Goal: Task Accomplishment & Management: Manage account settings

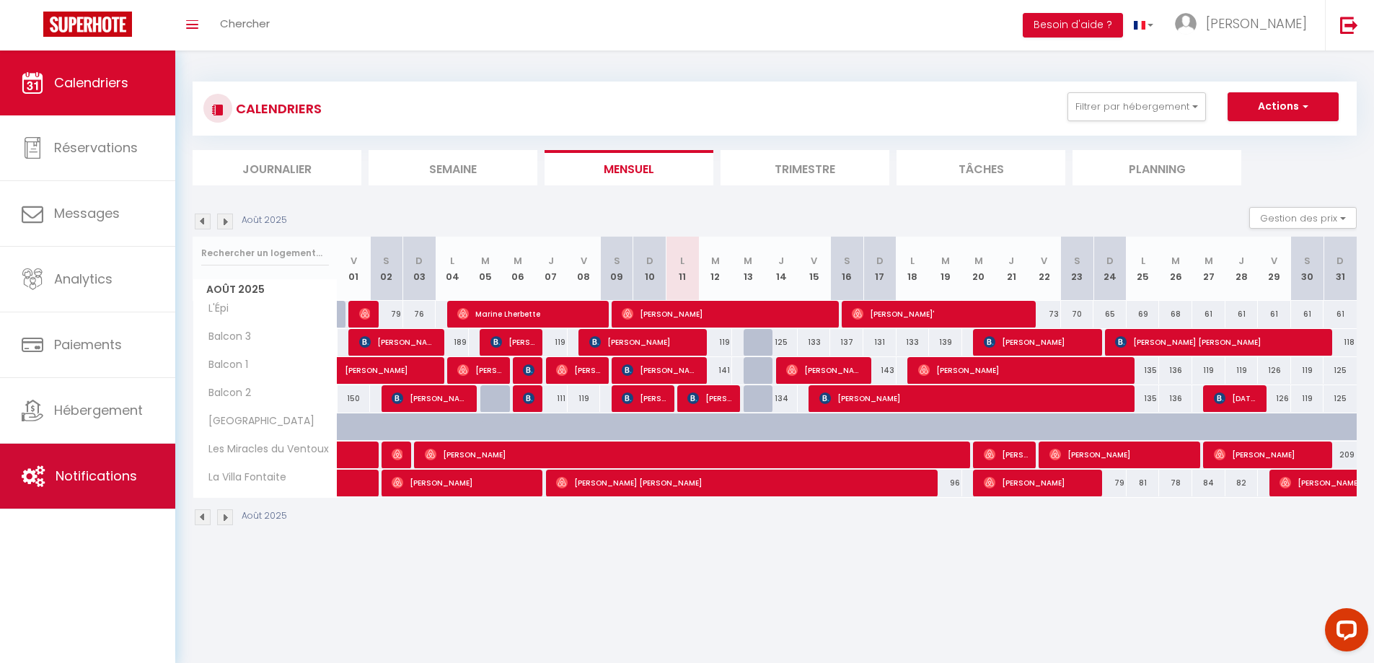
click at [135, 482] on span "Notifications" at bounding box center [96, 476] width 81 height 18
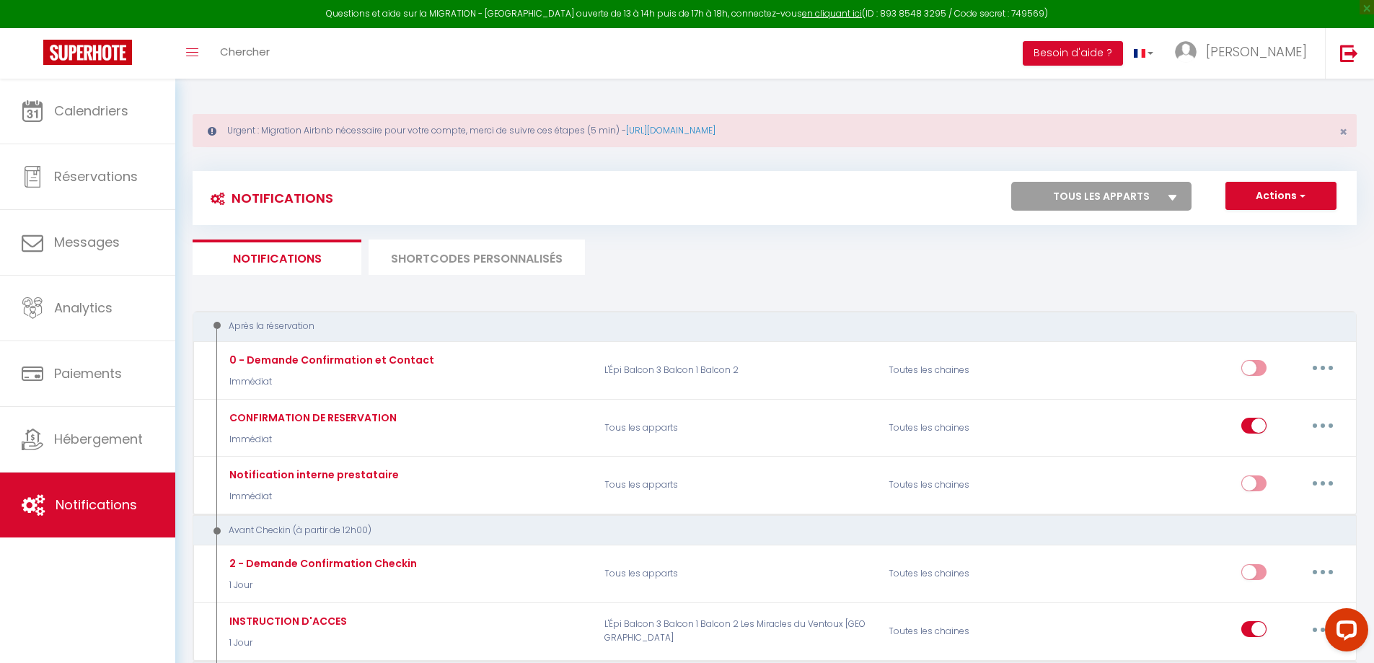
click at [478, 253] on li "SHORTCODES PERSONNALISÉS" at bounding box center [476, 256] width 216 height 35
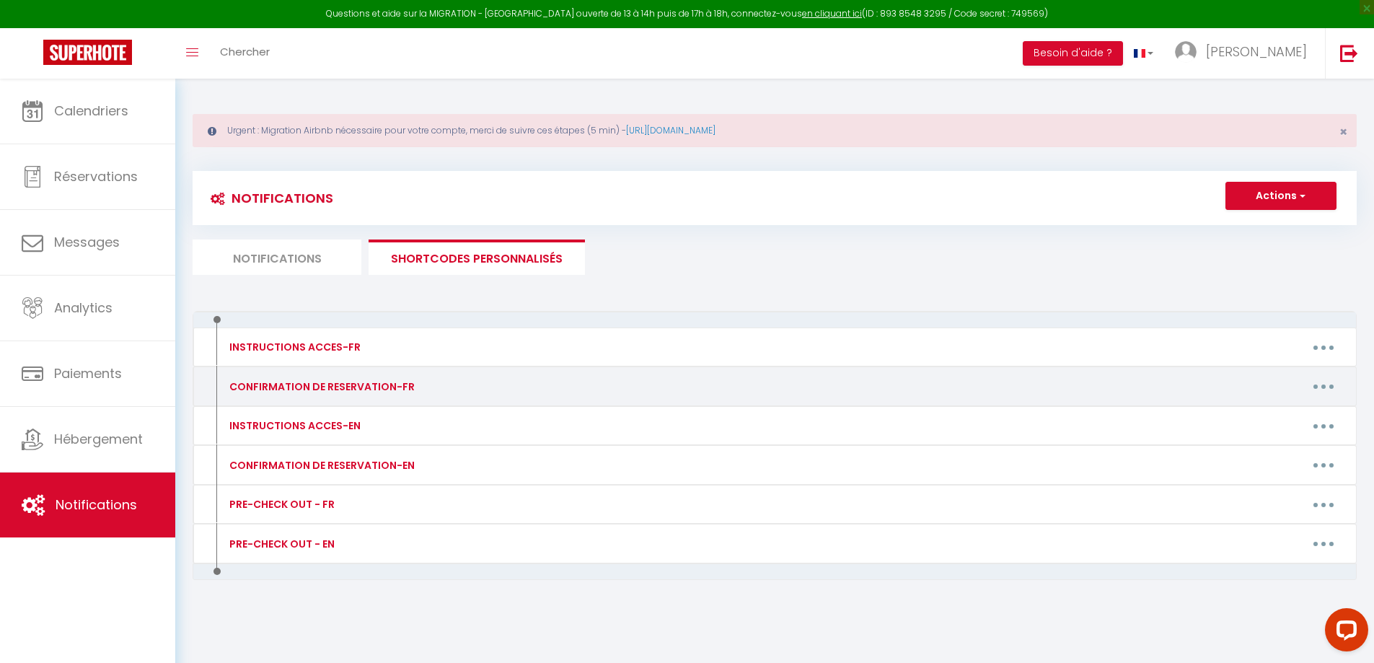
click at [1339, 382] on button "button" at bounding box center [1323, 386] width 40 height 23
click at [1258, 409] on link "Editer" at bounding box center [1285, 419] width 107 height 25
type input "CONFIRMATION DE RESERVATION-FR"
type textarea "Confirmation de reservation - [GUEST:FIRST_NAME] - [BOOKING:ID]"
type textarea "Bonjour [GUEST:FIRST_NAME], Votre réservation est bien confirmée ! 🎉 -Nous somm…"
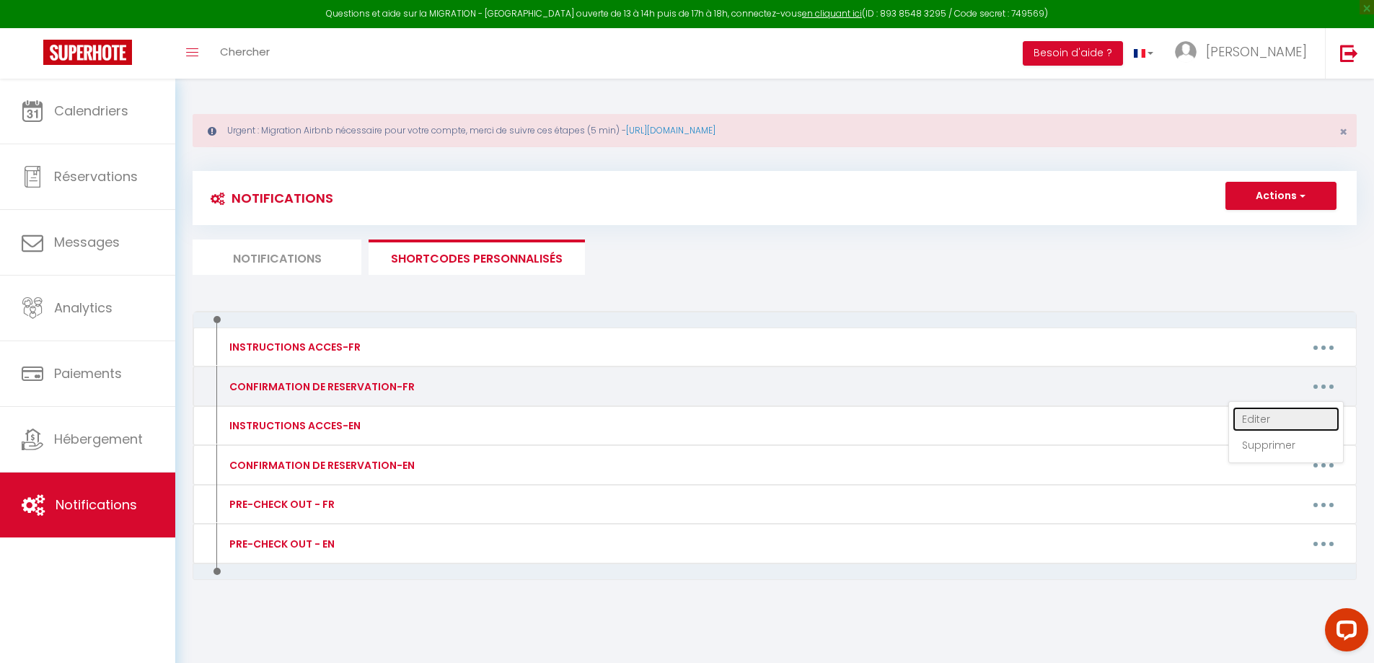
type textarea "Loremip, [DOLOR:SITAM_CONS] Adipi elitseddoei tem inci utlaboree ! D'mag aliq e…"
type textarea "Loremip, [DOLOR:SITAM_CONS] Adipi elitseddoei tem inci utlaboree ! Dolo magn al…"
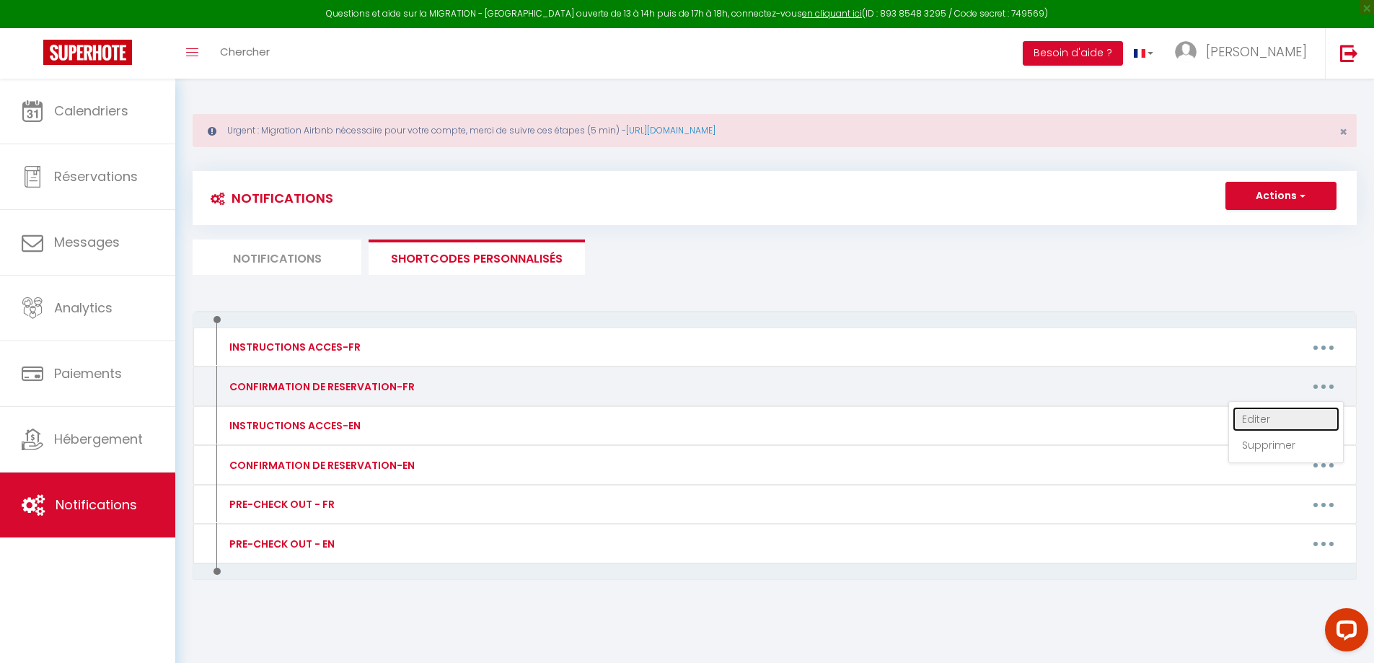
type textarea "Loremip, [DOLOR:SITAM_CONS] Adipi elitseddoei tem inci utlaboree ! Dolo magn al…"
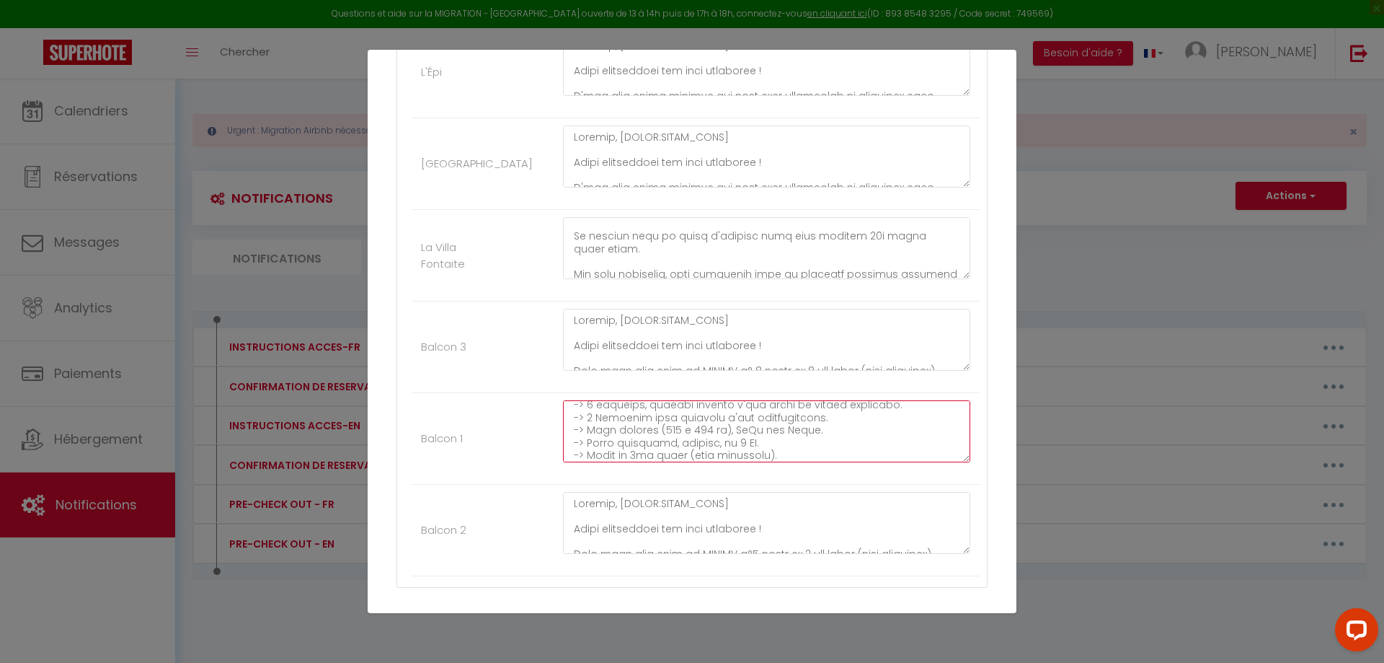
scroll to position [130, 0]
drag, startPoint x: 569, startPoint y: 433, endPoint x: 758, endPoint y: 433, distance: 188.9
click at [758, 433] on textarea at bounding box center [766, 431] width 407 height 62
click at [851, 456] on textarea at bounding box center [766, 431] width 407 height 62
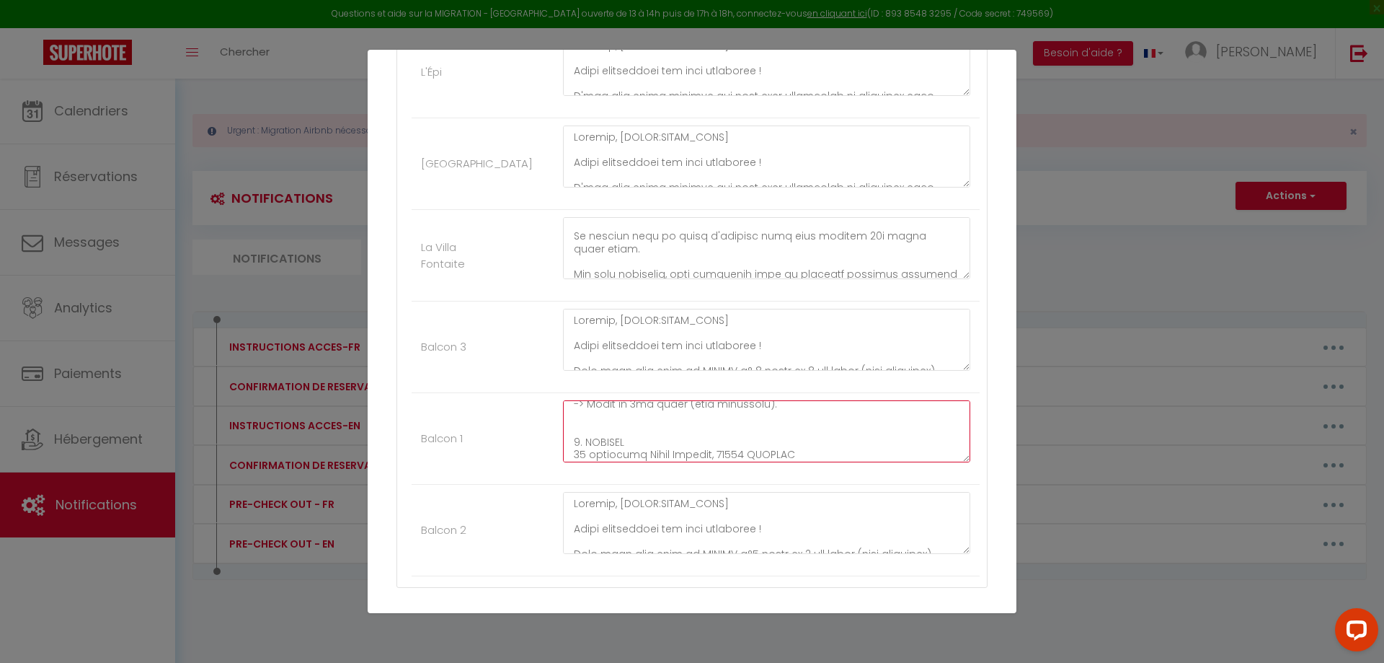
drag, startPoint x: 823, startPoint y: 450, endPoint x: 708, endPoint y: 449, distance: 114.7
click at [708, 449] on textarea at bounding box center [766, 431] width 407 height 62
click at [792, 444] on textarea at bounding box center [766, 431] width 407 height 62
click at [960, 408] on div at bounding box center [767, 438] width 426 height 76
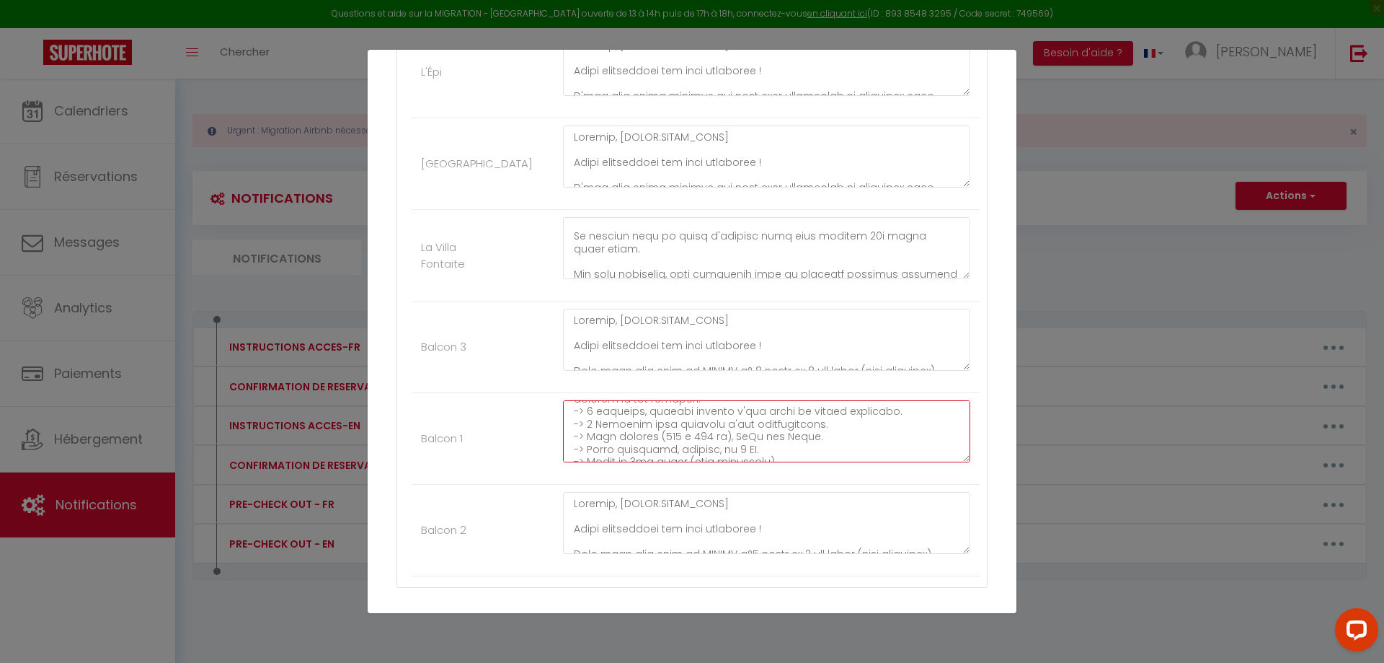
drag, startPoint x: 571, startPoint y: 424, endPoint x: 821, endPoint y: 425, distance: 250.2
click at [821, 425] on textarea at bounding box center [766, 431] width 407 height 62
click at [519, 330] on li "Balcon 3" at bounding box center [696, 347] width 568 height 92
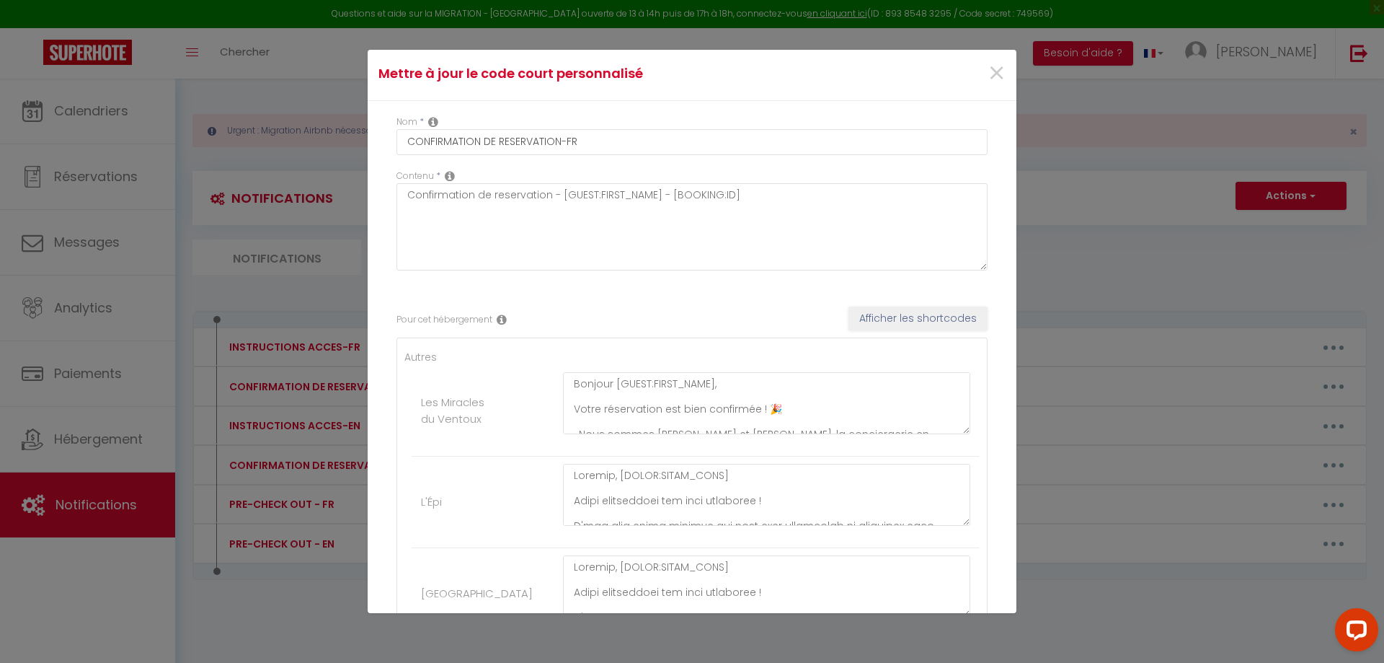
scroll to position [0, 0]
click at [995, 75] on div "×" at bounding box center [908, 77] width 216 height 32
click at [994, 79] on span "×" at bounding box center [997, 76] width 18 height 43
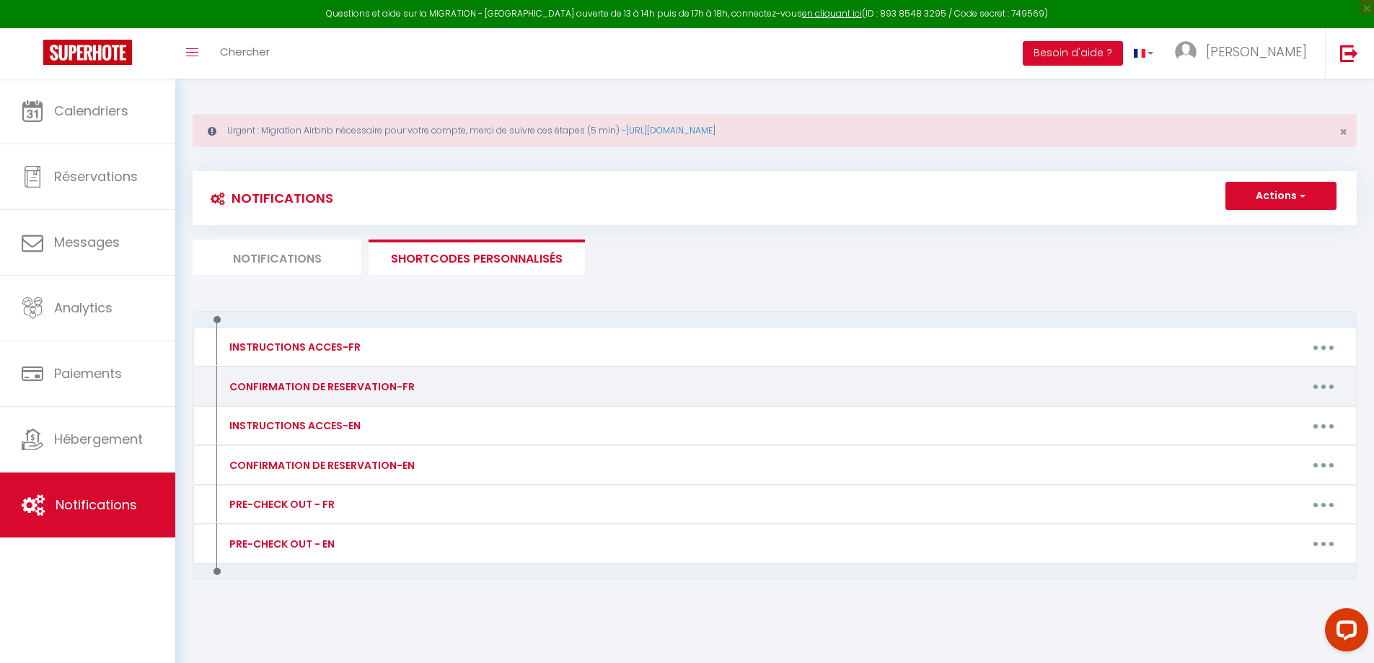
click at [1333, 385] on button "button" at bounding box center [1323, 386] width 40 height 23
click at [1282, 409] on link "Editer" at bounding box center [1285, 419] width 107 height 25
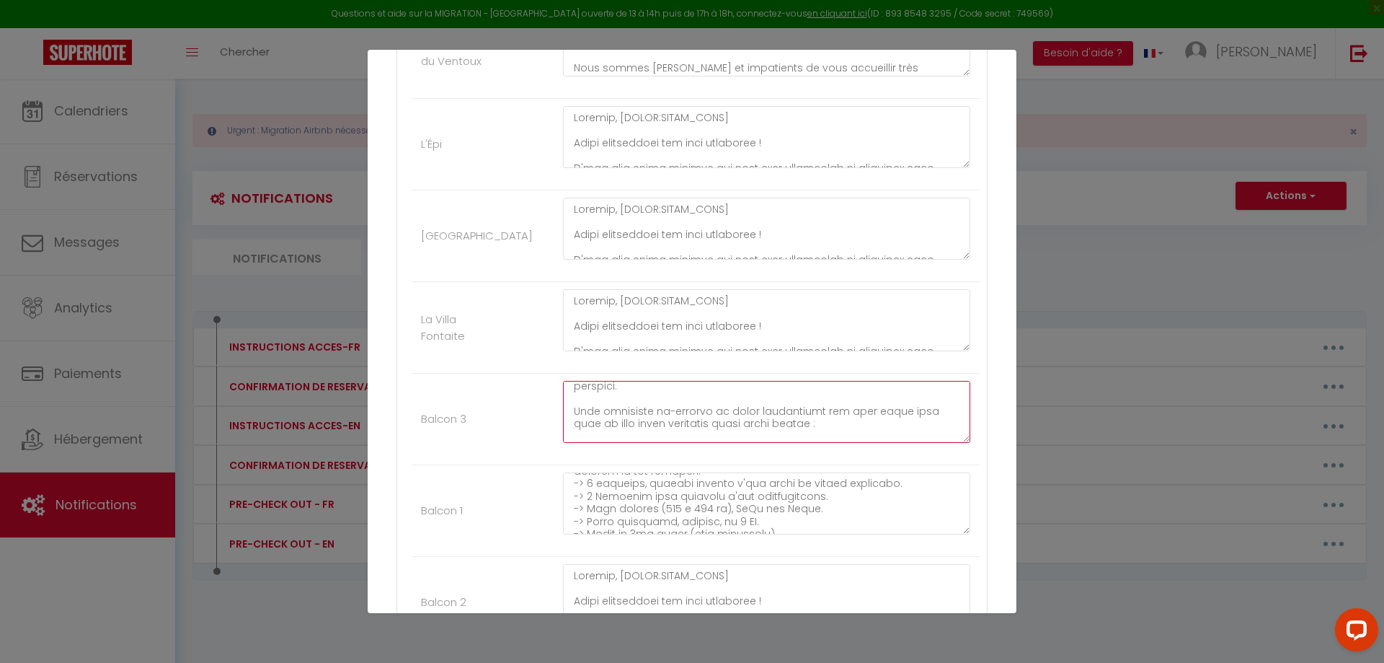
scroll to position [1048, 0]
drag, startPoint x: 573, startPoint y: 392, endPoint x: 728, endPoint y: 455, distance: 167.5
click at [728, 455] on div at bounding box center [767, 419] width 426 height 76
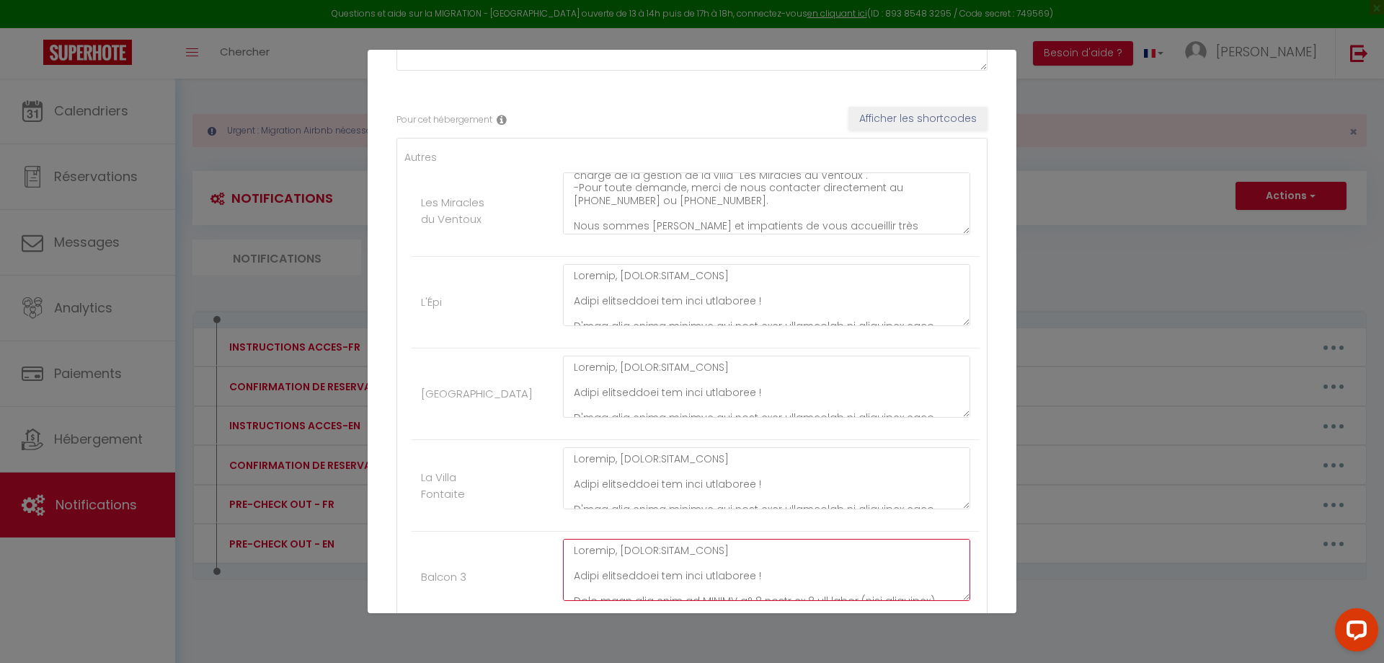
scroll to position [0, 0]
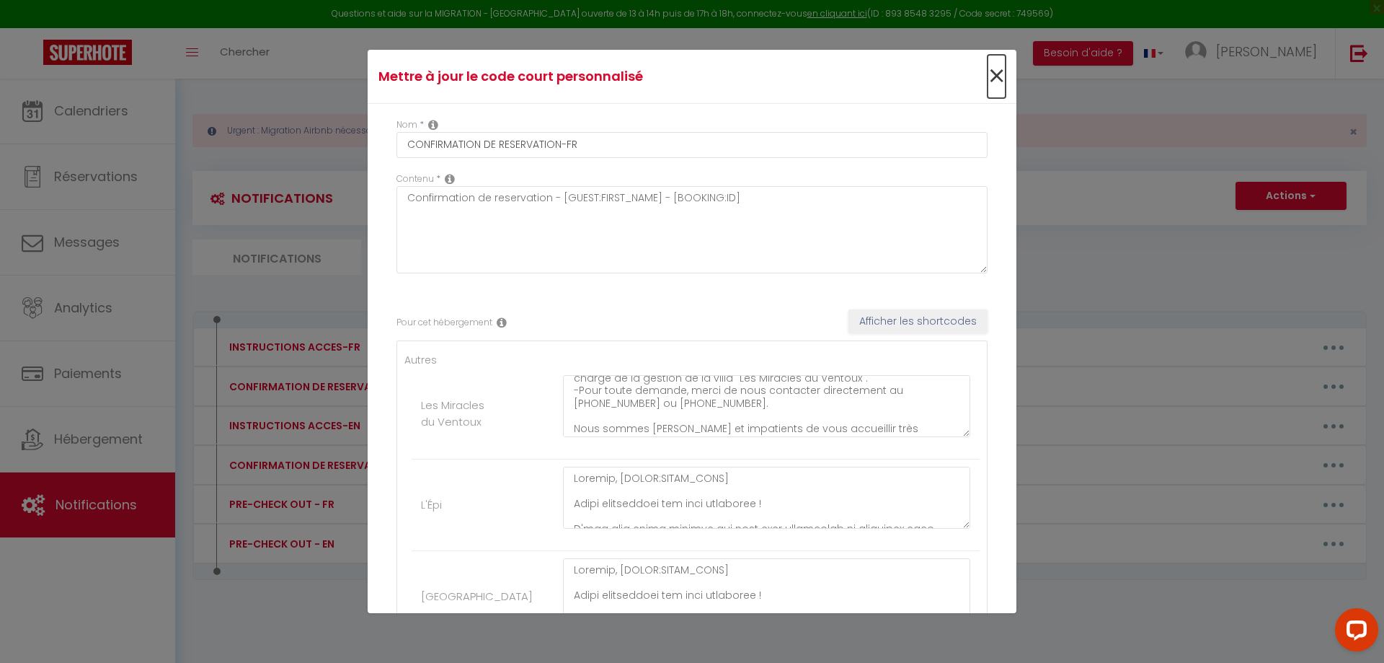
click at [988, 72] on span "×" at bounding box center [997, 76] width 18 height 43
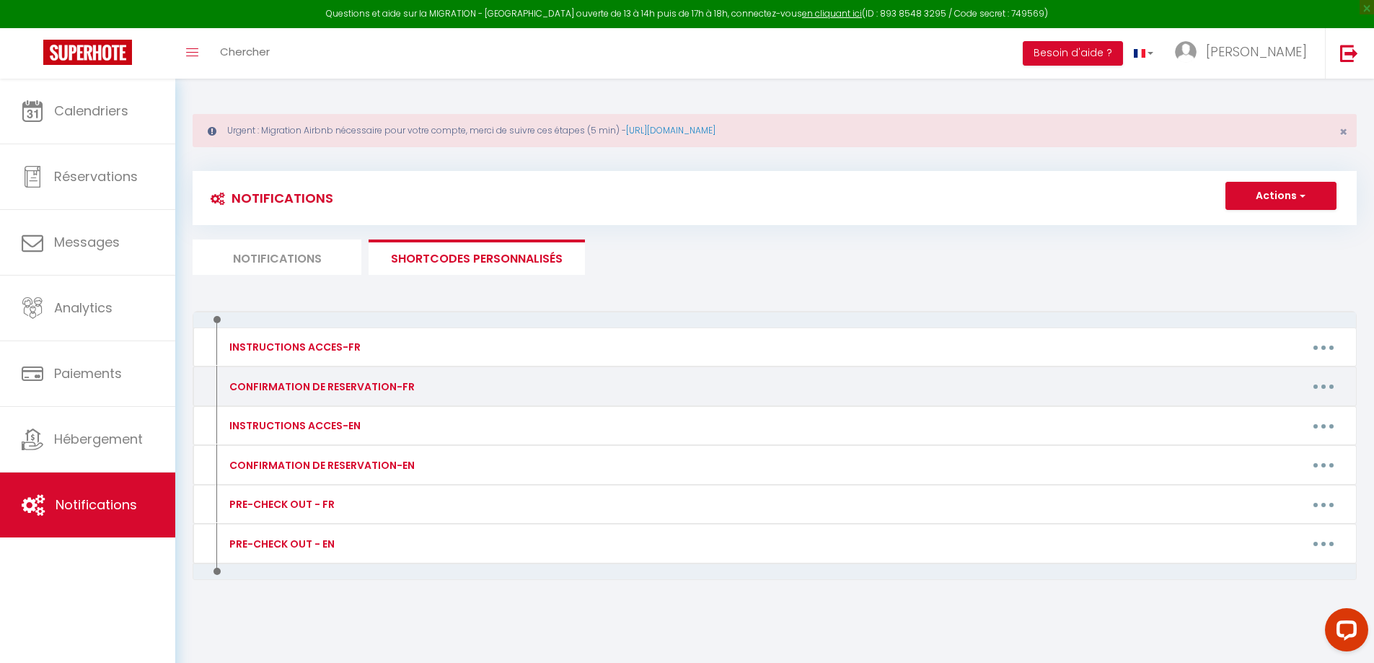
click at [1328, 382] on button "button" at bounding box center [1323, 386] width 40 height 23
click at [1269, 413] on link "Editer" at bounding box center [1285, 419] width 107 height 25
type input "CONFIRMATION DE RESERVATION-FR"
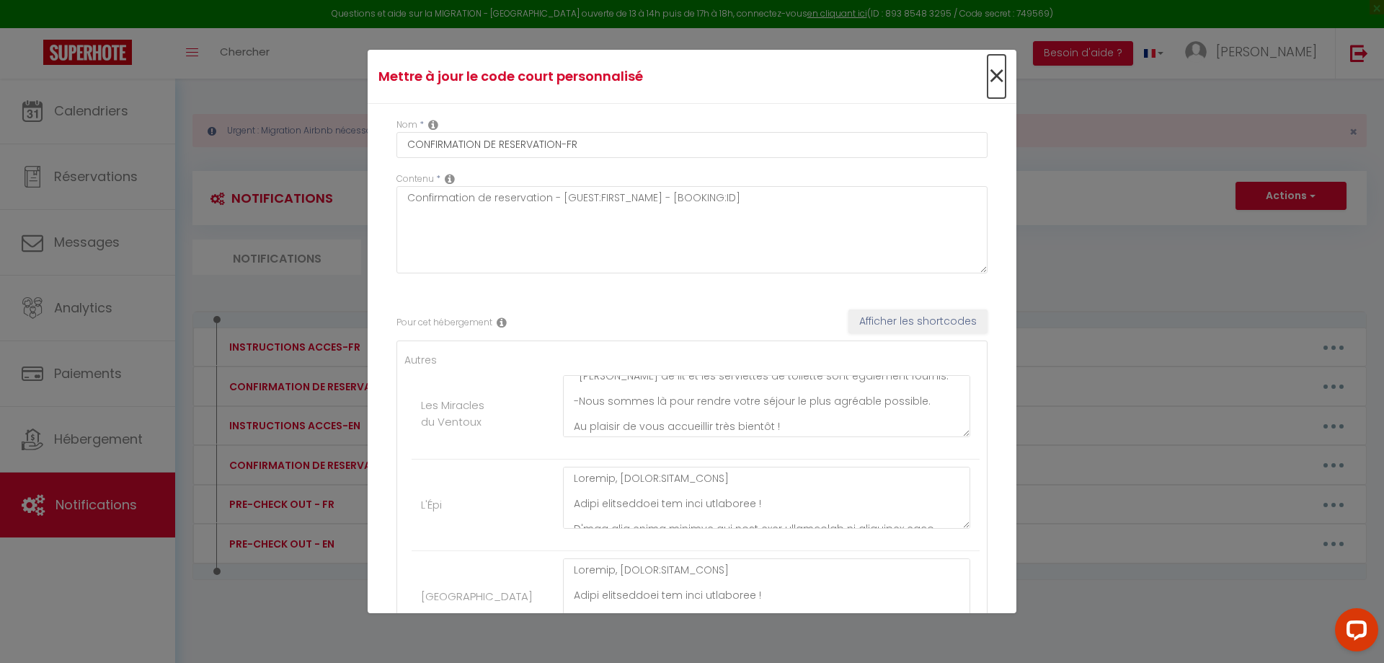
click at [992, 77] on span "×" at bounding box center [997, 76] width 18 height 43
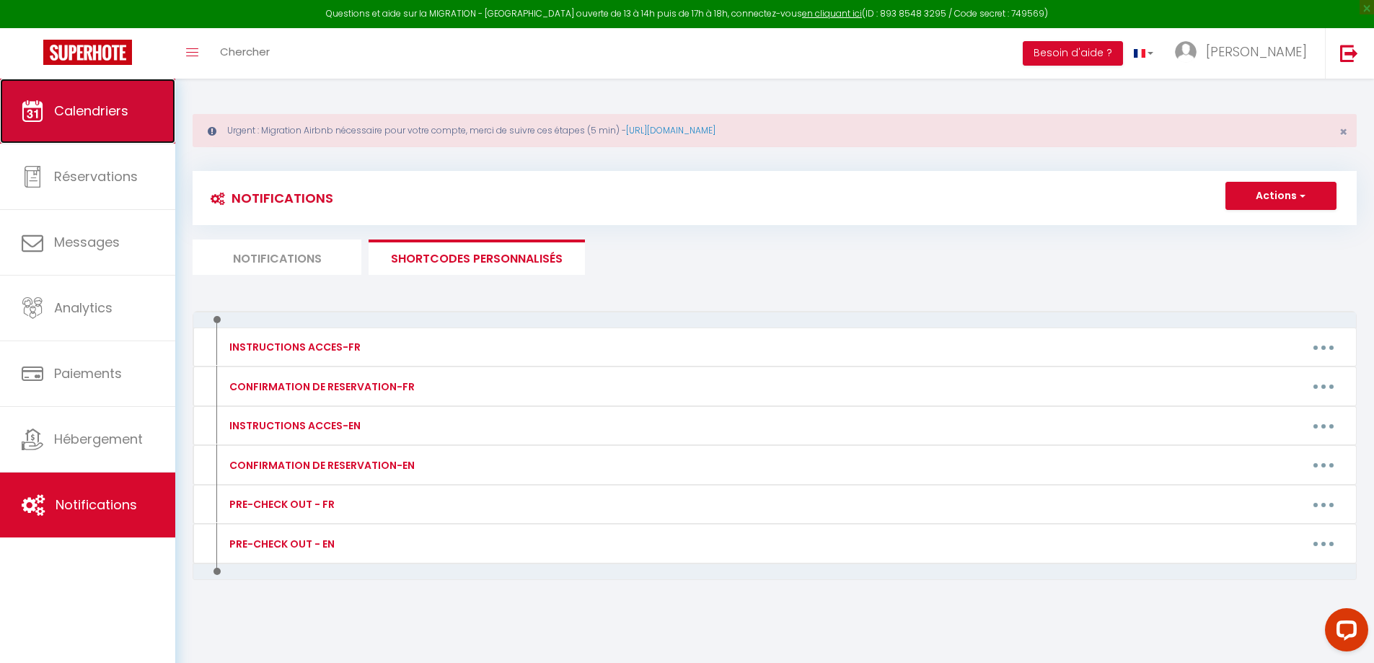
click at [77, 99] on link "Calendriers" at bounding box center [87, 111] width 175 height 65
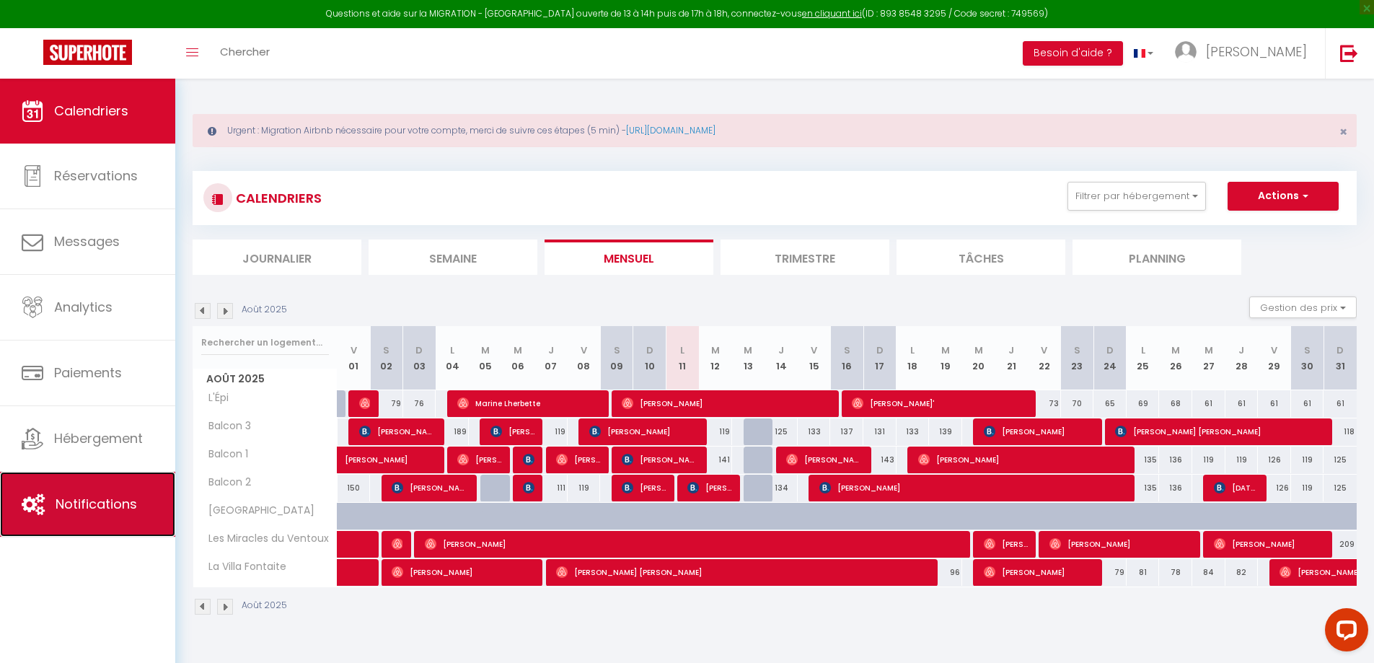
click at [116, 496] on span "Notifications" at bounding box center [96, 504] width 81 height 18
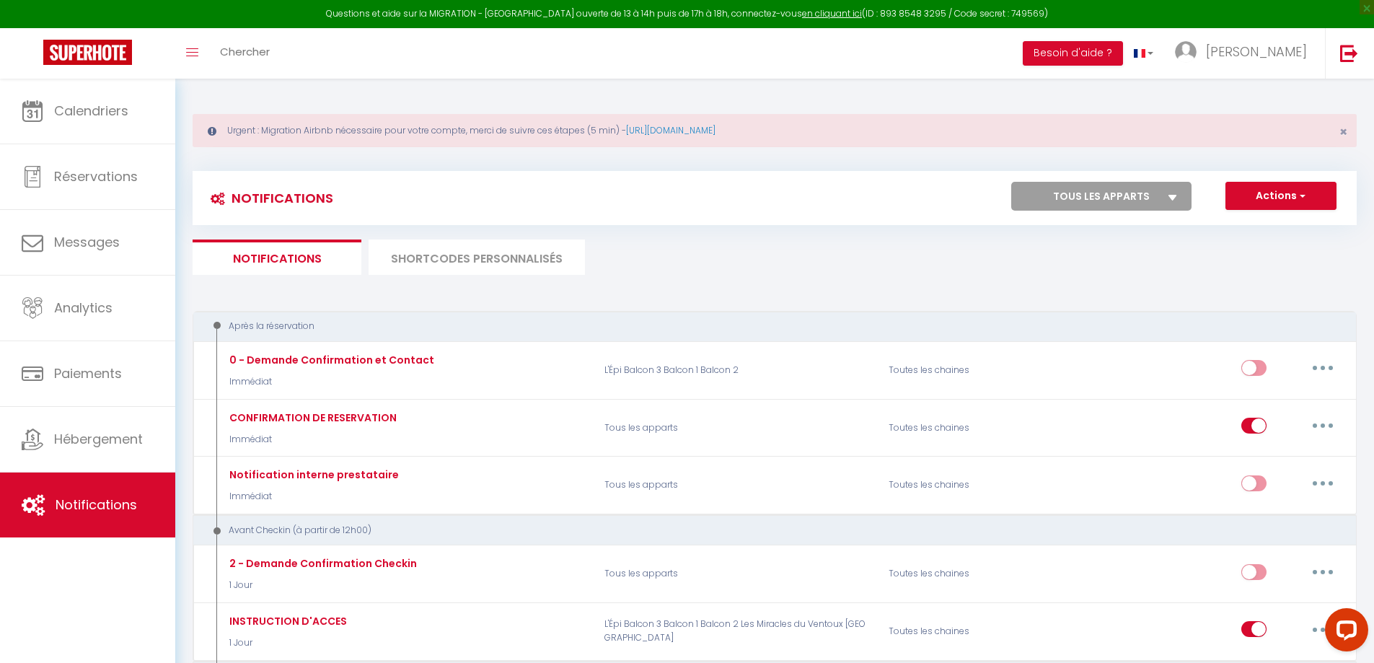
select select
checkbox input "false"
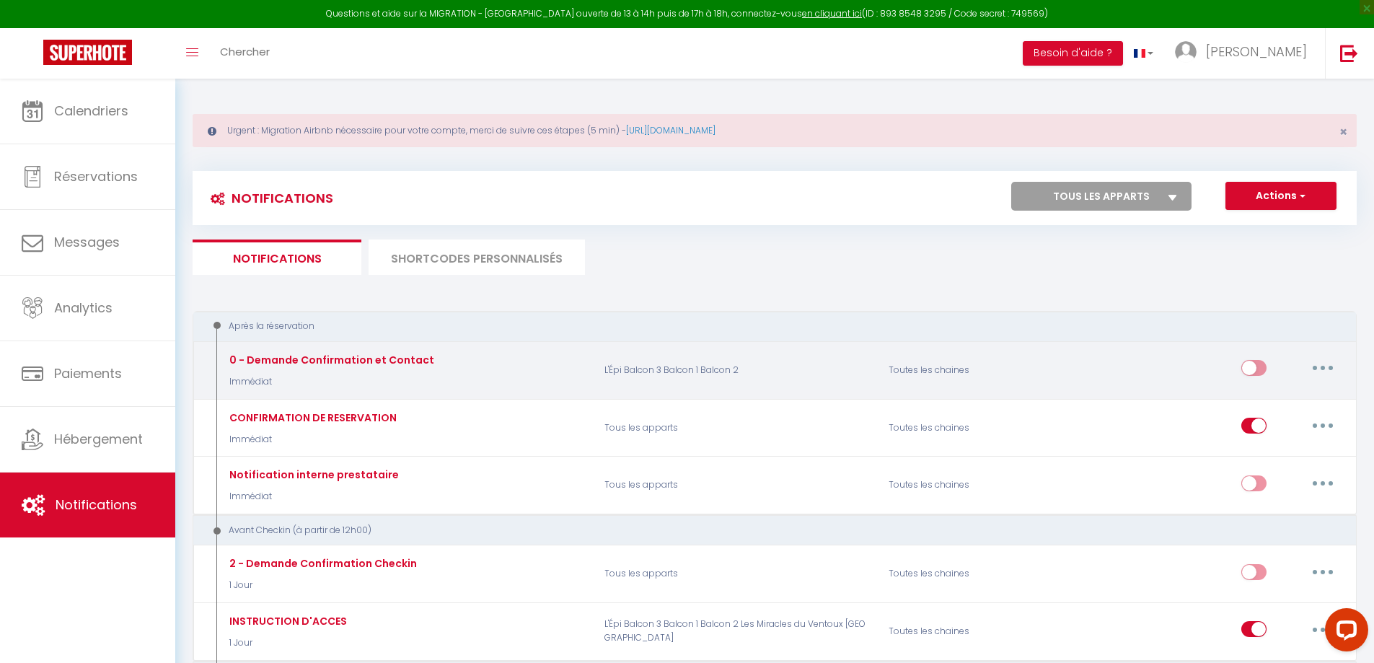
select select
checkbox input "false"
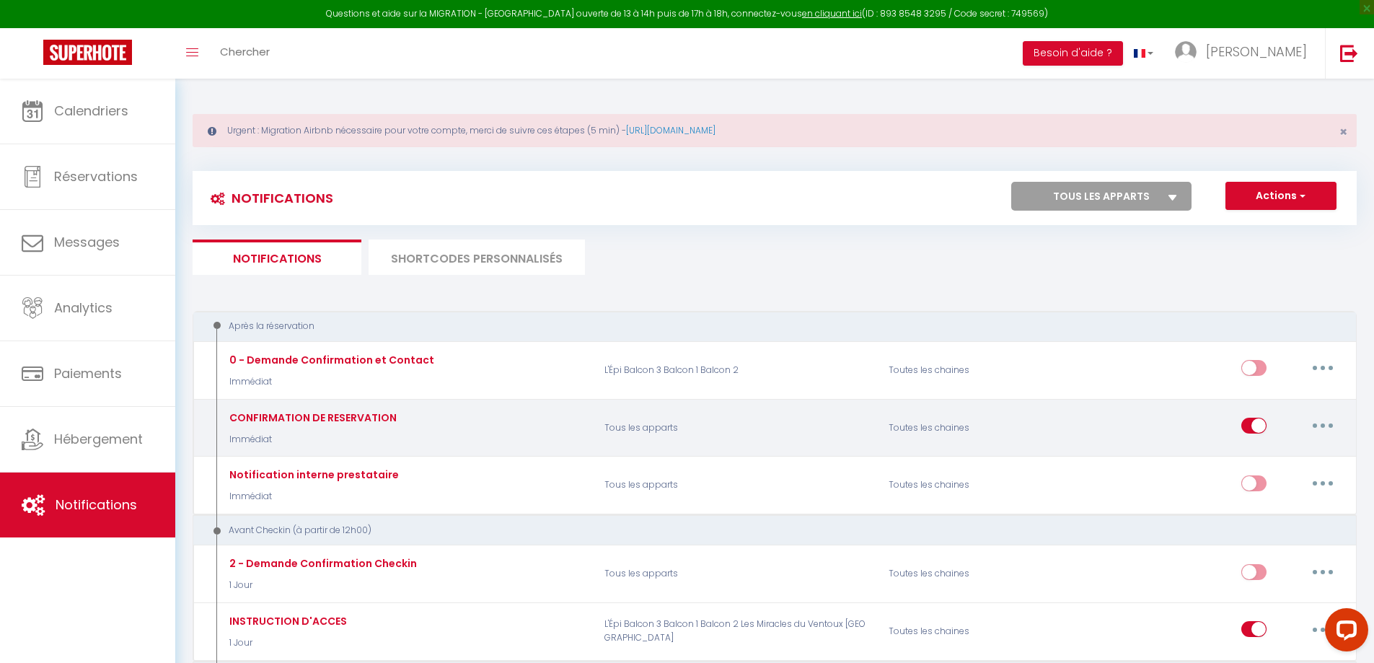
click at [1331, 423] on button "button" at bounding box center [1322, 425] width 40 height 23
click at [1269, 456] on link "Editer" at bounding box center [1285, 458] width 107 height 25
type input "CONFIRMATION DE RESERVATION"
select select "Immédiat"
select select "if_booking_is_paid"
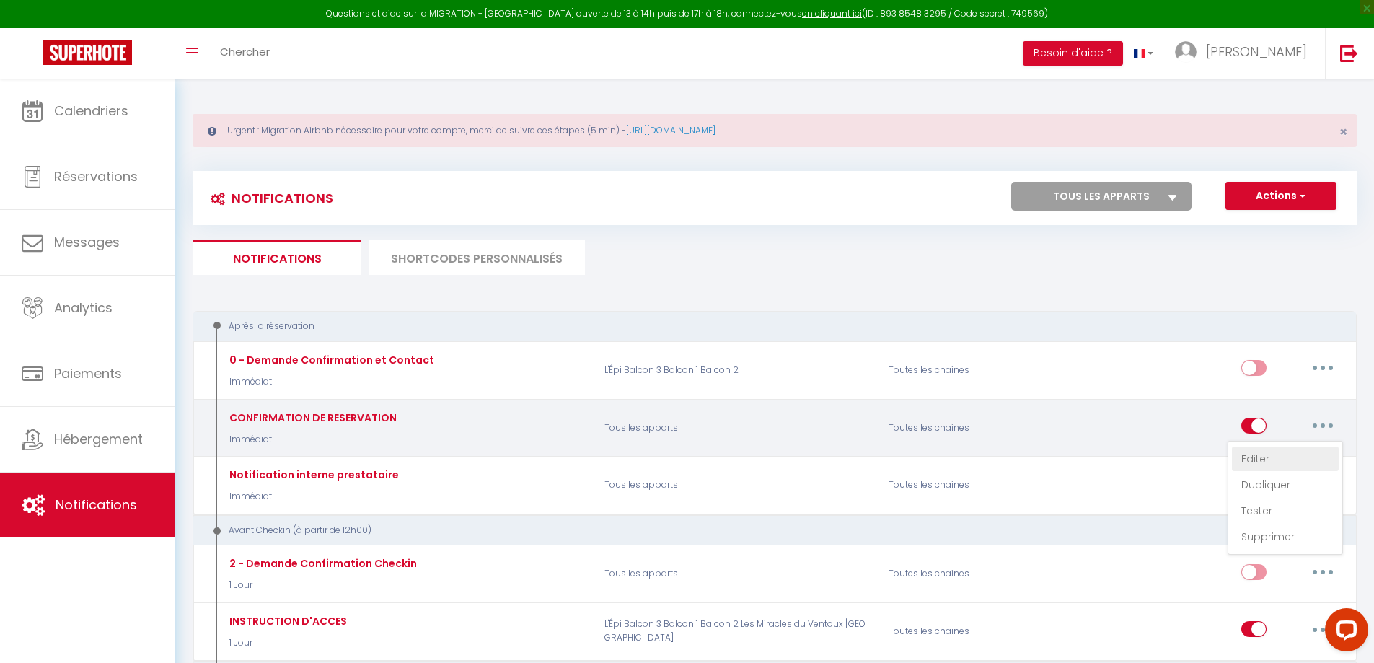
checkbox input "true"
checkbox input "false"
radio input "true"
type input "Confirmation de reservation [GUEST:FIRST_NAME] - [BOOKING:RES-ID]"
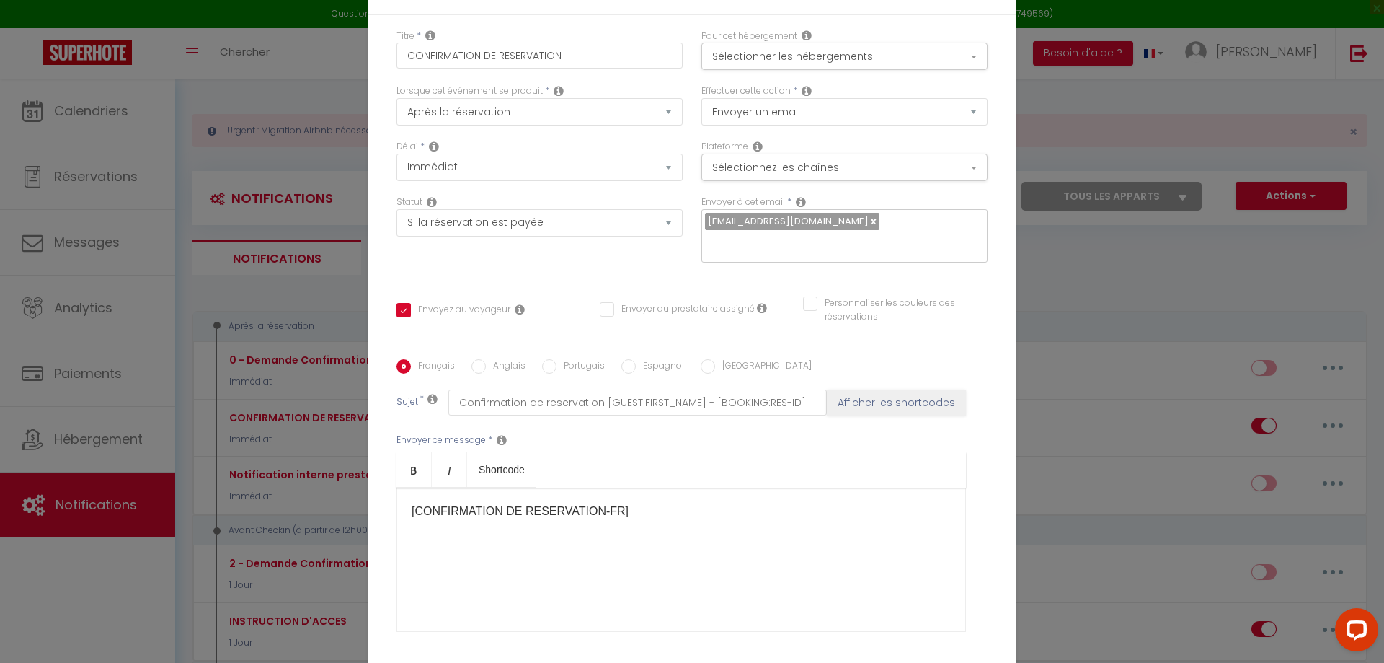
click at [1039, 43] on div "Modifier la notification × Titre * CONFIRMATION DE RESERVATION Pour cet héberge…" at bounding box center [692, 331] width 1384 height 663
click at [332, 58] on div "Modifier la notification × Titre * CONFIRMATION DE RESERVATION Pour cet héberge…" at bounding box center [692, 331] width 1384 height 663
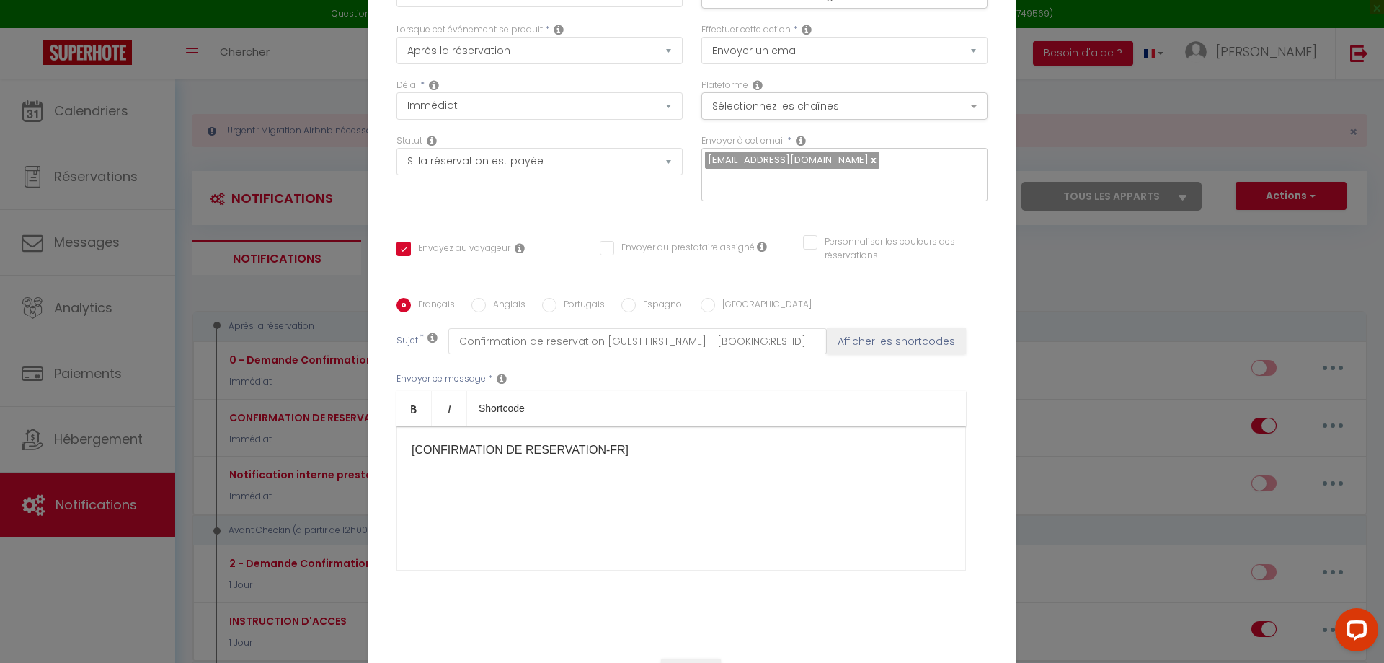
scroll to position [122, 0]
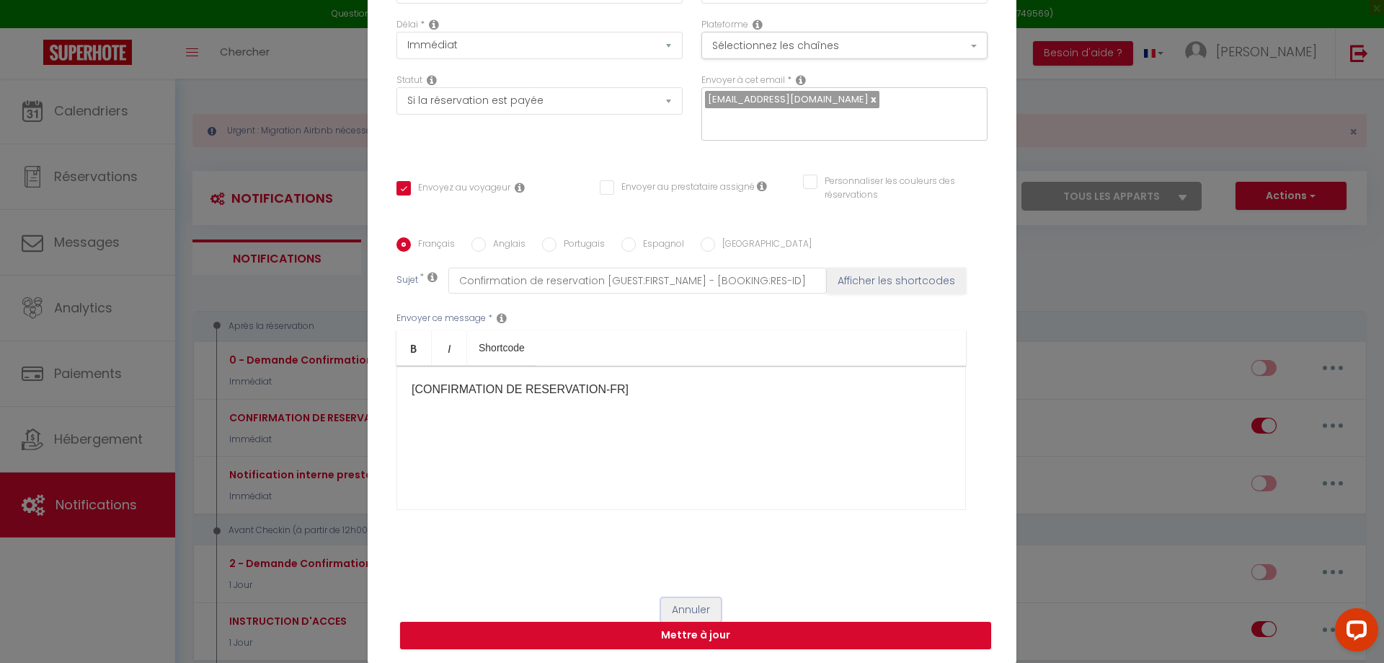
click at [702, 608] on button "Annuler" at bounding box center [691, 610] width 60 height 25
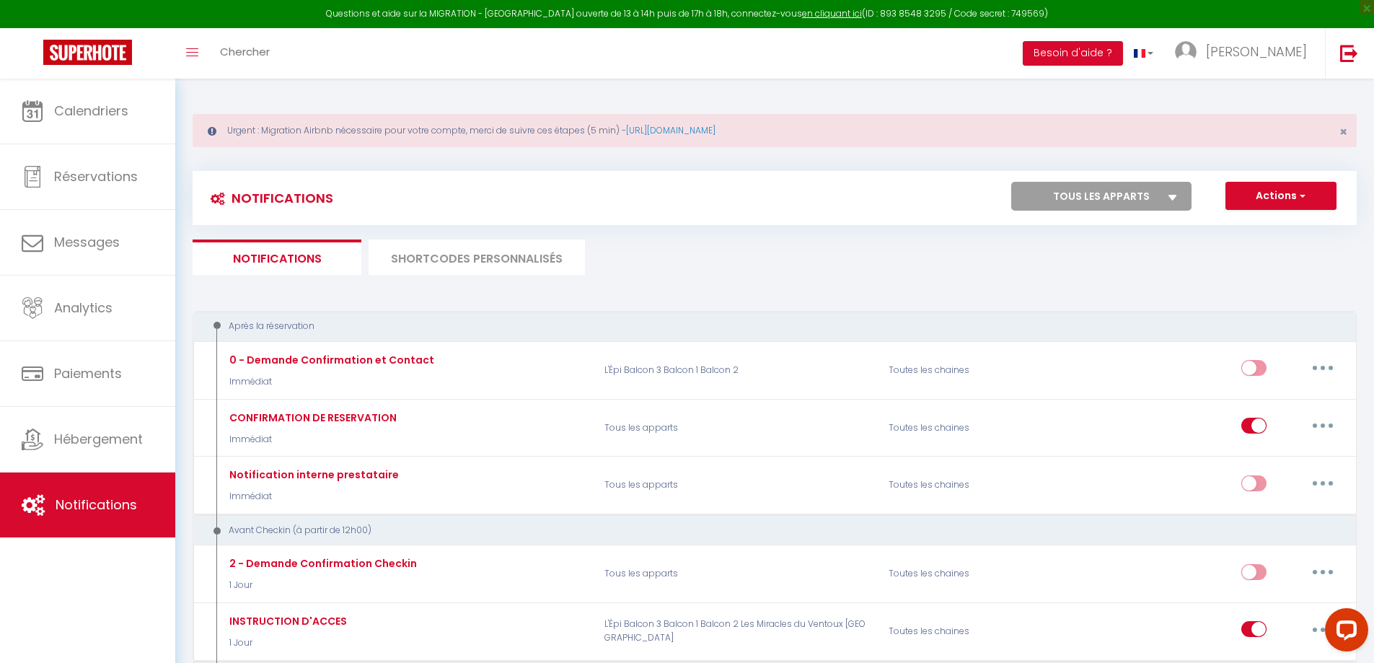
click at [511, 247] on li "SHORTCODES PERSONNALISÉS" at bounding box center [476, 256] width 216 height 35
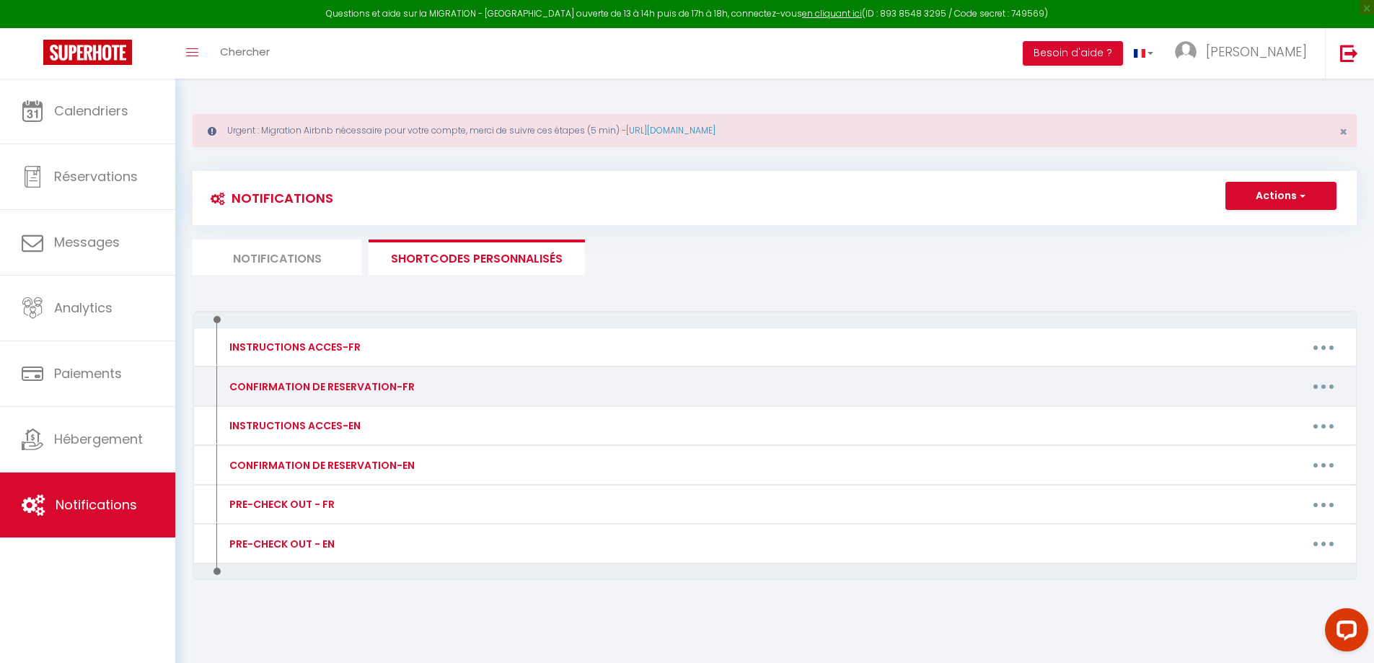
click at [1317, 385] on button "button" at bounding box center [1323, 386] width 40 height 23
click at [1243, 412] on link "Editer" at bounding box center [1285, 419] width 107 height 25
type input "CONFIRMATION DE RESERVATION-FR"
type textarea "Confirmation de reservation - [GUEST:FIRST_NAME] - [BOOKING:ID]"
type textarea "Loremip [DOLOR:SITAM_CONS], Adipi elitseddoei tem inci utlaboree ! 🎉 -Dolo magn…"
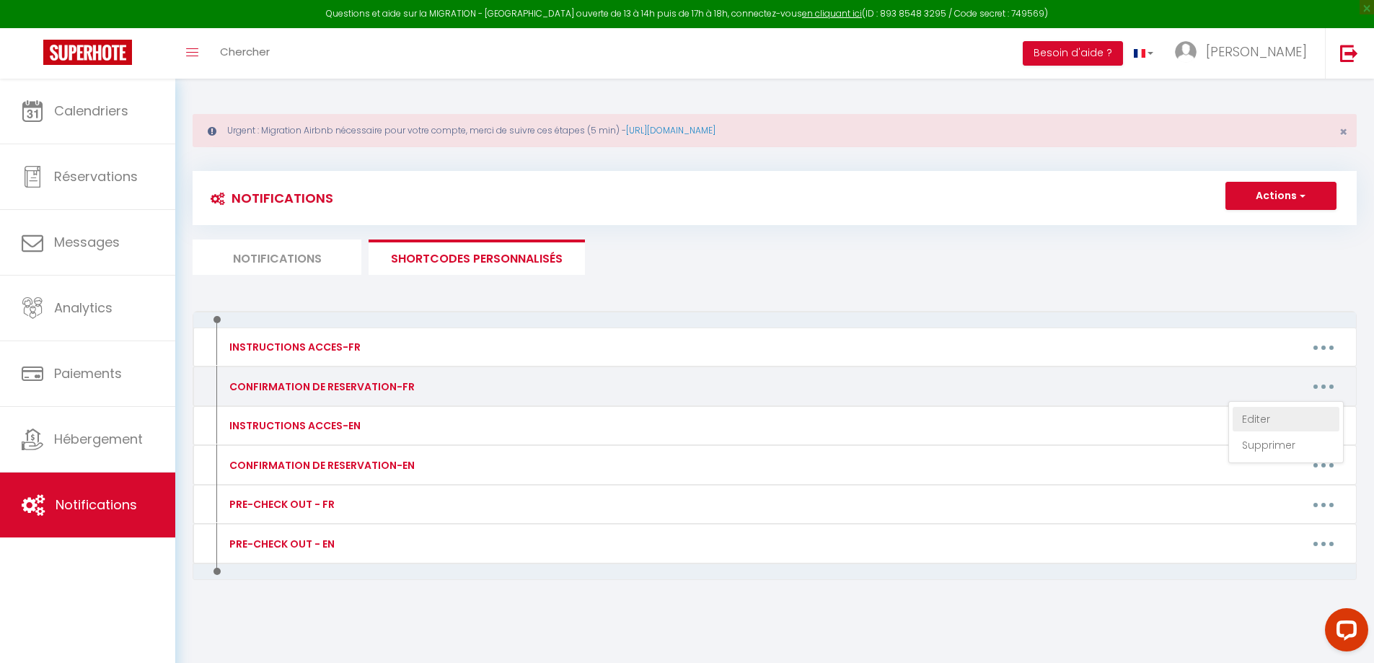
type textarea "Loremip [DOLOR:SITAM_CONS], Adipi elitseddoei tem inci utlaboree ! 🎉 -Dolo magn…"
type textarea "Loremip, [DOLOR:SITAM_CONS] Adipi elitseddoei tem inci utlaboree ! -Dolo magnaa…"
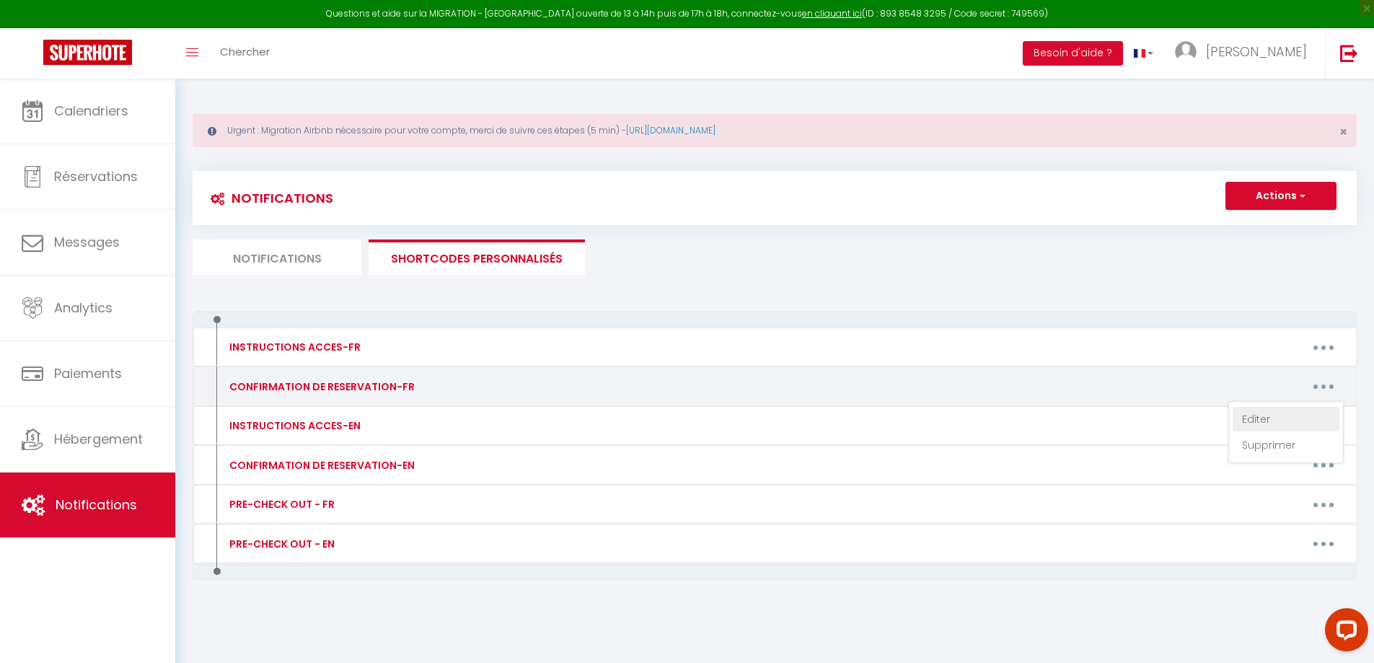
type textarea "Loremip, [DOLOR:SITAM_CONS] Adipi elitseddoei tem inci utlaboree ! -Dolo magnaa…"
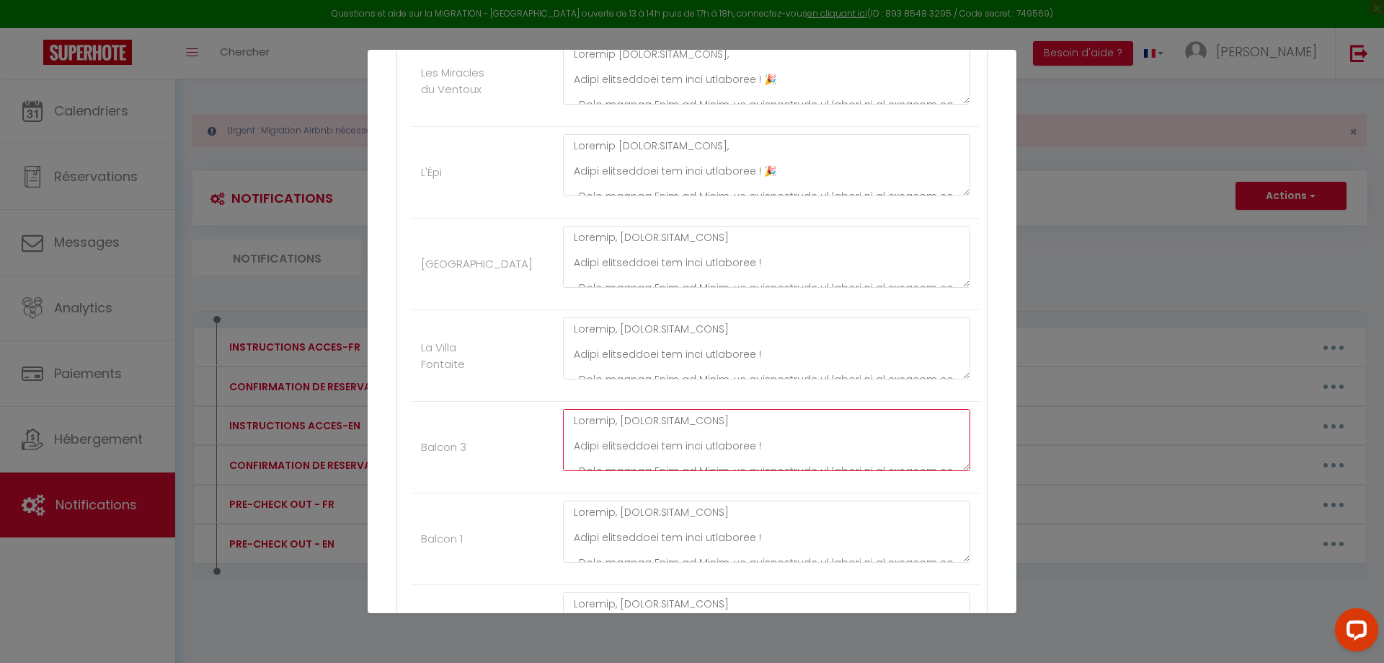
scroll to position [299, 0]
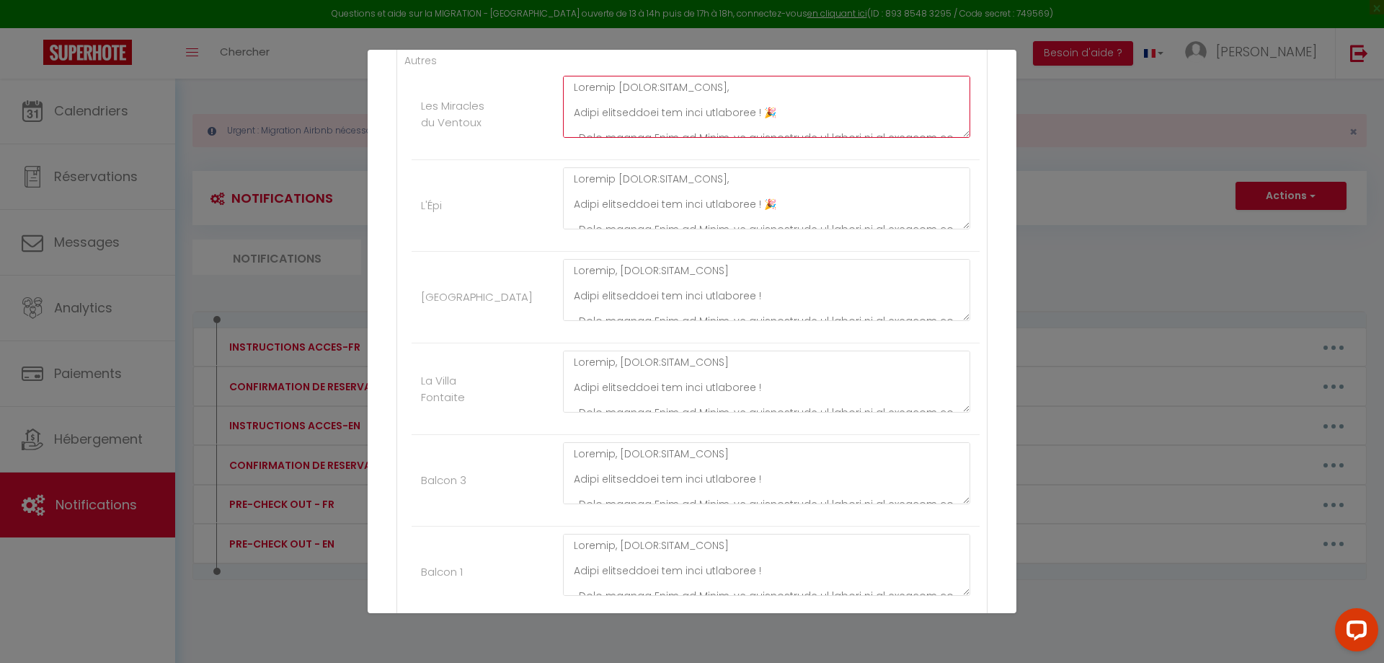
drag, startPoint x: 775, startPoint y: 110, endPoint x: 766, endPoint y: 110, distance: 9.4
click at [766, 110] on textarea at bounding box center [766, 107] width 407 height 62
paste textarea "🎉"
type textarea "Loremip, [DOLOR:SITAM_CONS] Adipi elitseddoei tem inci utlaboree ! 🎉 -Dolo magn…"
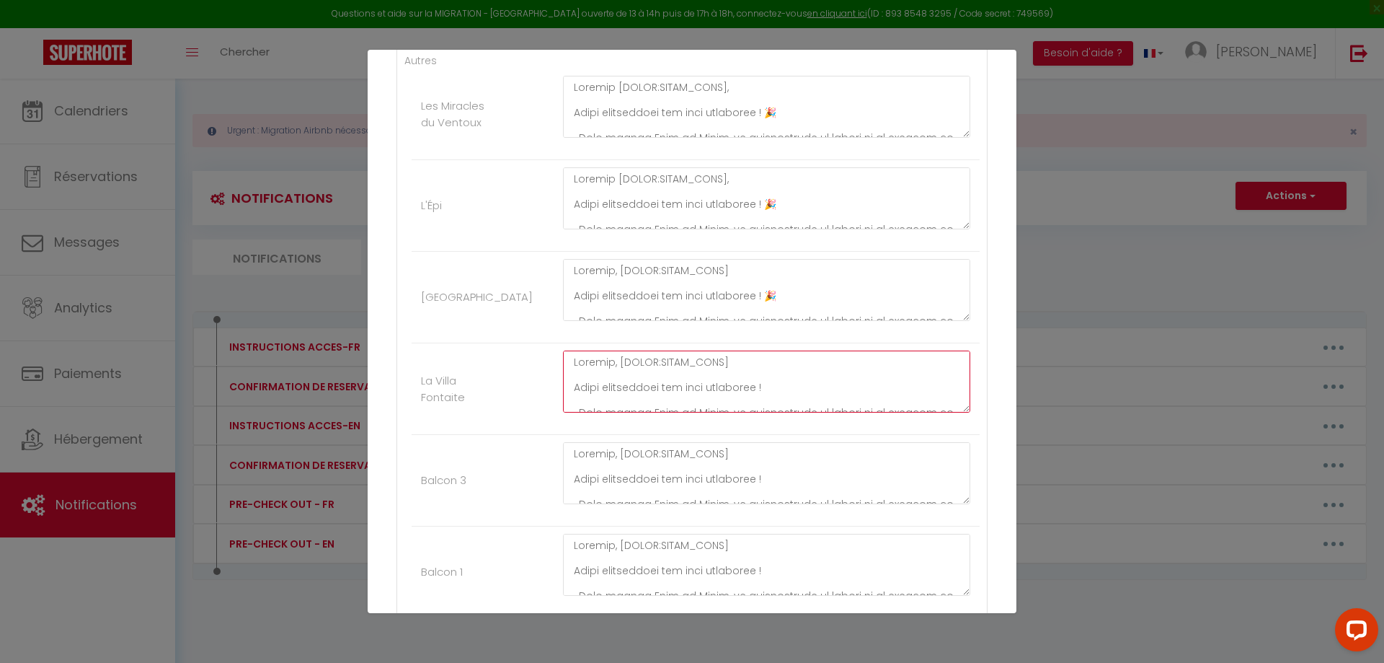
paste textarea "🎉"
type textarea "Loremip, [DOLOR:SITAM_CONS] Adipi elitseddoei tem inci utlaboree ! 🎉 -Dolo magn…"
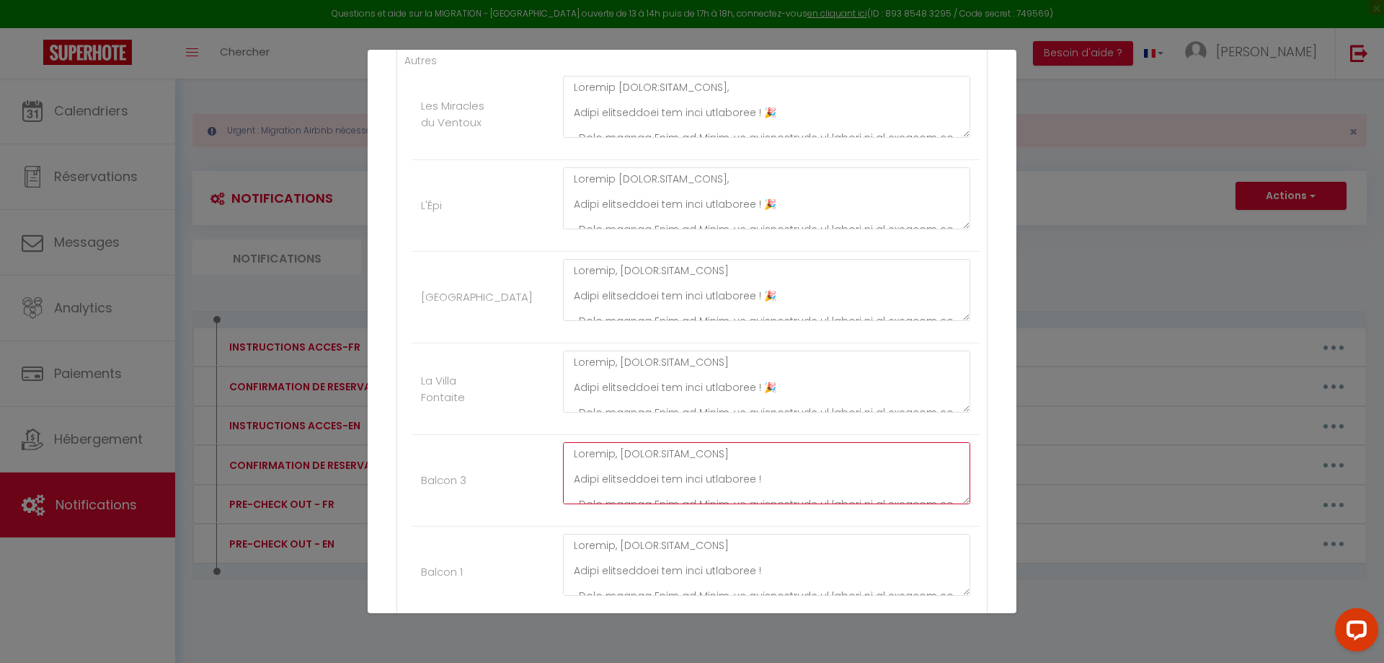
click at [777, 483] on textarea at bounding box center [766, 473] width 407 height 62
paste textarea "🎉"
type textarea "Loremip, [DOLOR:SITAM_CONS] Adipi elitseddoei tem inci utlaboree ! 🎉 -Dolo magn…"
click at [770, 568] on textarea at bounding box center [766, 565] width 407 height 62
paste textarea "🎉"
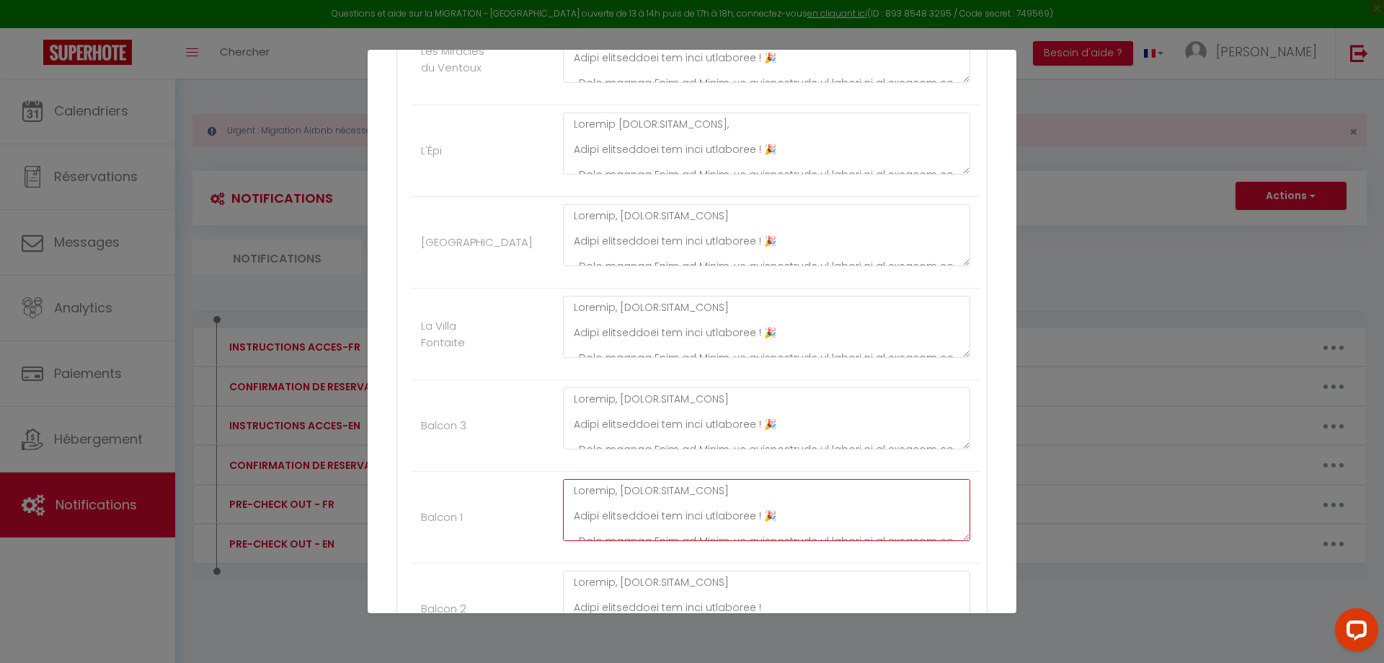
scroll to position [443, 0]
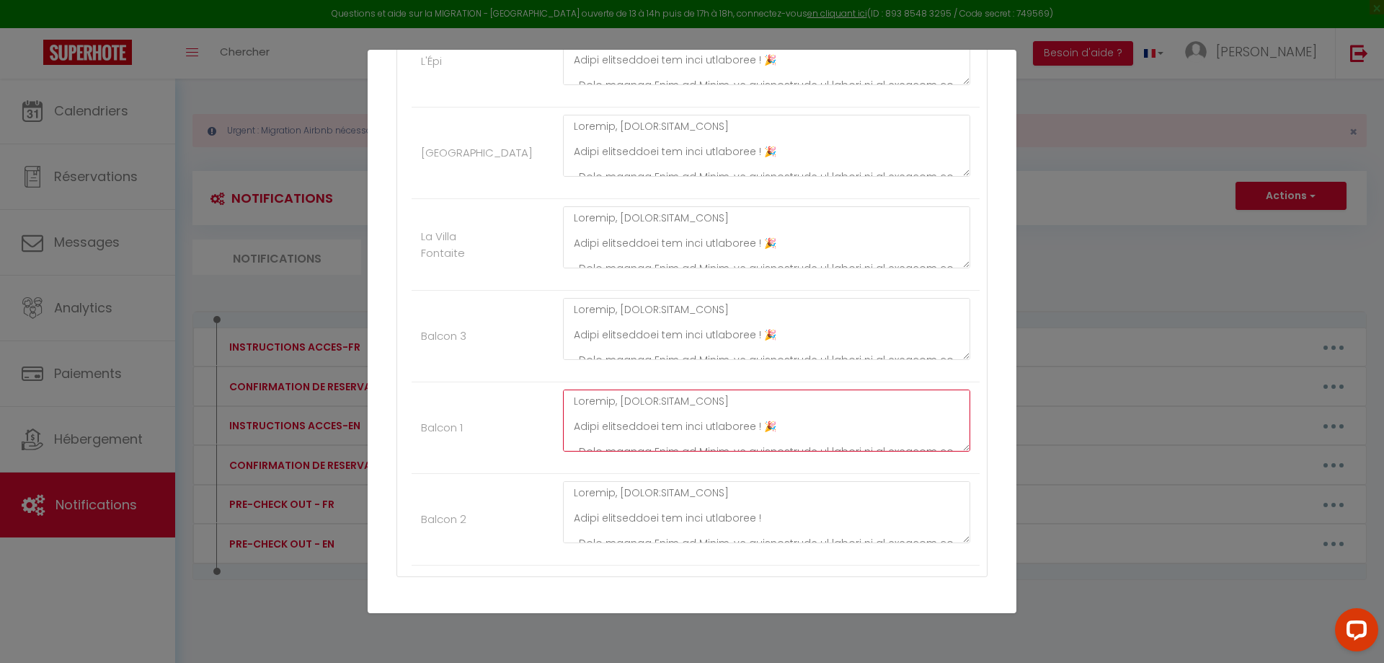
type textarea "Loremip, [DOLOR:SITAM_CONS] Adipi elitseddoei tem inci utlaboree ! 🎉 -Dolo magn…"
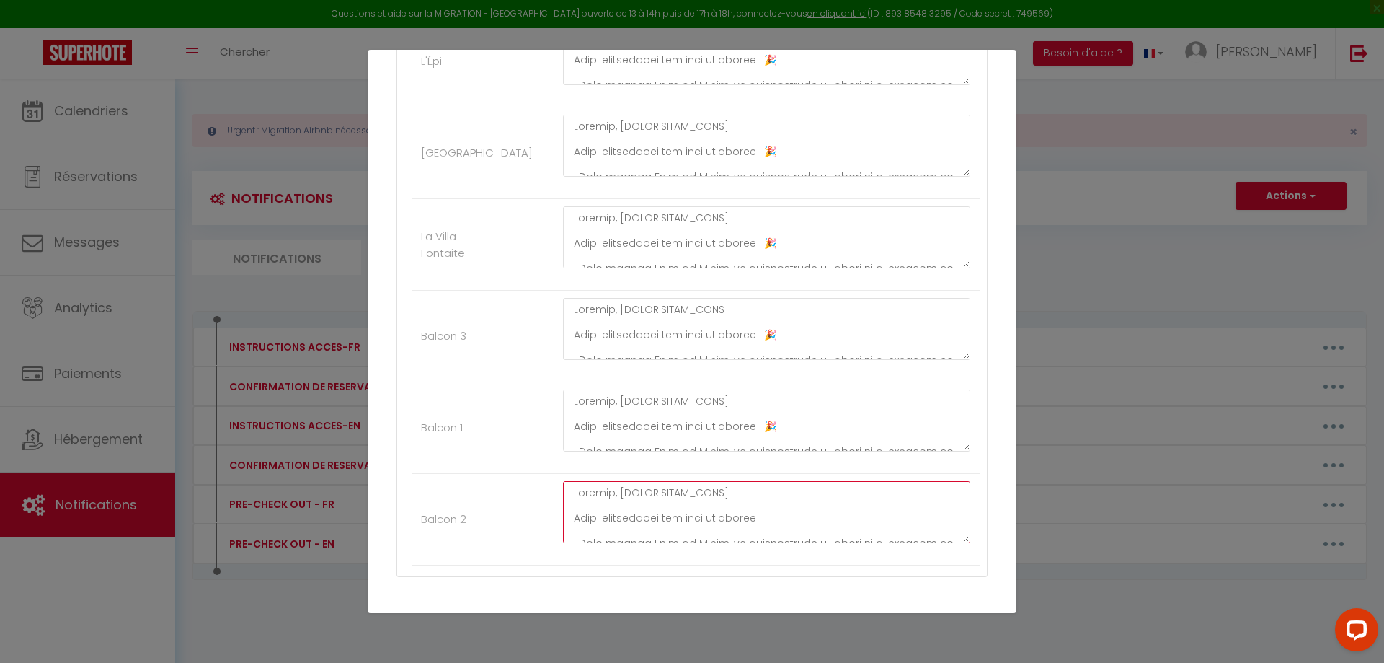
click at [773, 519] on textarea at bounding box center [766, 512] width 407 height 62
paste textarea "🎉"
type textarea "Loremip, [DOLOR:SITAM_CONS] Adipi elitseddoei tem inci utlaboree ! 🎉 -Dolo magn…"
click at [502, 255] on div "La Villa Fontaite" at bounding box center [459, 245] width 94 height 34
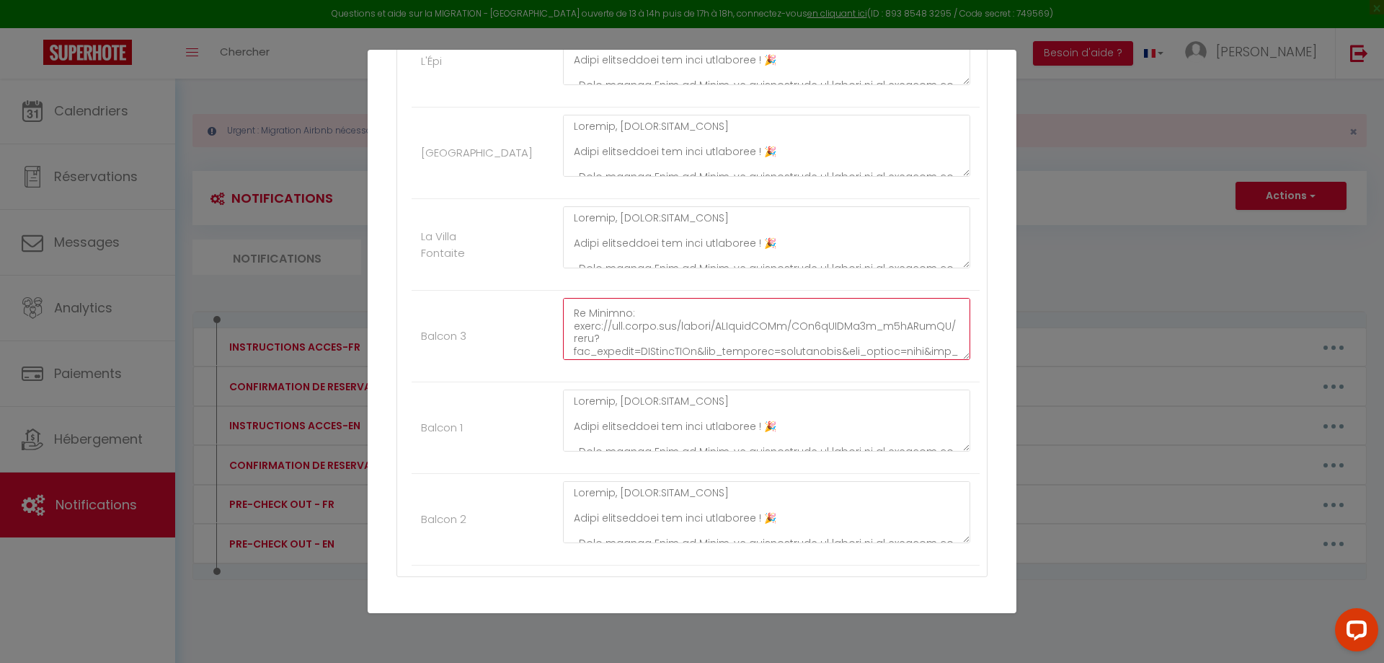
scroll to position [782, 0]
drag, startPoint x: 568, startPoint y: 309, endPoint x: 706, endPoint y: 372, distance: 151.3
click at [706, 372] on div at bounding box center [767, 336] width 426 height 76
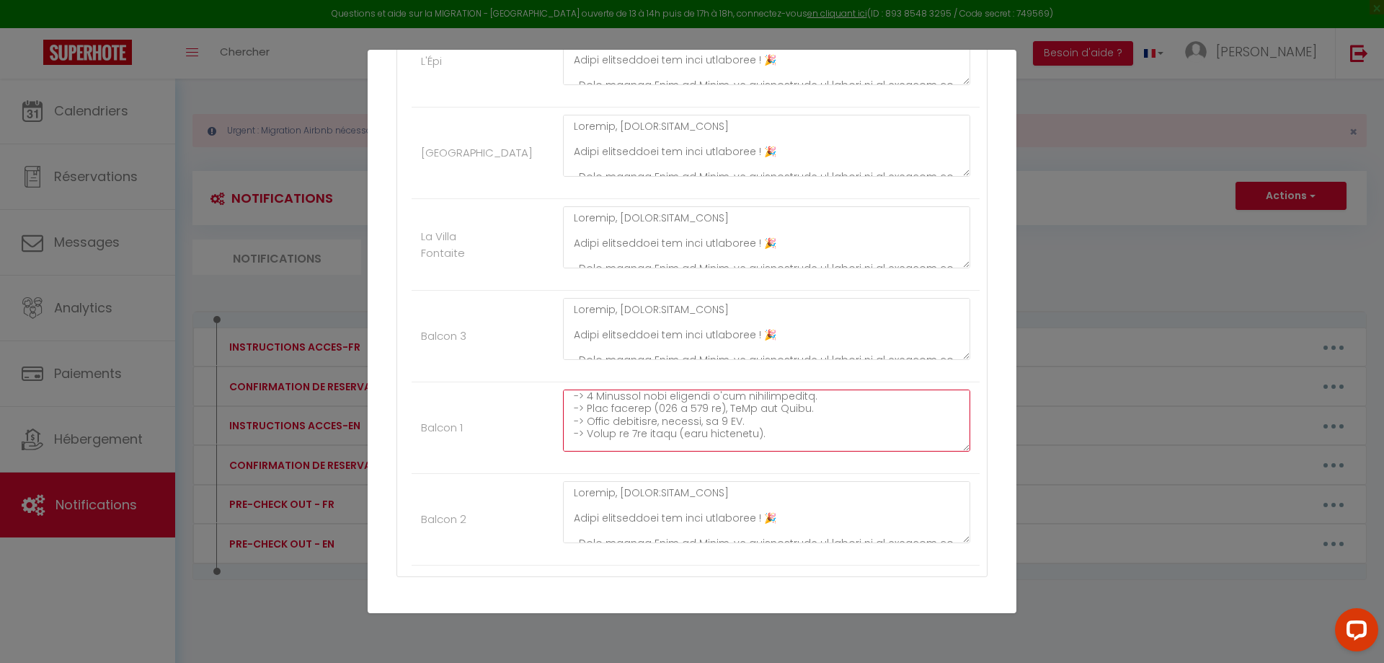
scroll to position [216, 0]
drag, startPoint x: 568, startPoint y: 423, endPoint x: 819, endPoint y: 425, distance: 250.9
click at [819, 425] on textarea at bounding box center [766, 420] width 407 height 62
click at [526, 235] on li "La Villa Fontaite" at bounding box center [696, 245] width 568 height 92
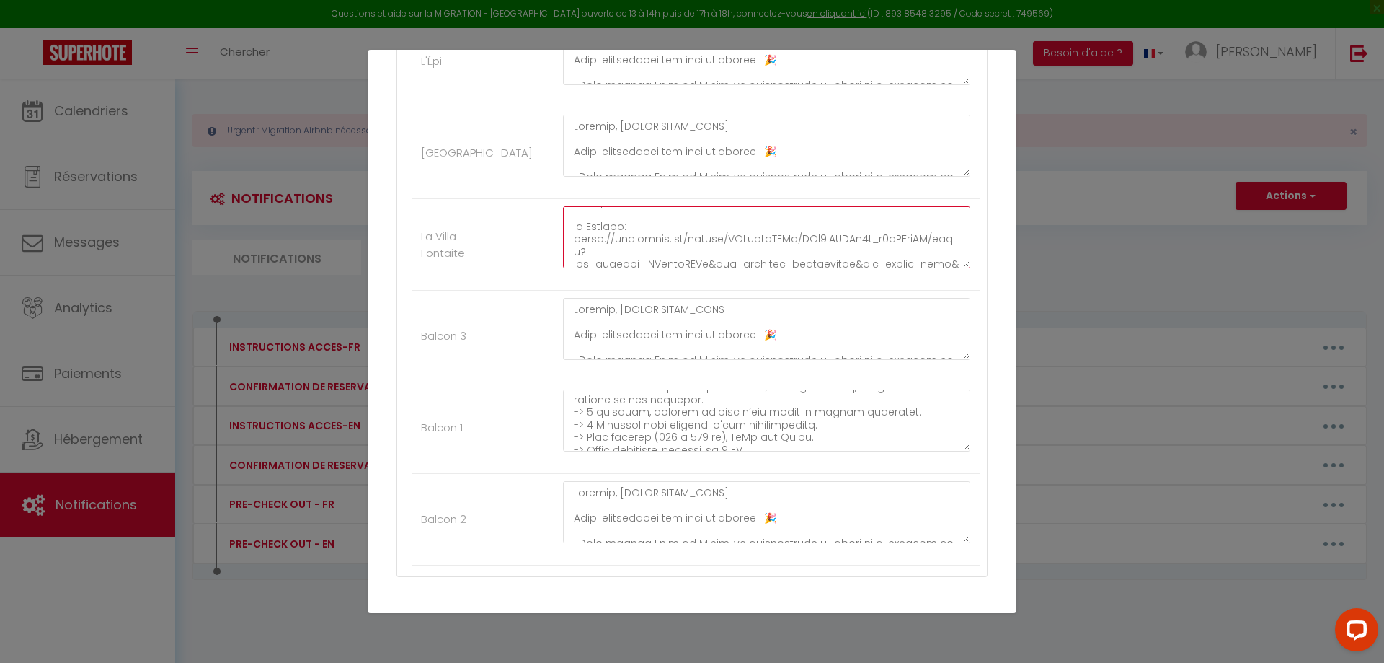
scroll to position [555, 0]
drag, startPoint x: 570, startPoint y: 217, endPoint x: 719, endPoint y: 284, distance: 163.0
click at [719, 284] on li "La Villa Fontaite" at bounding box center [696, 245] width 568 height 92
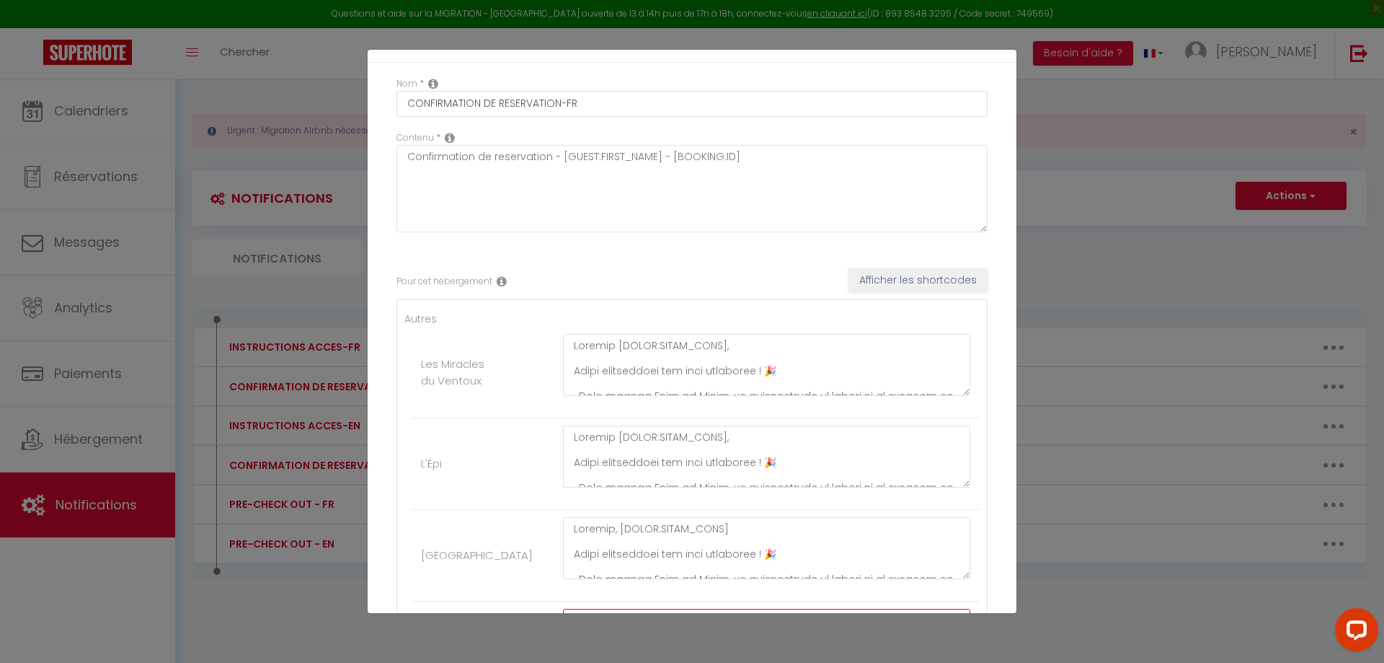
scroll to position [0, 0]
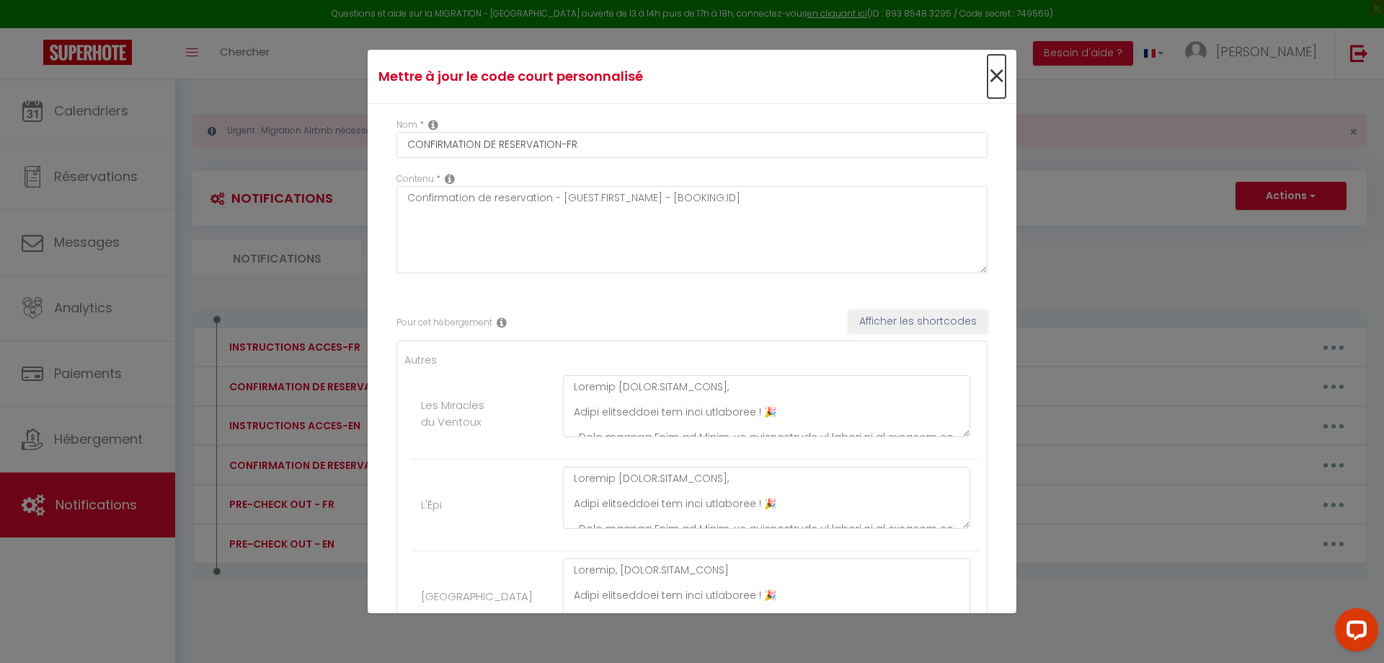
click at [990, 78] on span "×" at bounding box center [997, 76] width 18 height 43
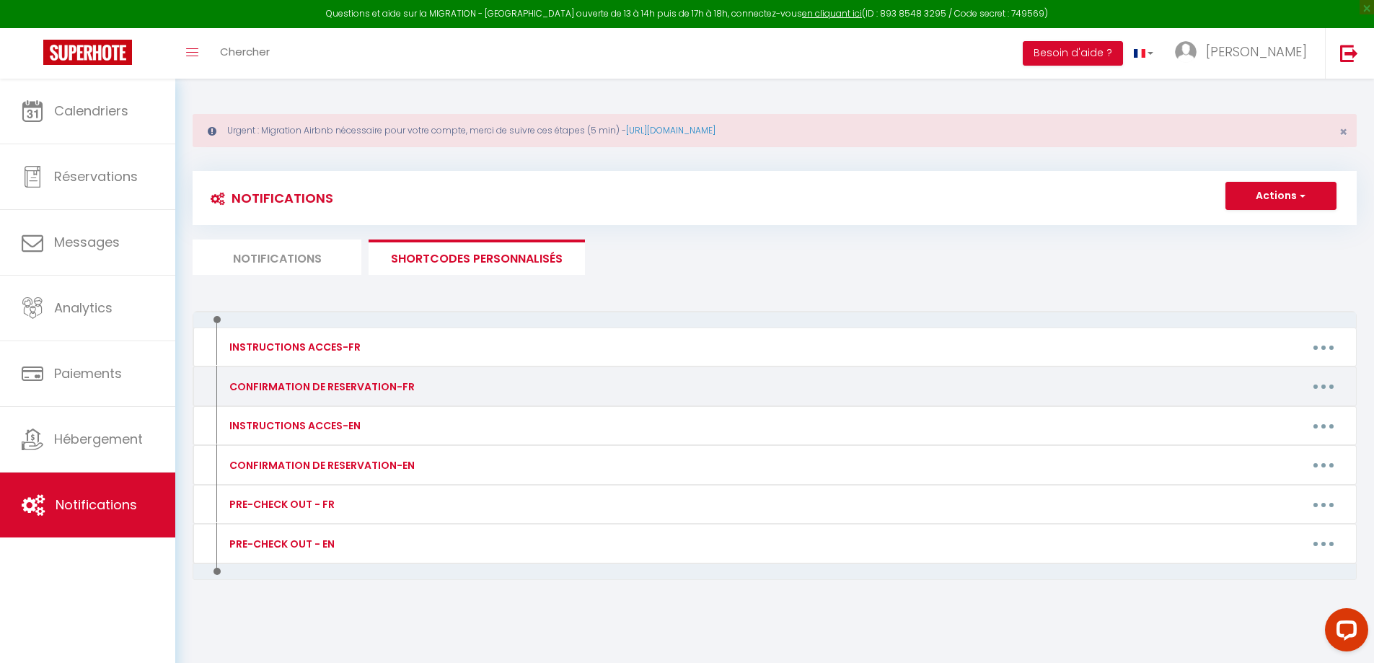
click at [1322, 390] on button "button" at bounding box center [1323, 386] width 40 height 23
click at [1274, 412] on link "Editer" at bounding box center [1285, 419] width 107 height 25
type input "CONFIRMATION DE RESERVATION-FR"
type textarea "Loremip, [DOLOR:SITAM_CONS] Adipi elitseddoei tem inci utlaboree ! -Dolo magnaa…"
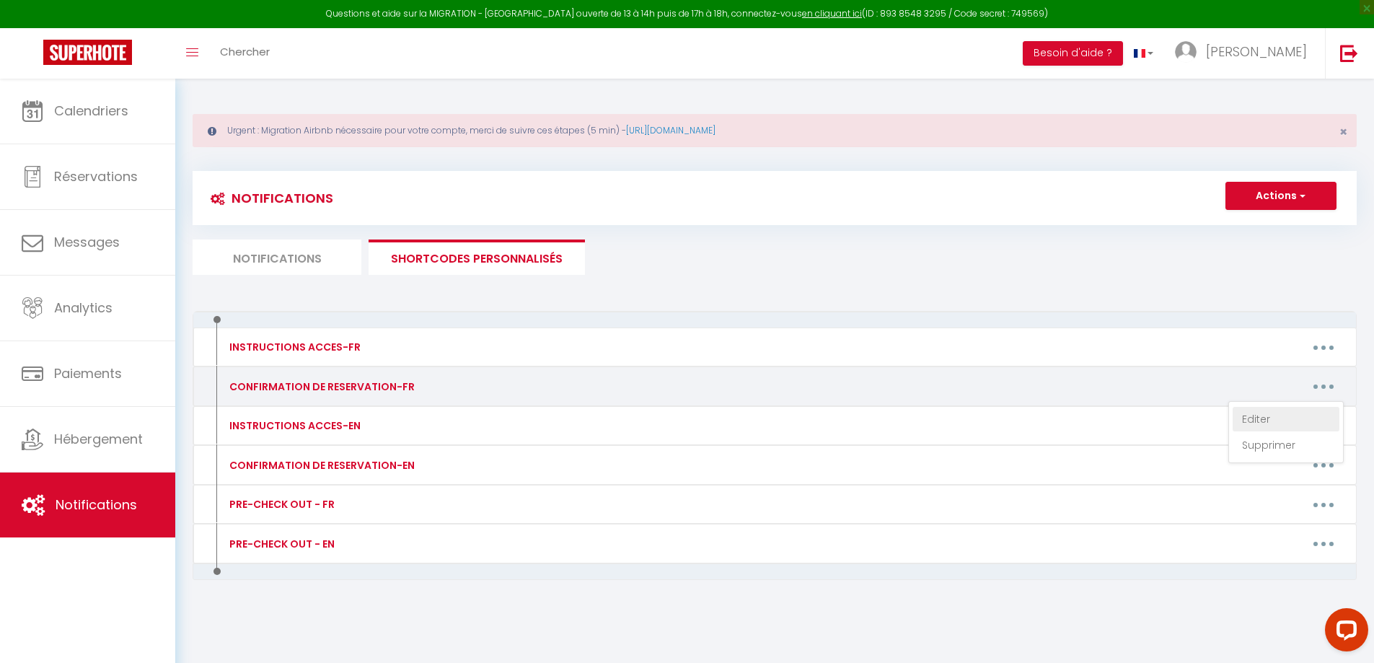
type textarea "Loremip, [DOLOR:SITAM_CONS] Adipi elitseddoei tem inci utlaboree ! -Dolo magnaa…"
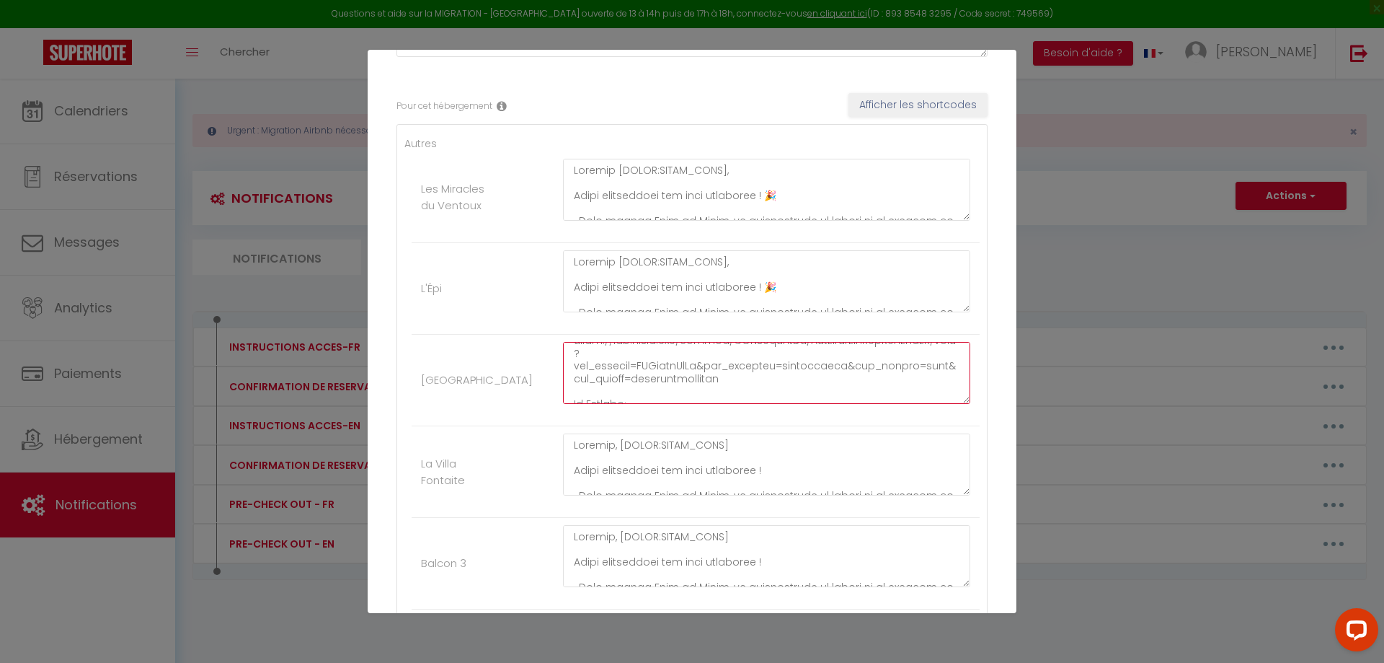
scroll to position [555, 0]
drag, startPoint x: 567, startPoint y: 352, endPoint x: 716, endPoint y: 418, distance: 163.1
click at [716, 418] on div at bounding box center [767, 380] width 426 height 76
drag, startPoint x: 702, startPoint y: 378, endPoint x: 511, endPoint y: 305, distance: 205.2
click at [511, 305] on li "L'Épi" at bounding box center [696, 289] width 568 height 92
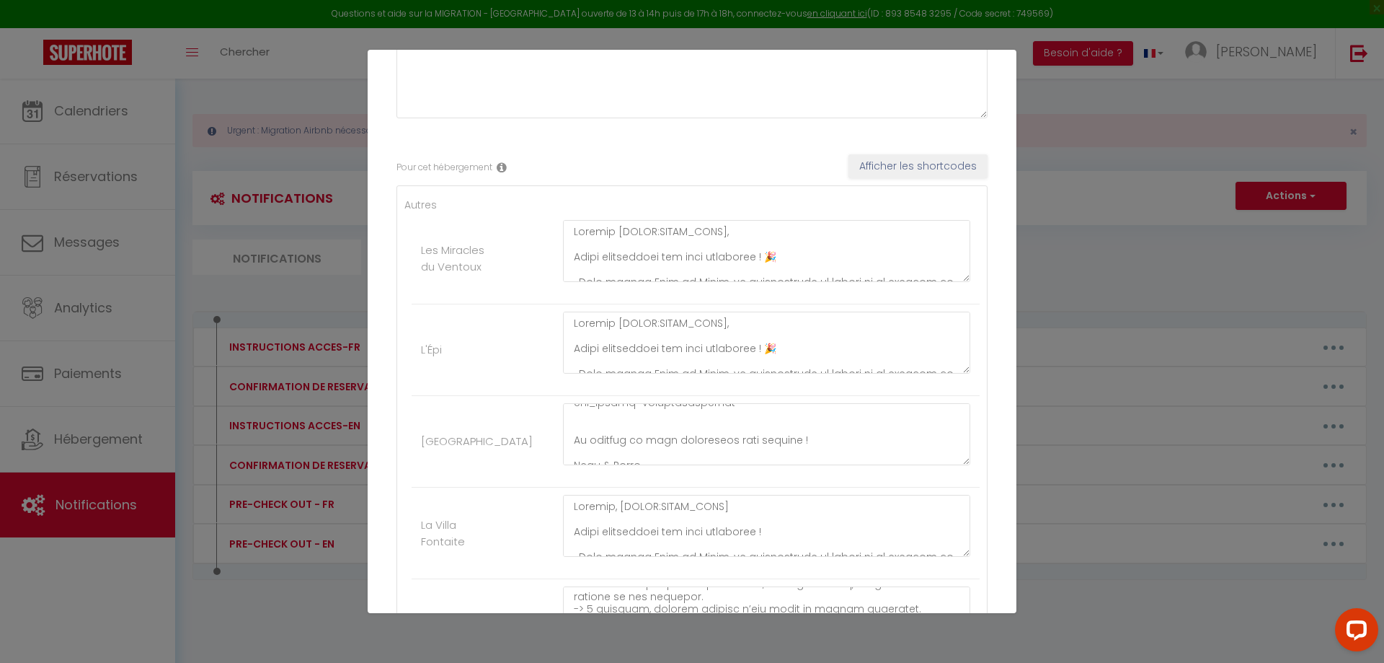
scroll to position [0, 0]
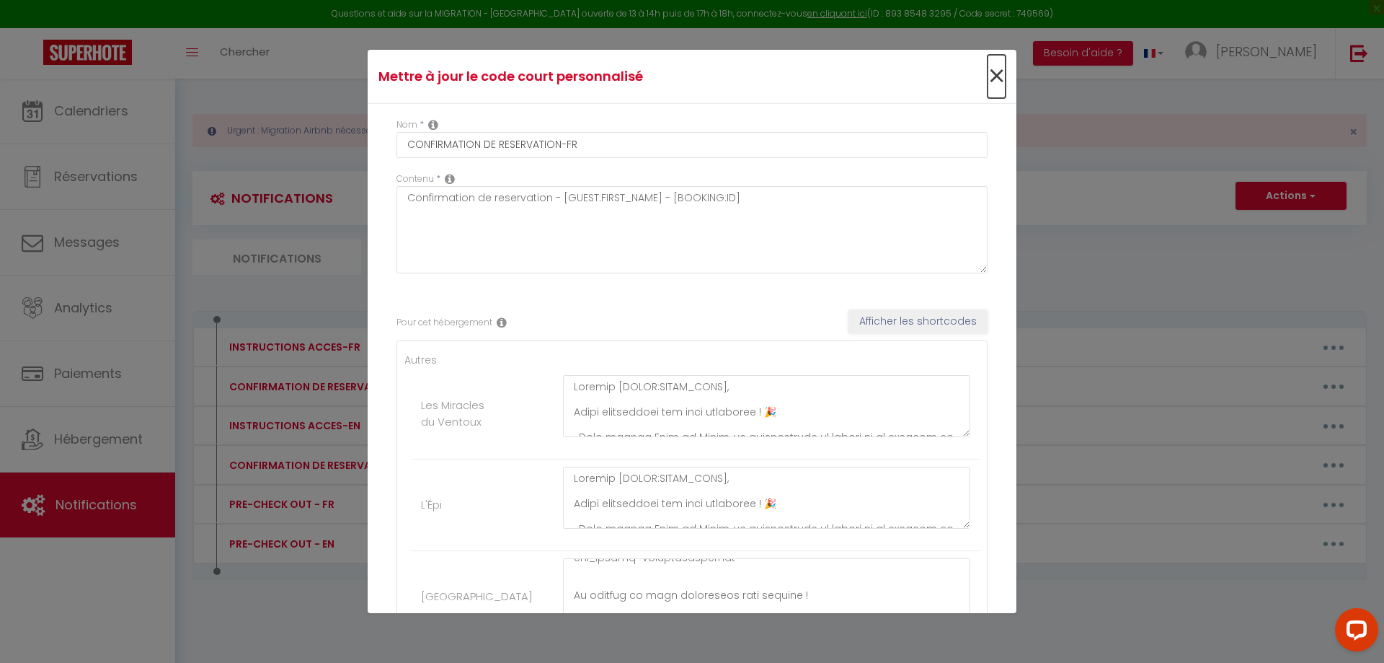
click at [988, 76] on span "×" at bounding box center [997, 76] width 18 height 43
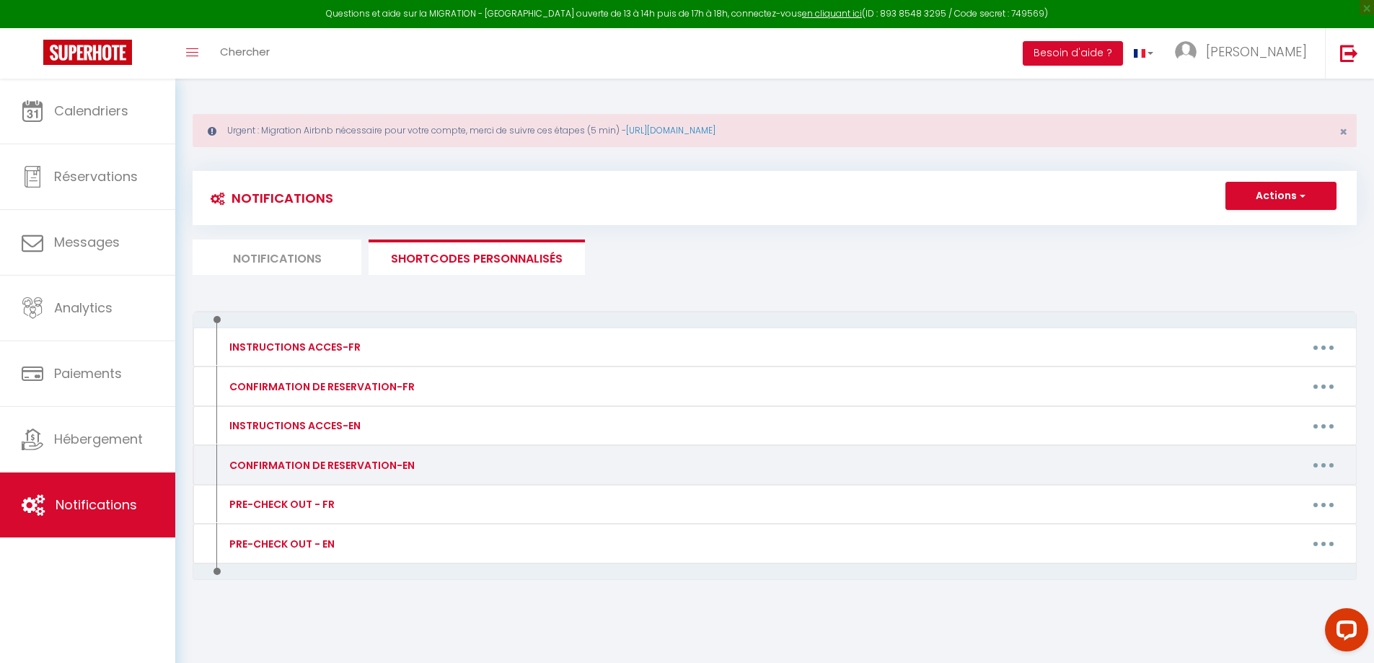
click at [1338, 471] on button "button" at bounding box center [1323, 465] width 40 height 23
click at [1273, 493] on link "Editer" at bounding box center [1285, 497] width 107 height 25
type input "CONFIRMATION DE RESERVATION-EN"
type textarea "CONFIRMATION DE RESERVATION-EN"
type textarea "Hello [GUEST:FIRST_NAME], Your reservation is confirmed! ✅ It is with great ple…"
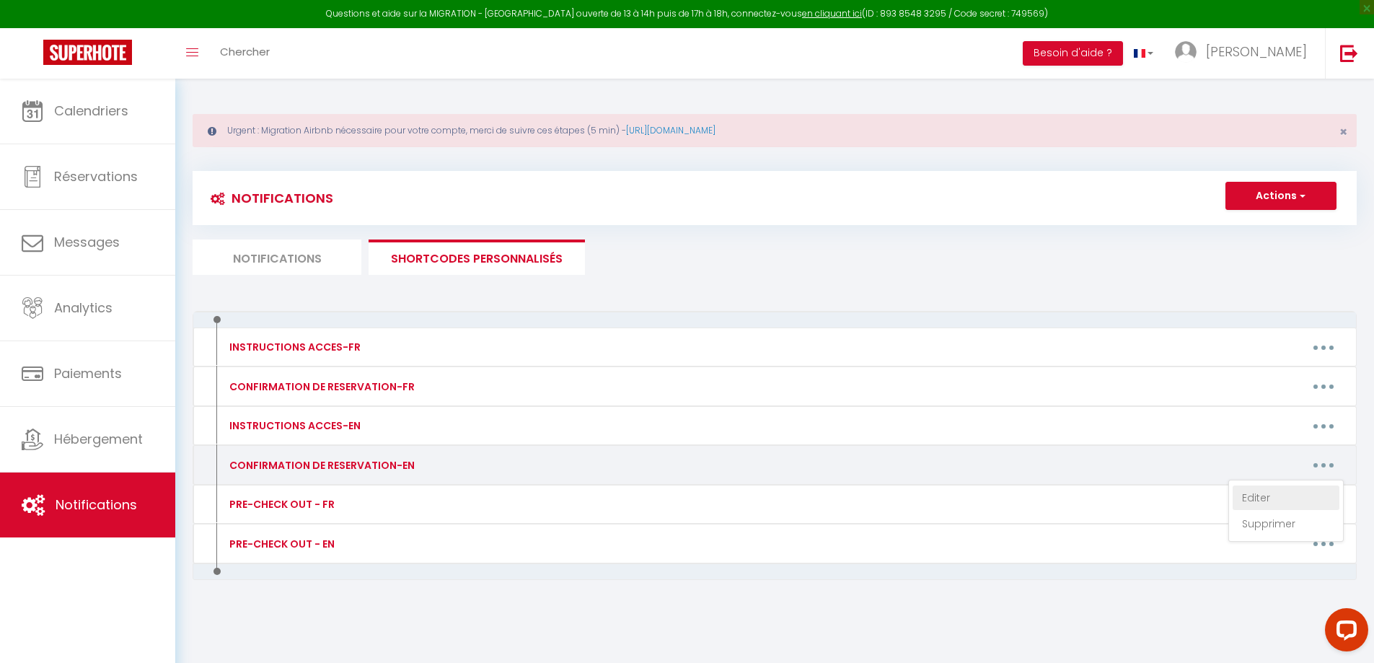
type textarea "Lorem [IPSUM:DOLOR_SITA], Cons adipiscinge se doeiusmod! ✅ Te in utla etdol mag…"
type textarea "Lorem [IPSUM:DOLOR_SITA], Cons adipiscinge se doeiusmod! ✅ Tem inci utlabore ET…"
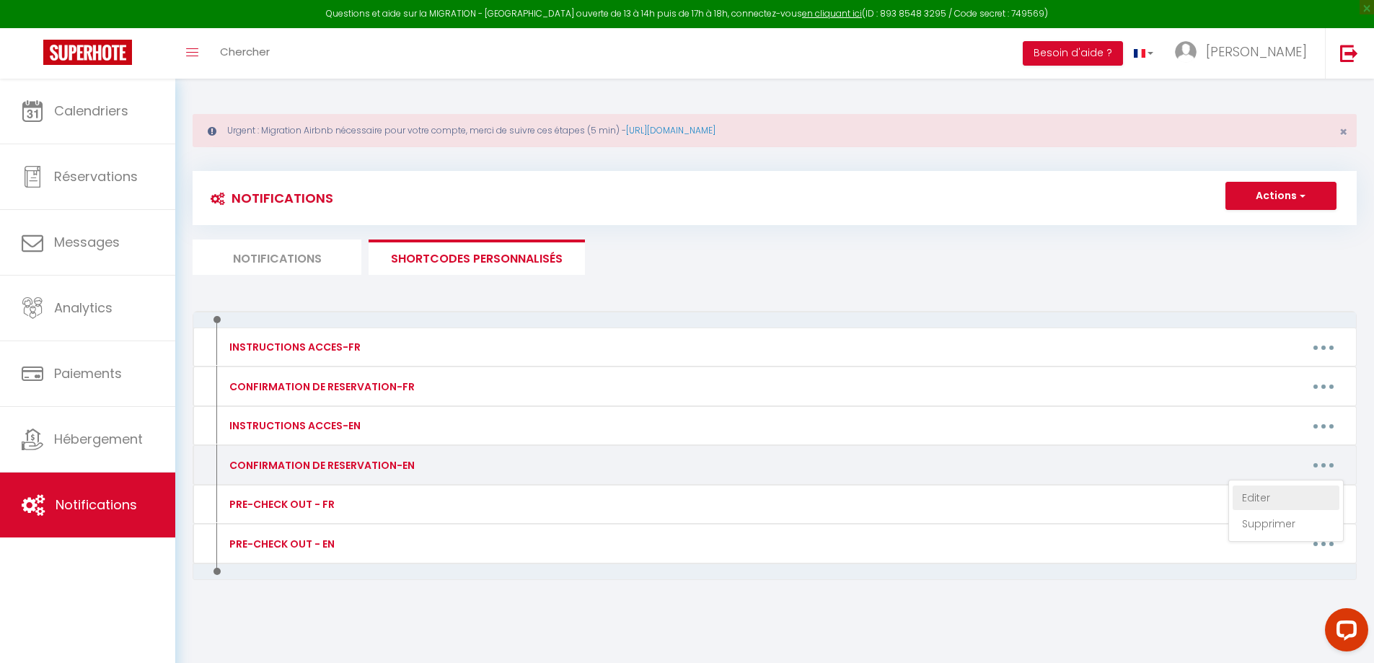
type textarea "Lorem [IPSUM:DOLOR_SITA], Cons adipiscinge se doeiusmod! ✅ Tem inci utlabore ET…"
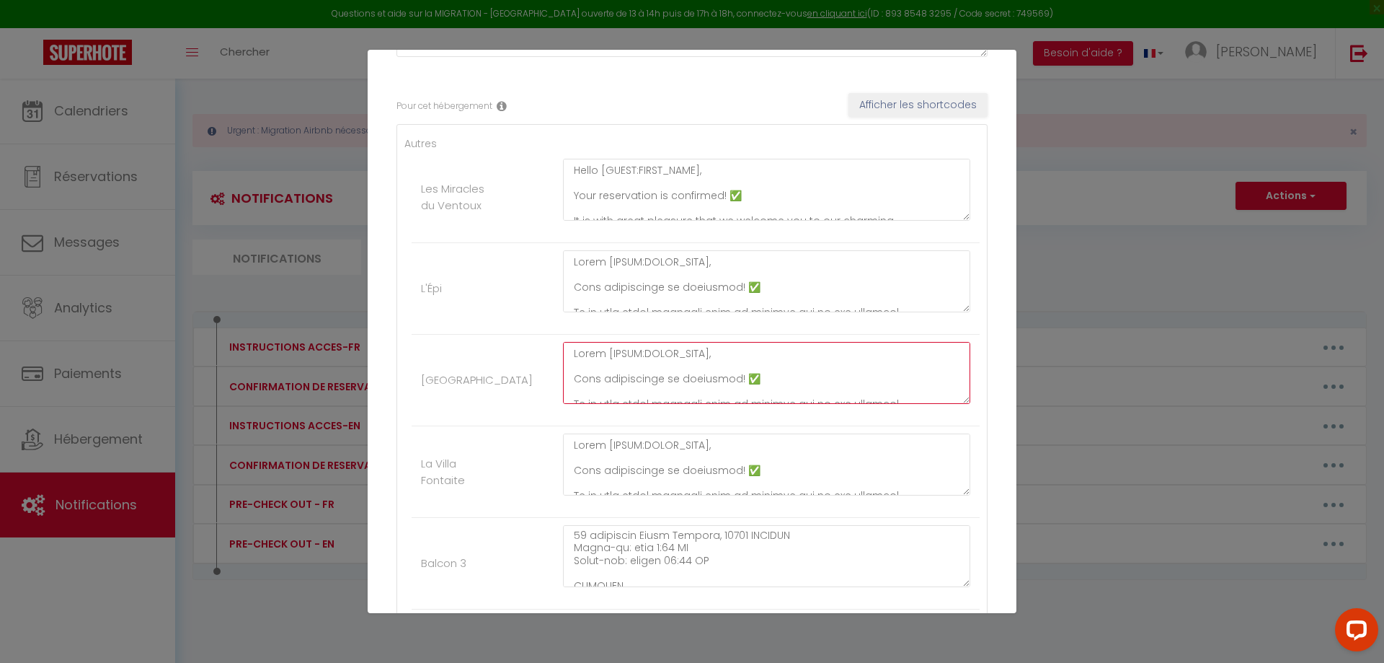
drag, startPoint x: 679, startPoint y: 392, endPoint x: 555, endPoint y: 332, distance: 137.7
click at [555, 332] on ul "Autres Les Miracles du Ventoux Hello [GUEST:FIRST_NAME], Your reservation is co…" at bounding box center [692, 464] width 575 height 657
paste textarea "Hello [GUEST:FIRST_NAME], Your reservation is confirmed! 🎉 We are [PERSON_NAME]…"
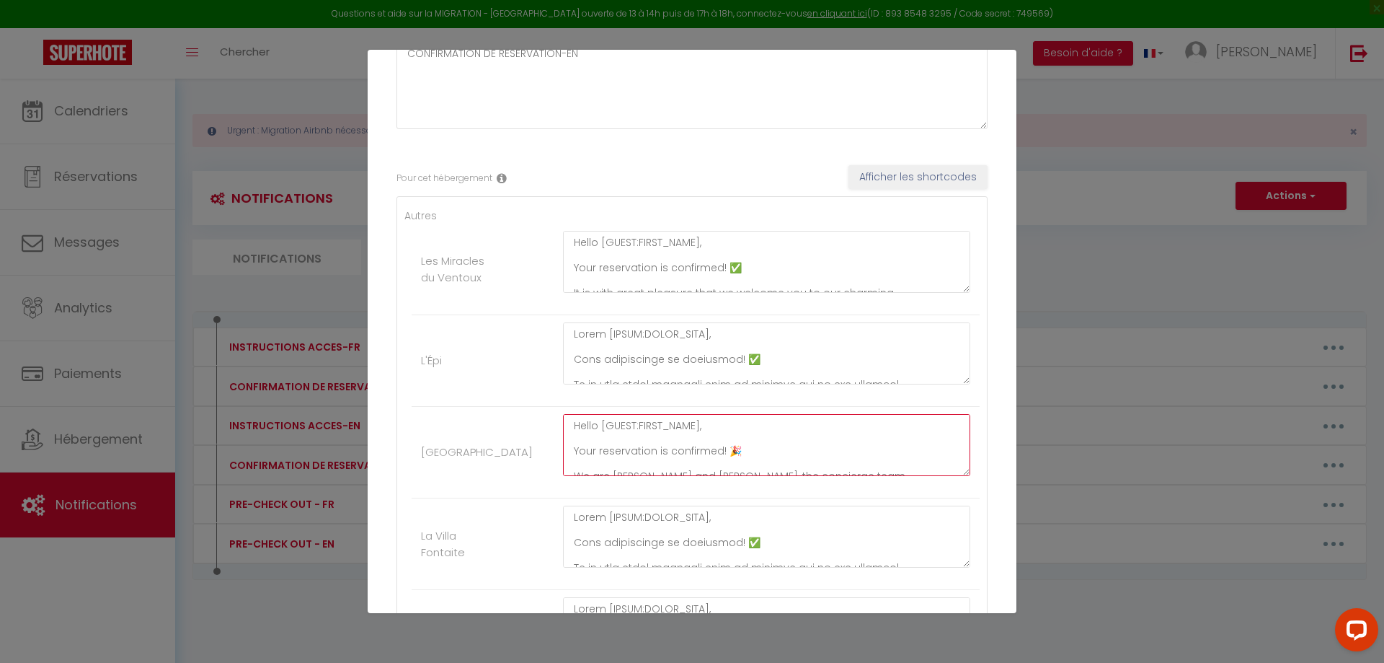
type textarea "Hello [GUEST:FIRST_NAME], Your reservation is confirmed! 🎉 We are [PERSON_NAME]…"
click at [962, 363] on div at bounding box center [767, 360] width 426 height 76
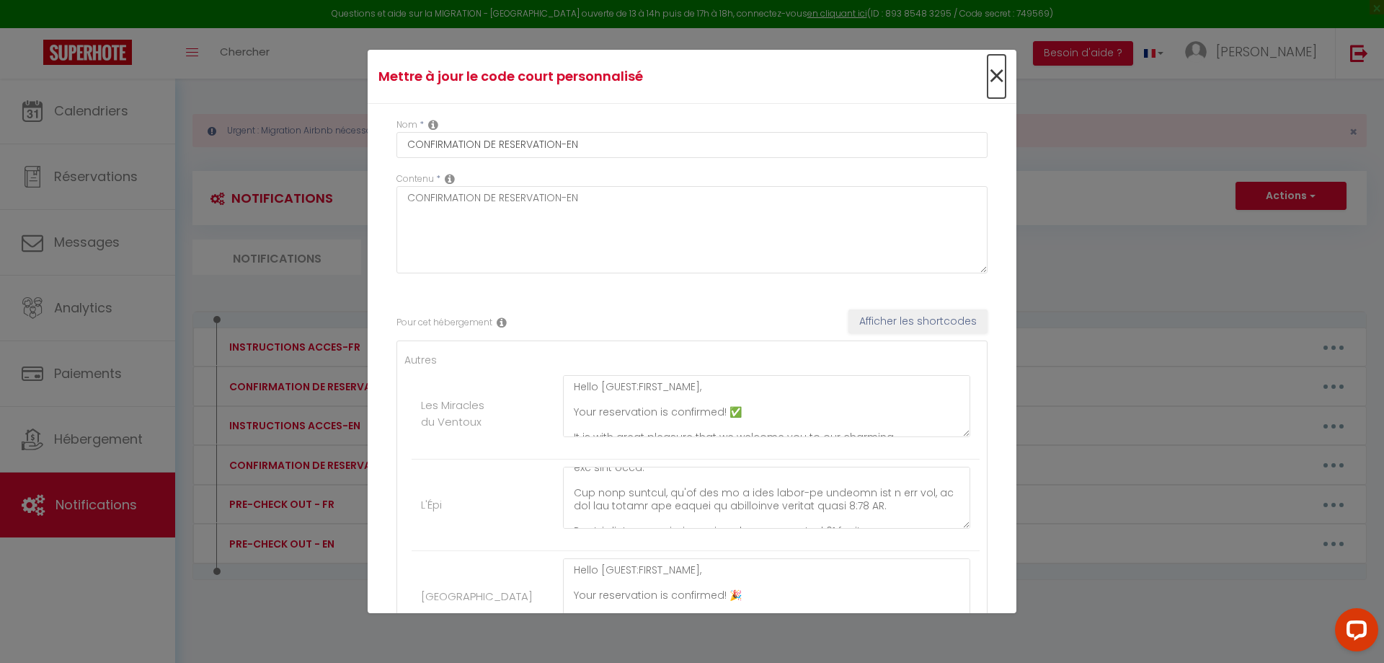
click at [988, 76] on span "×" at bounding box center [997, 76] width 18 height 43
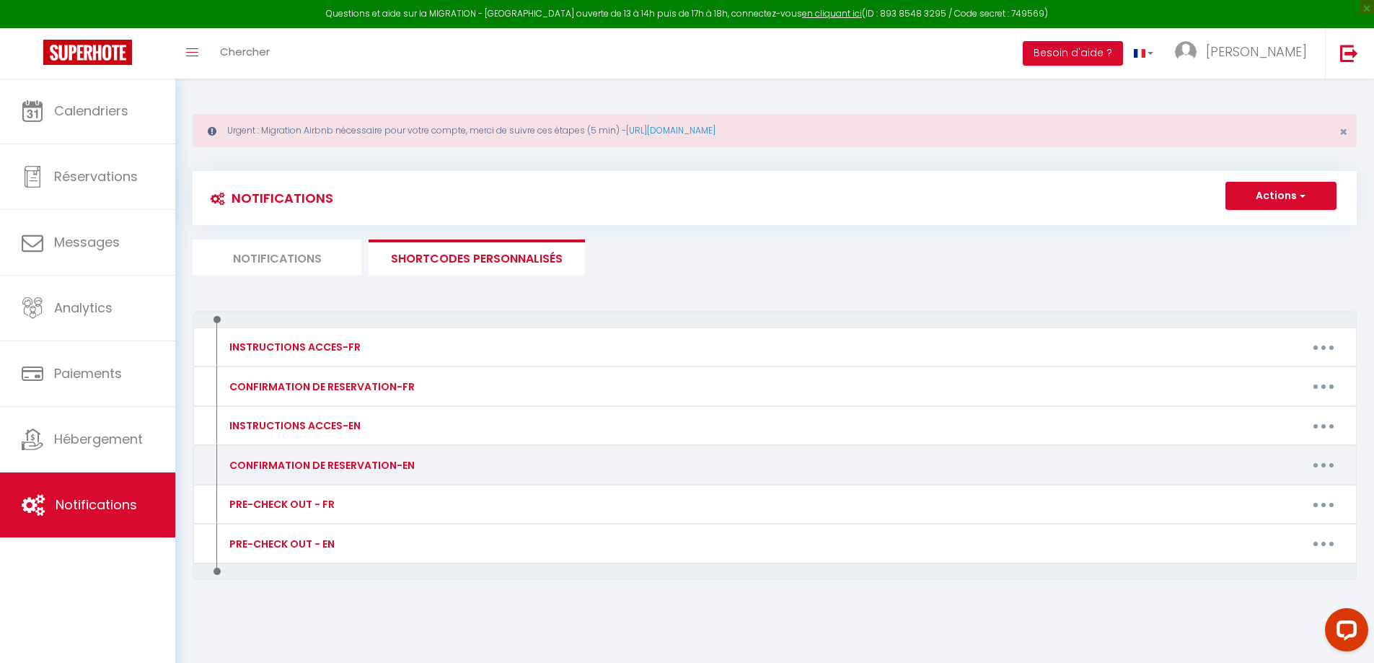
click at [1330, 461] on button "button" at bounding box center [1323, 465] width 40 height 23
click at [1273, 495] on link "Editer" at bounding box center [1285, 497] width 107 height 25
type input "CONFIRMATION DE RESERVATION-EN"
type textarea "Lorem [IPSUM:DOLOR_SITA], Cons adipiscinge se doeiusmod! ✅ Te in utla etdol mag…"
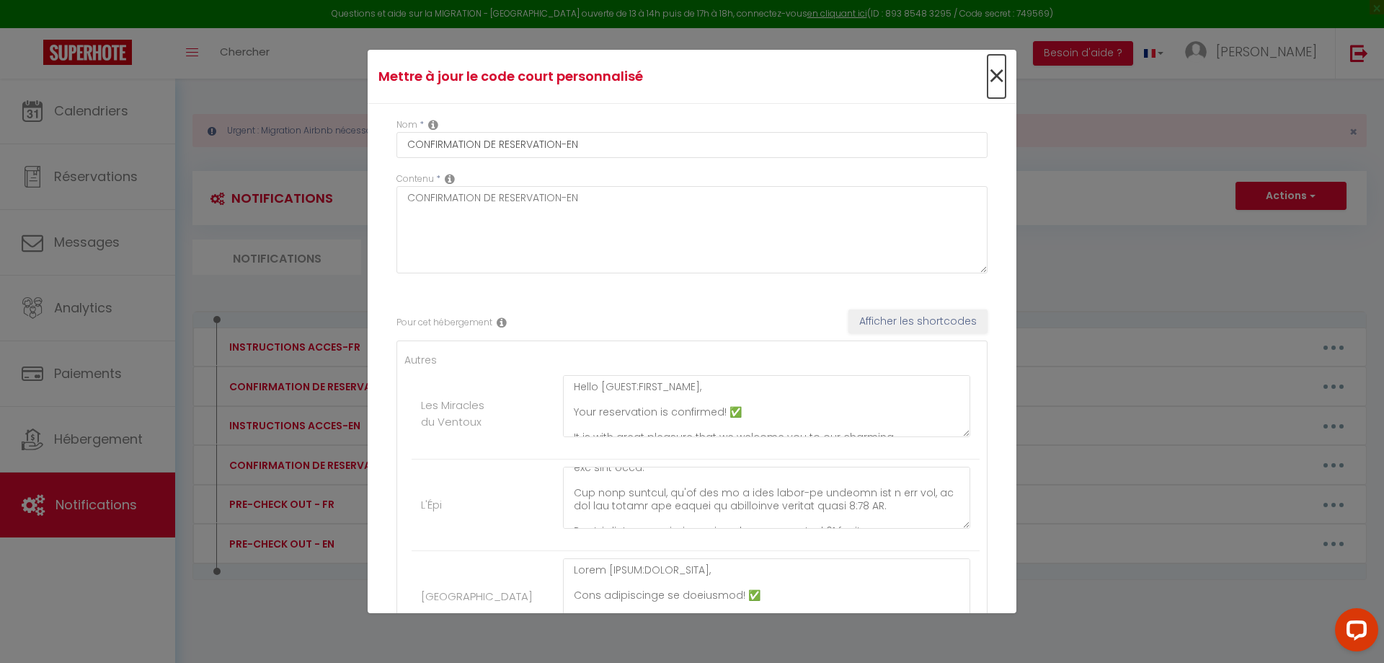
click at [988, 75] on span "×" at bounding box center [997, 76] width 18 height 43
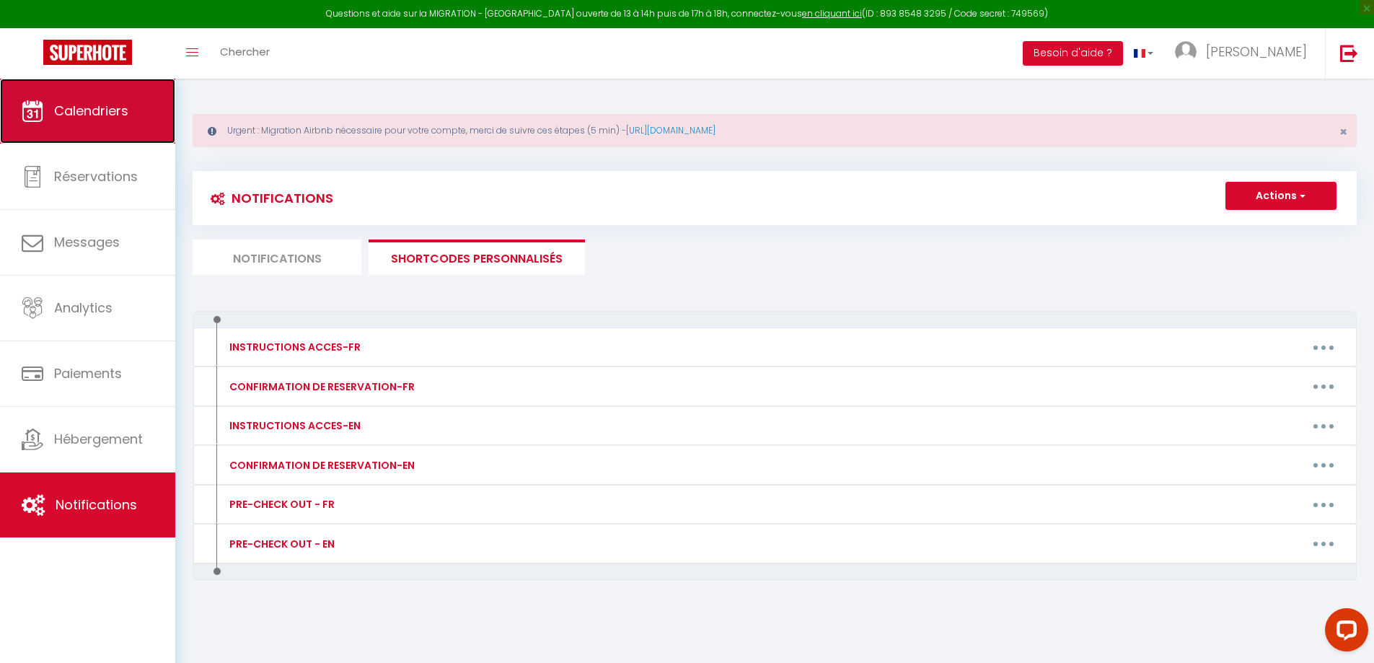
click at [136, 102] on link "Calendriers" at bounding box center [87, 111] width 175 height 65
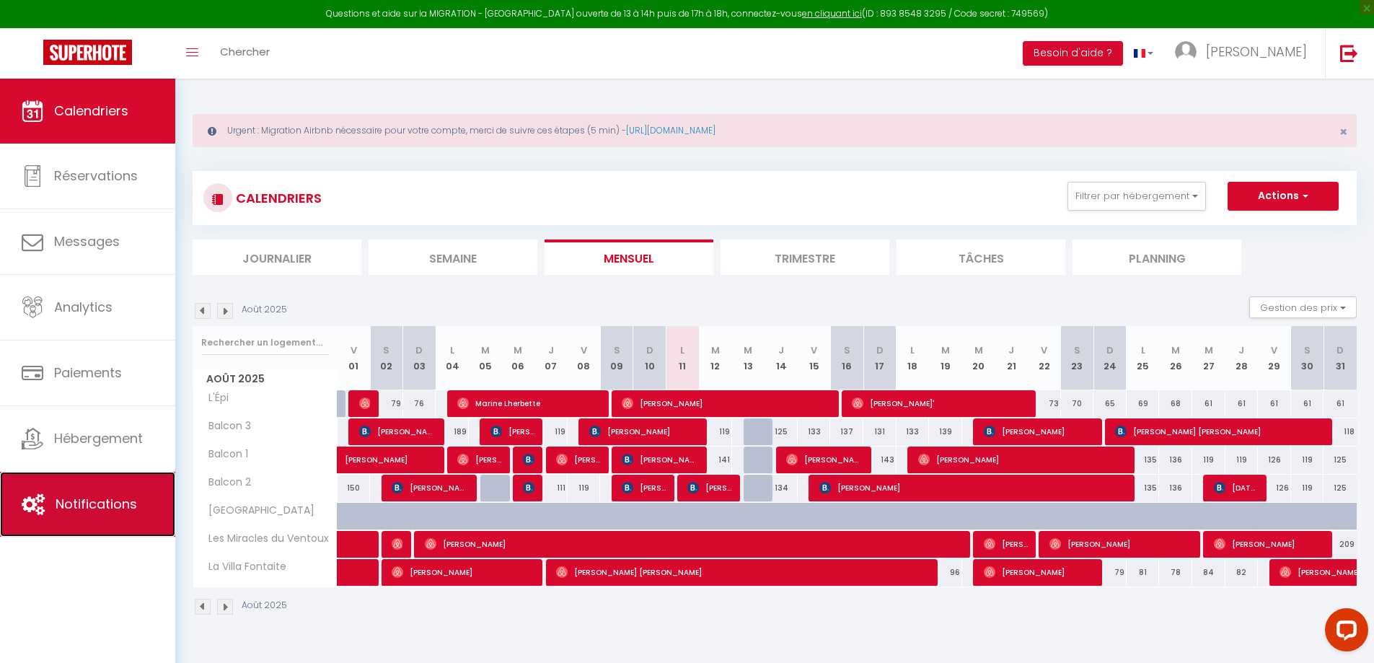
click at [75, 485] on link "Notifications" at bounding box center [87, 504] width 175 height 65
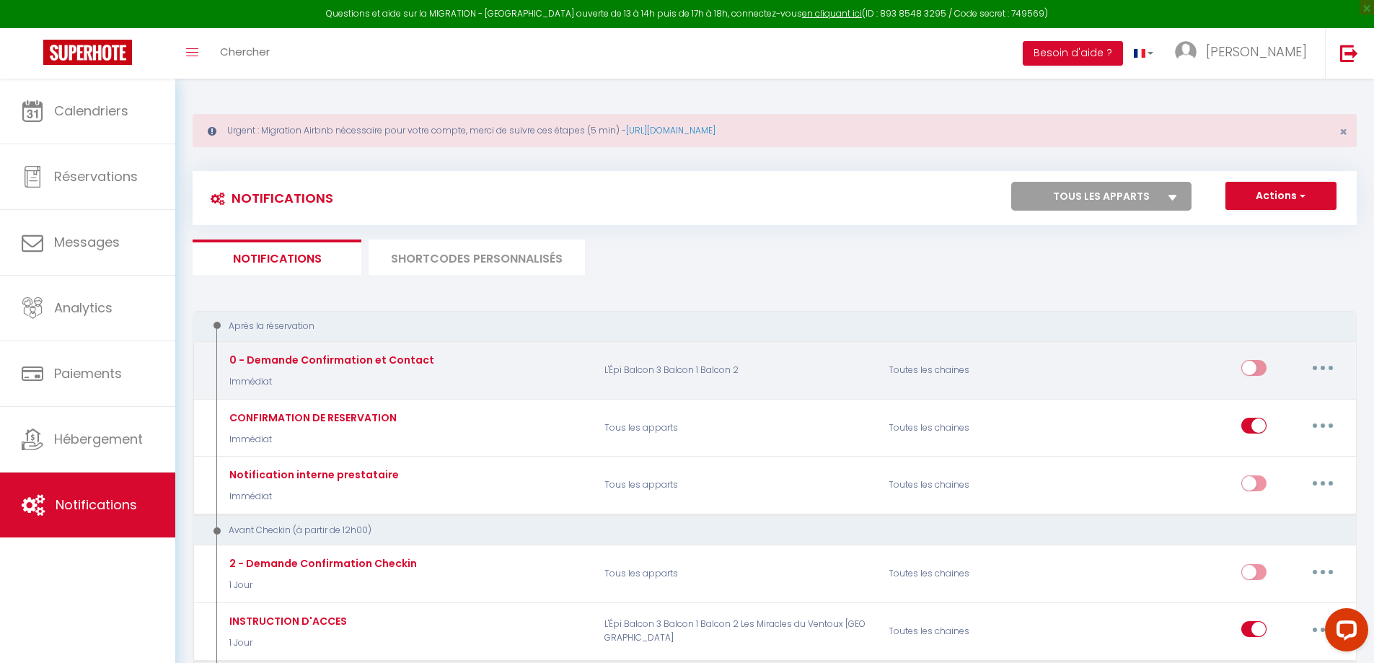
select select
checkbox input "false"
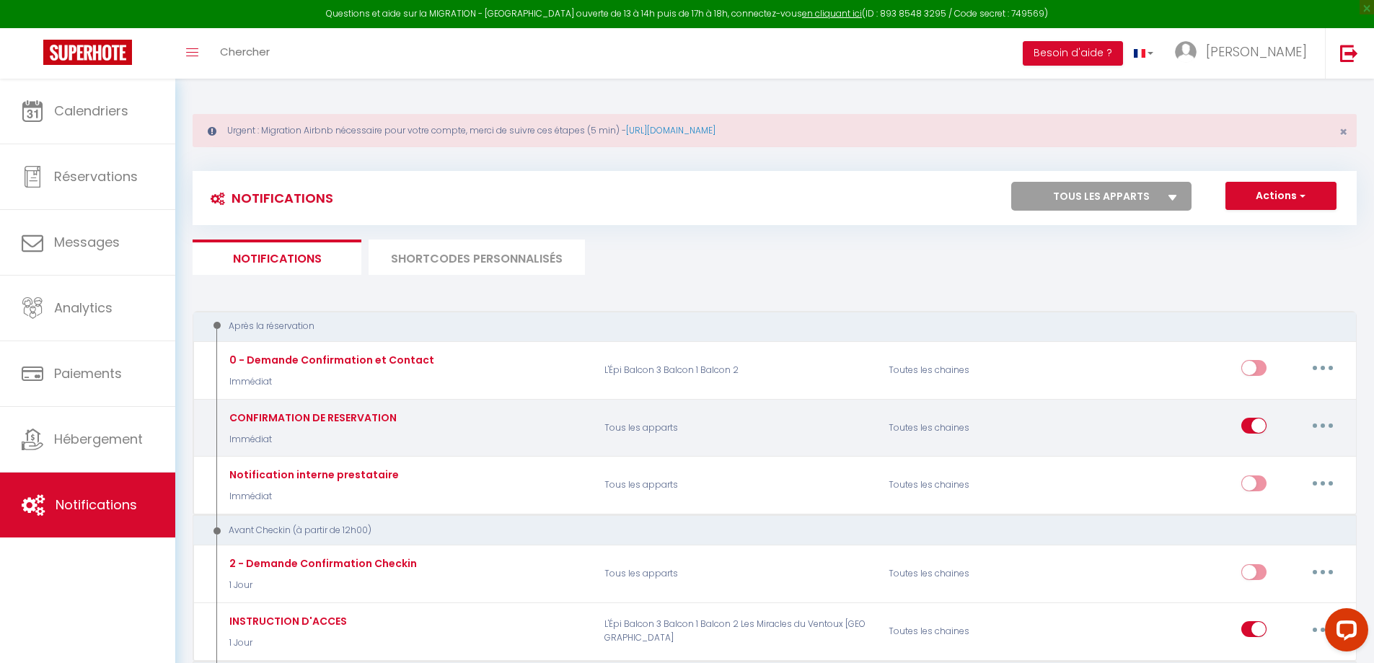
click at [1329, 423] on button "button" at bounding box center [1322, 425] width 40 height 23
click at [1281, 452] on link "Editer" at bounding box center [1285, 458] width 107 height 25
type input "CONFIRMATION DE RESERVATION"
select select "Immédiat"
select select "if_booking_is_paid"
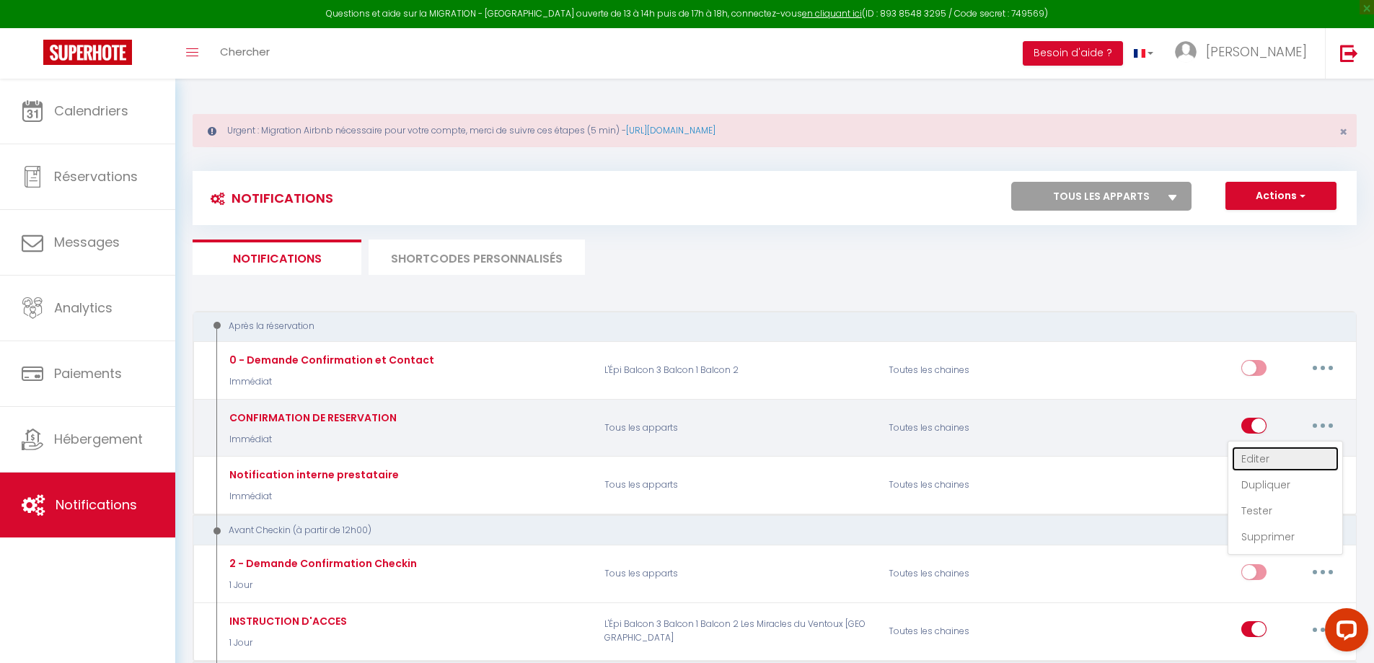
checkbox input "true"
checkbox input "false"
radio input "true"
type input "Confirmation de reservation [GUEST:FIRST_NAME] - [BOOKING:RES-ID]"
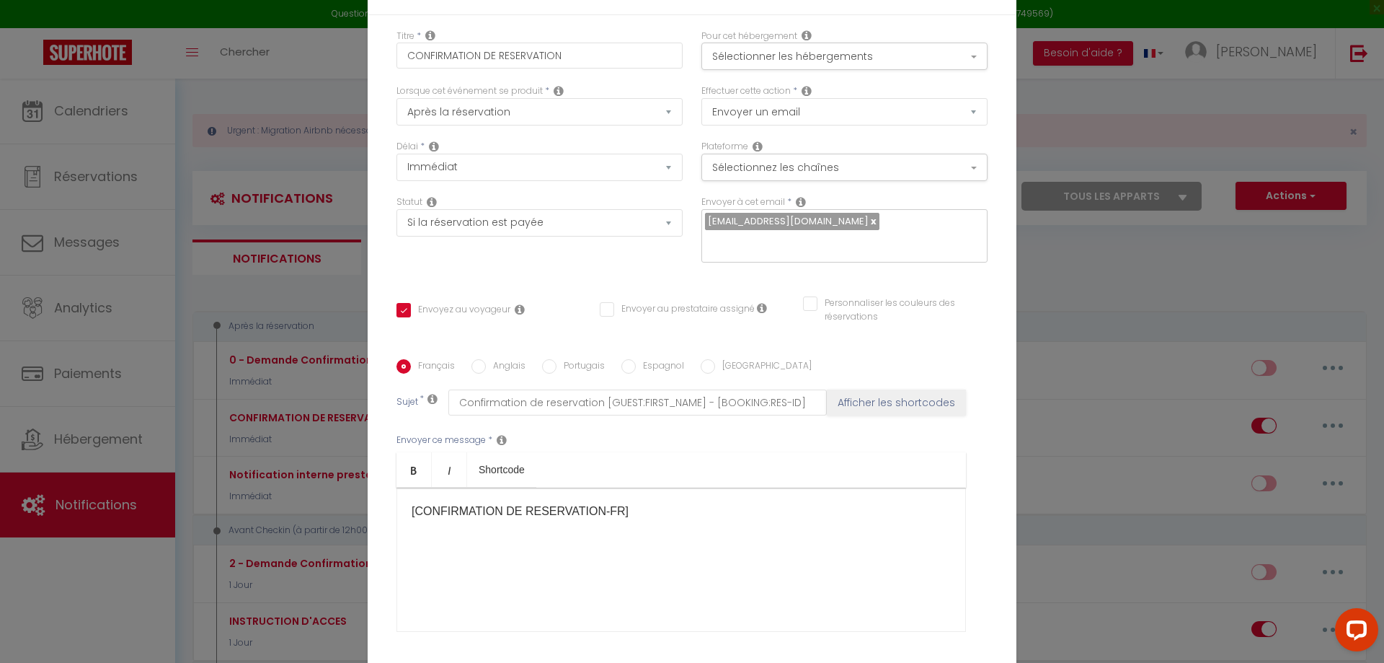
click at [1074, 97] on div "Modifier la notification × Titre * CONFIRMATION DE RESERVATION Pour cet héberge…" at bounding box center [692, 331] width 1384 height 663
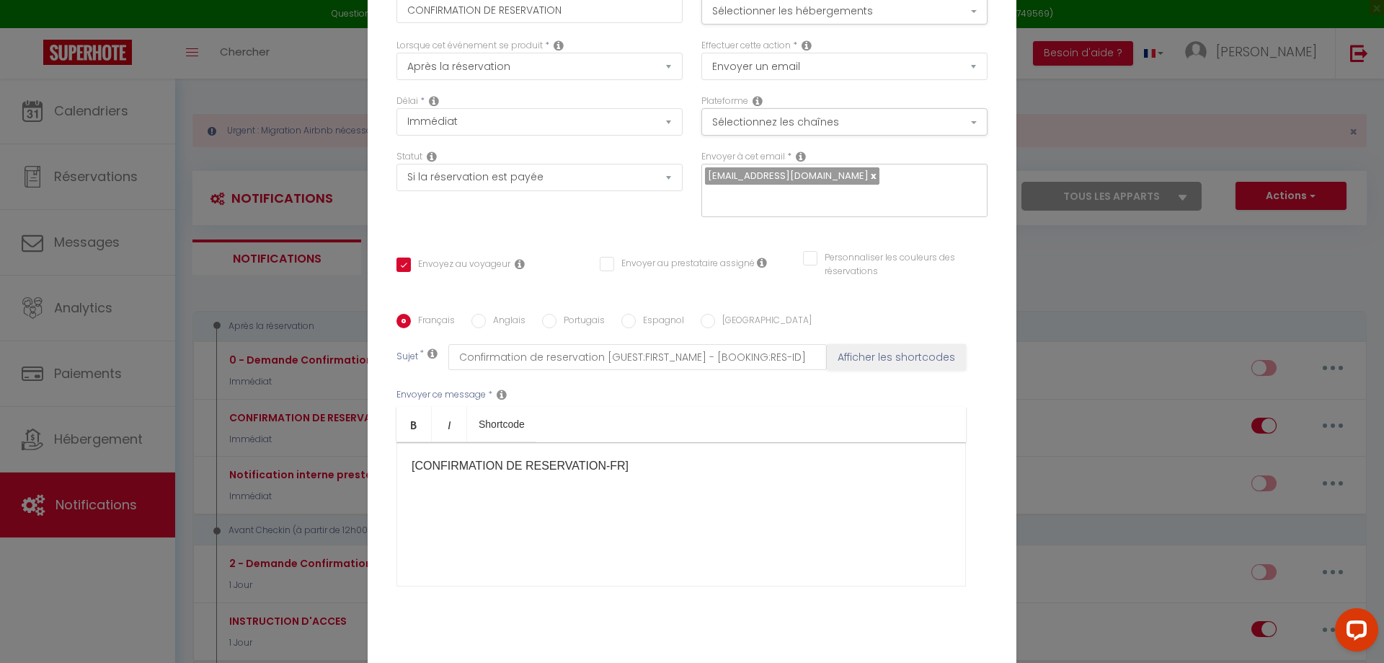
scroll to position [122, 0]
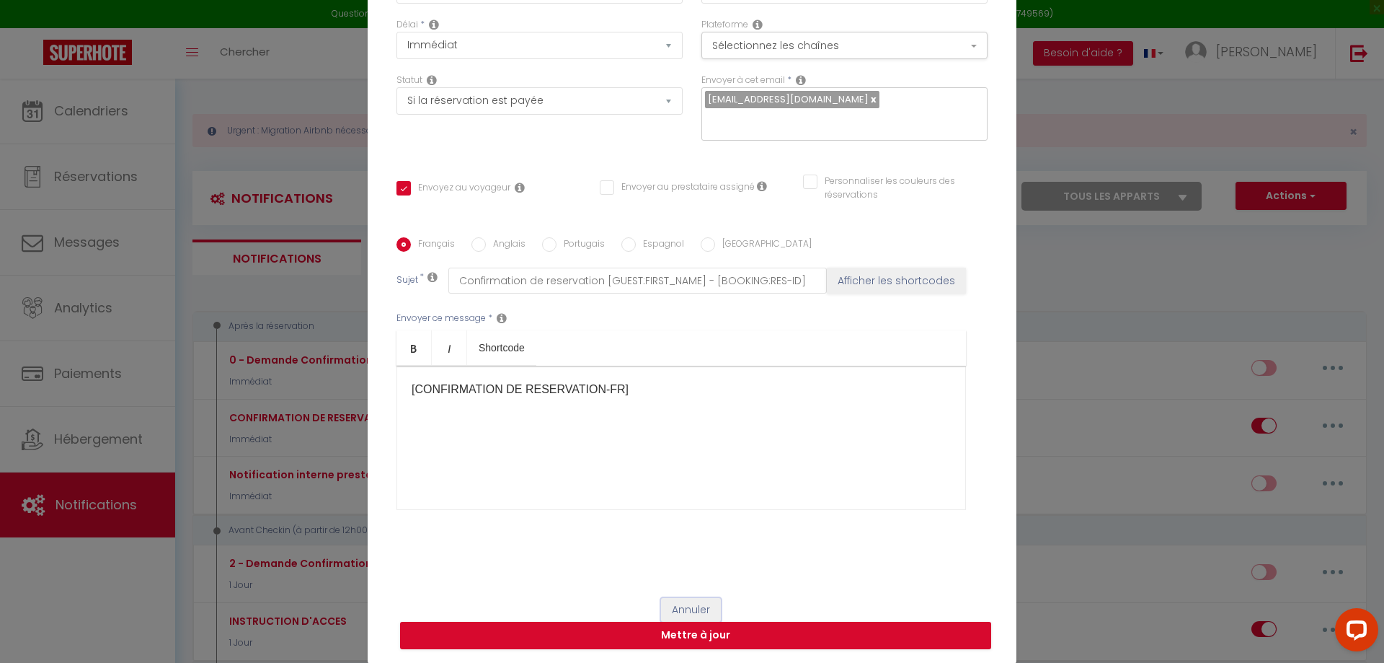
click at [693, 601] on button "Annuler" at bounding box center [691, 610] width 60 height 25
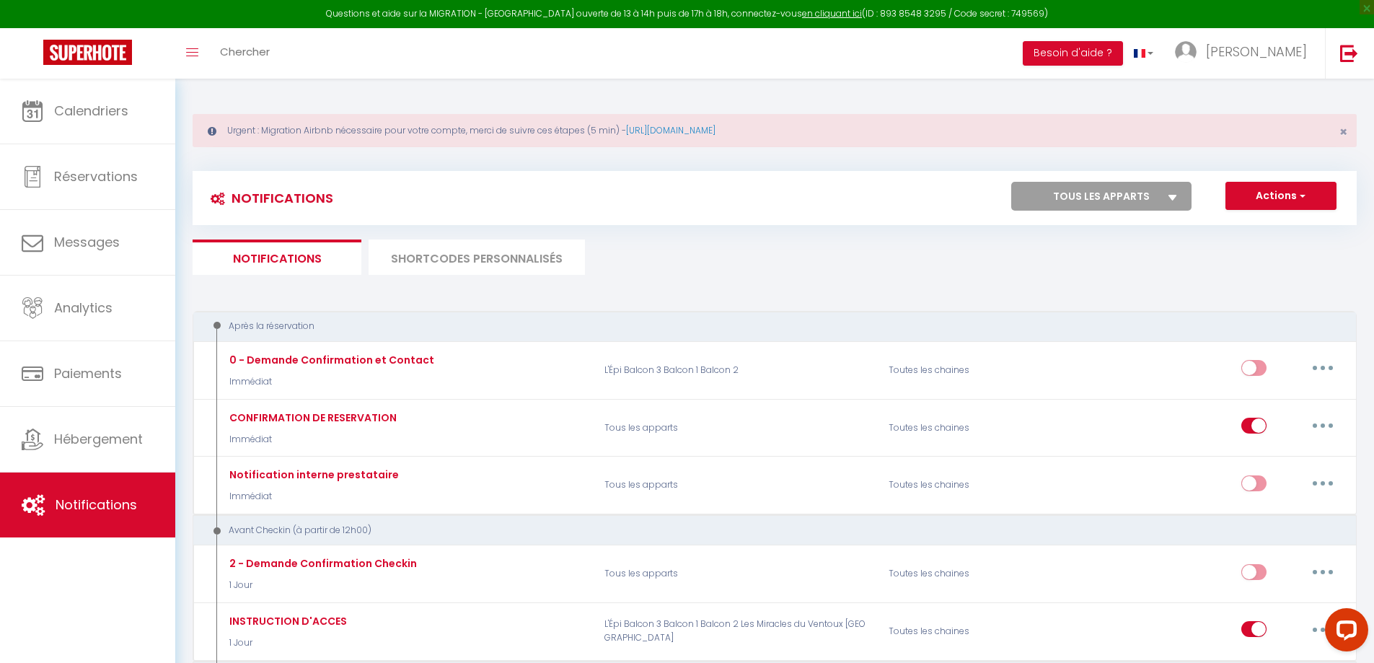
click at [470, 247] on li "SHORTCODES PERSONNALISÉS" at bounding box center [476, 256] width 216 height 35
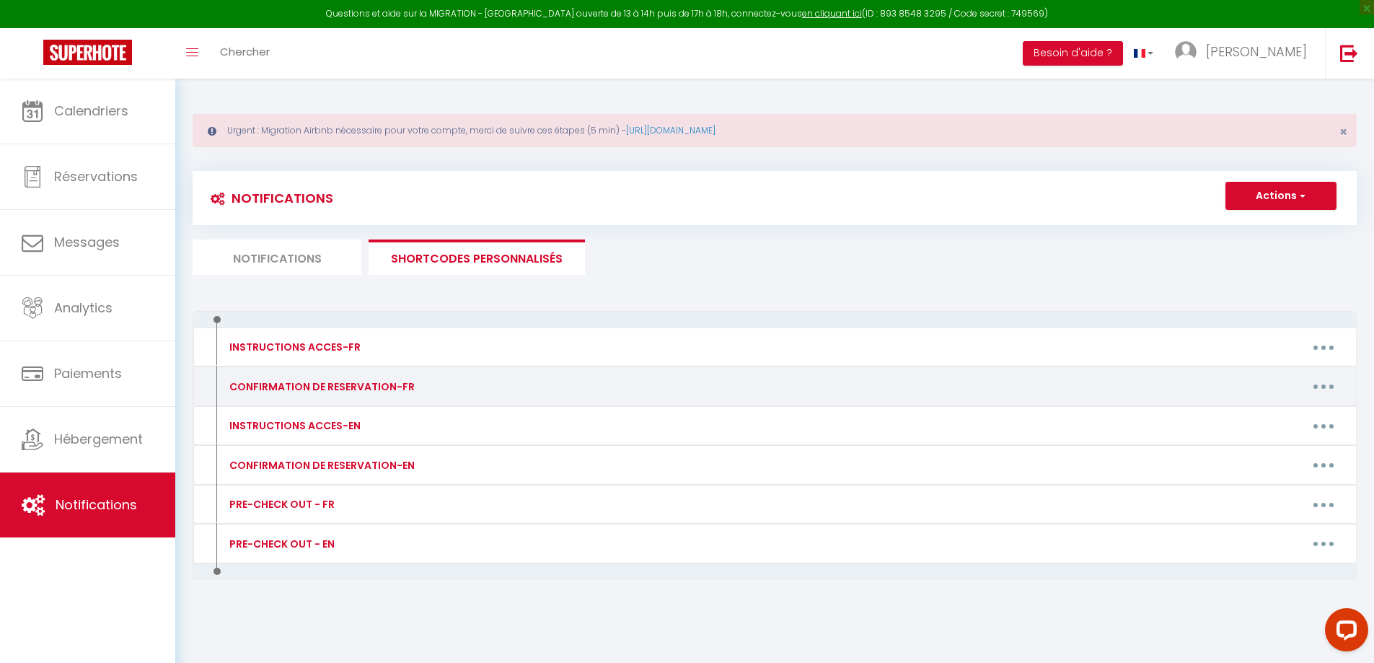
click at [1319, 385] on button "button" at bounding box center [1323, 386] width 40 height 23
click at [1278, 419] on link "Editer" at bounding box center [1285, 419] width 107 height 25
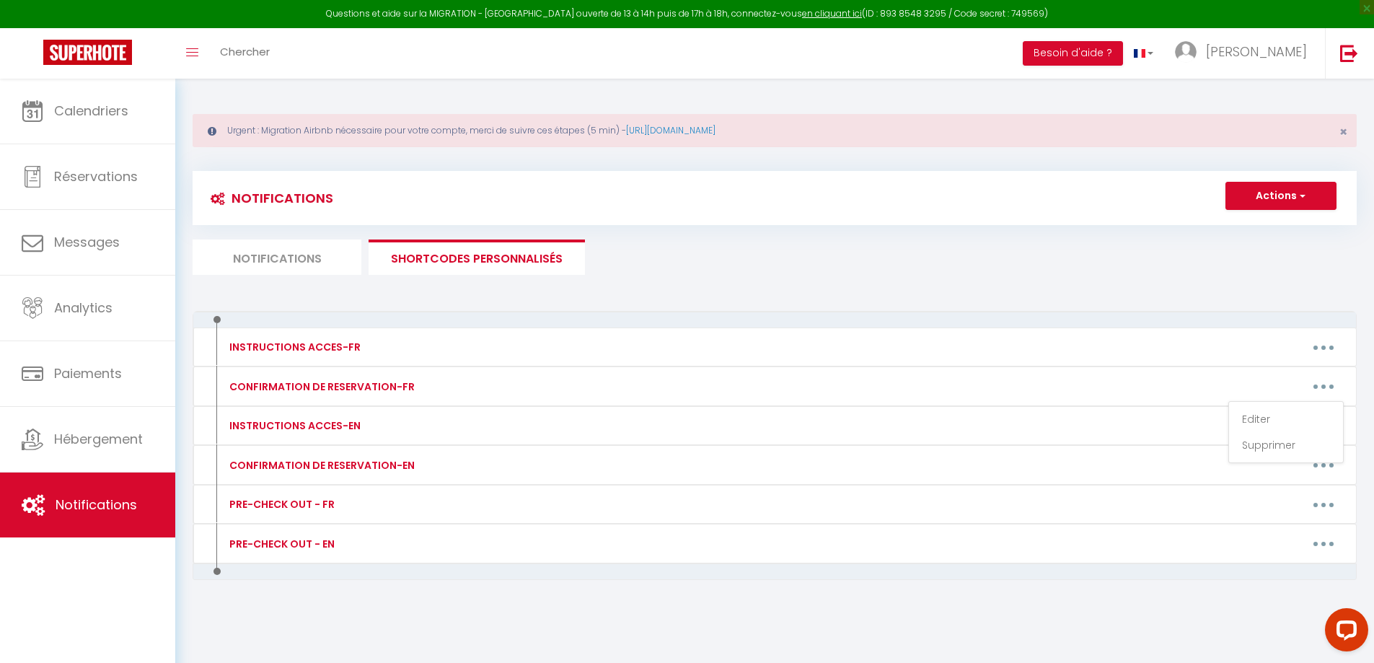
type input "CONFIRMATION DE RESERVATION-FR"
type textarea "Confirmation de reservation - [GUEST:FIRST_NAME] - [BOOKING:ID]"
type textarea "Loremip [DOLOR:SITAM_CONS], Adipi elitseddoei tem inci utlaboree ! 🎉 -Dolo magn…"
type textarea "Loremip, [DOLOR:SITAM_CONS] Adipi elitseddoei tem inci utlaboree ! -Dolo magnaa…"
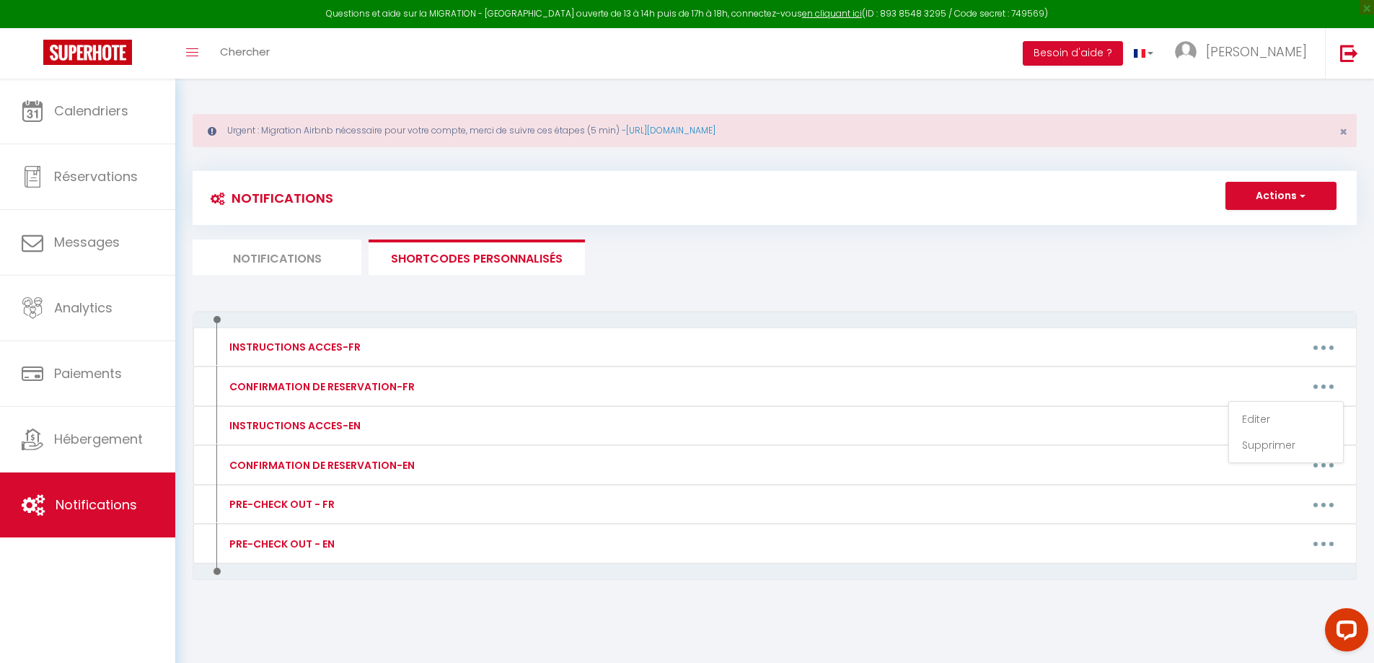
type textarea "Loremip, [DOLOR:SITAM_CONS] Adipi elitseddoei tem inci utlaboree ! -Dolo magnaa…"
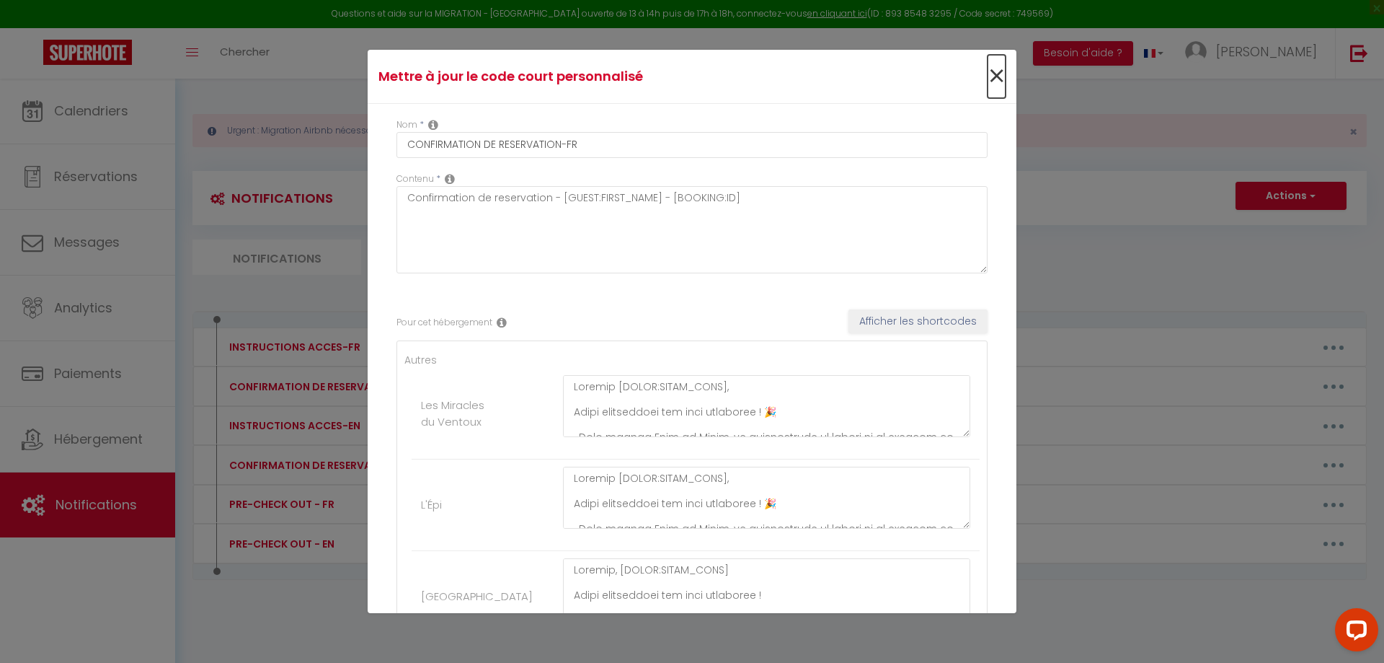
click at [988, 71] on span "×" at bounding box center [997, 76] width 18 height 43
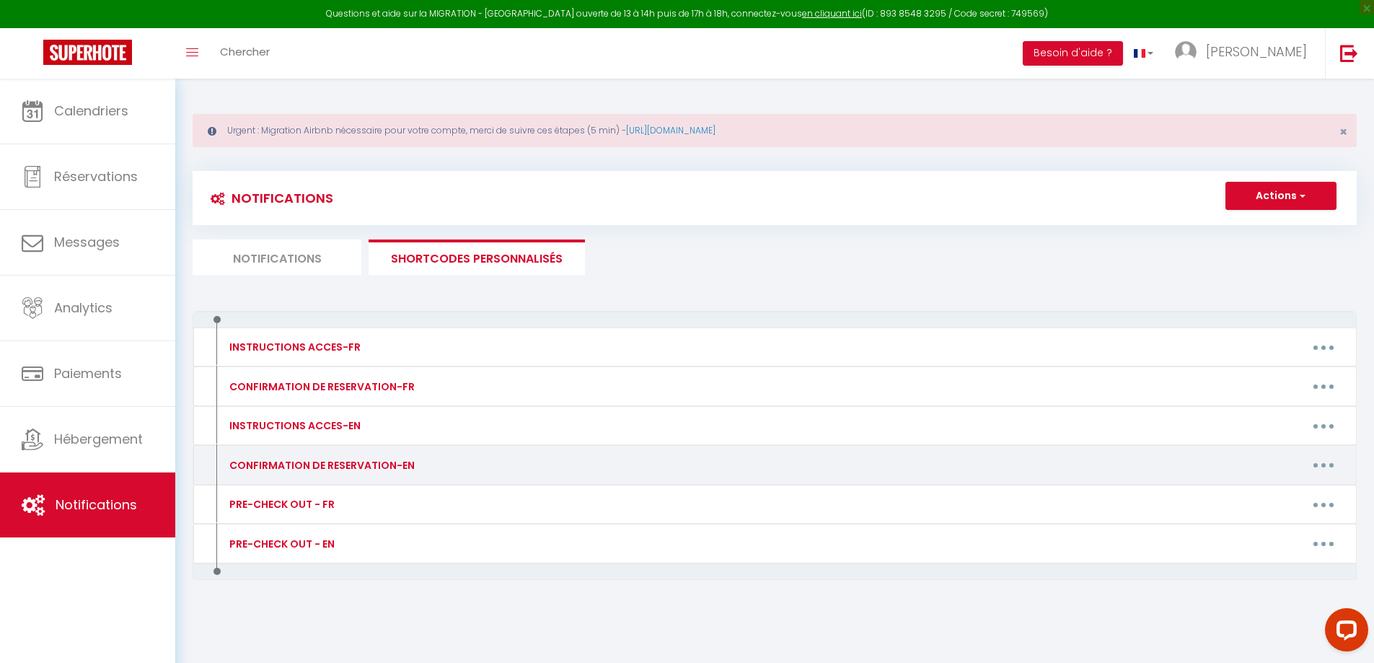
click at [1326, 463] on button "button" at bounding box center [1323, 465] width 40 height 23
click at [1268, 495] on link "Editer" at bounding box center [1285, 497] width 107 height 25
type input "CONFIRMATION DE RESERVATION-EN"
type textarea "CONFIRMATION DE RESERVATION-EN"
type textarea "Hello [GUEST:FIRST_NAME], Your reservation is confirmed! ✅ It is with great ple…"
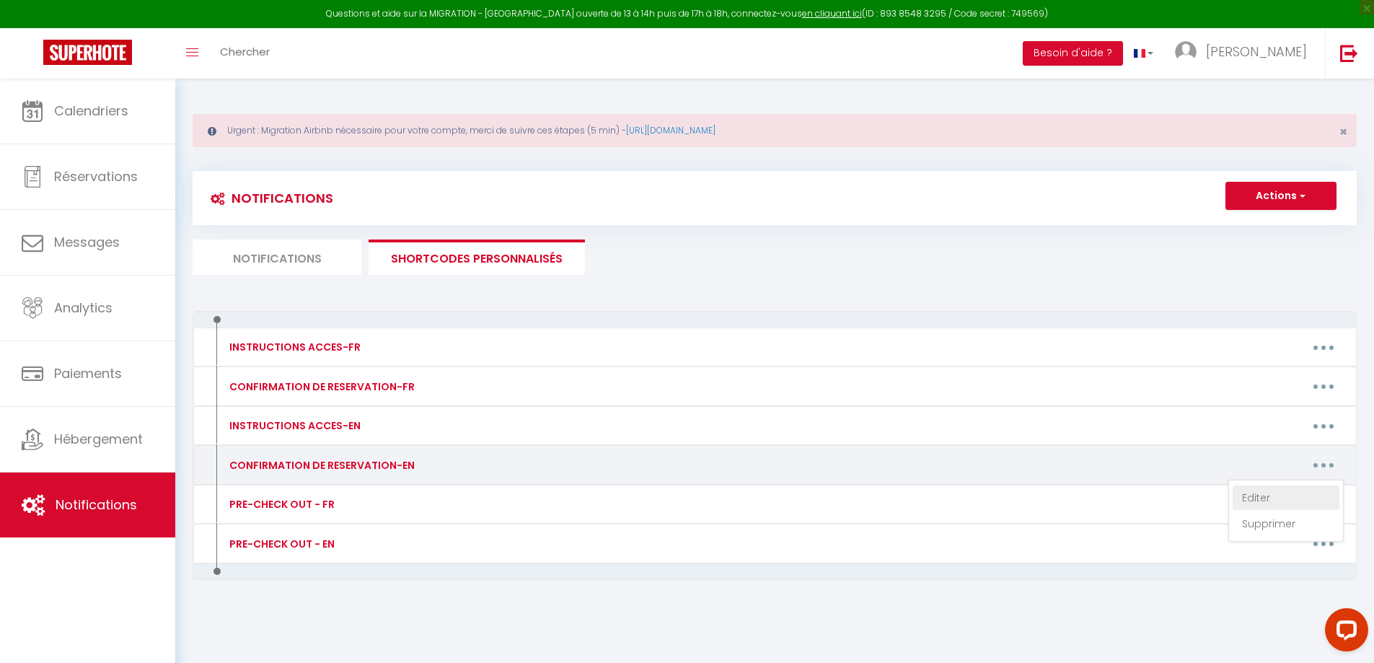
type textarea "Lorem [IPSUM:DOLOR_SITA], Cons adipiscinge se doeiusmod! ✅ Te in utla etdol mag…"
type textarea "Lorem [IPSUM:DOLOR_SITA], Cons adipiscinge se doeiusmod! 🎉 -Te inc Utla etd Mag…"
type textarea "Lorem [IPSUM:DOLOR_SITA], Cons adipisc el seddoeius! 🎉 Te inc Utla etd Magna, a…"
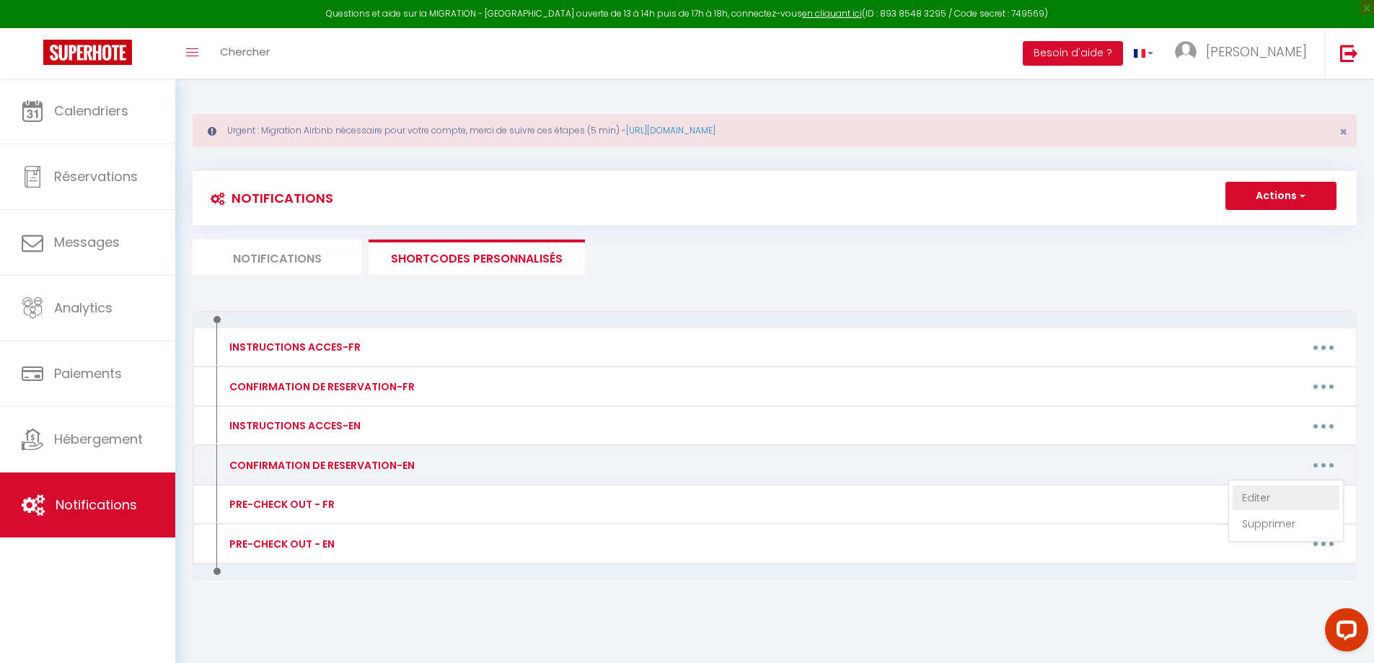
type textarea "Lorem [IPSUM:DOLOR_SITA], Cons adipisc el seddoeius! 🎉 Te inc Utla etd Magna, a…"
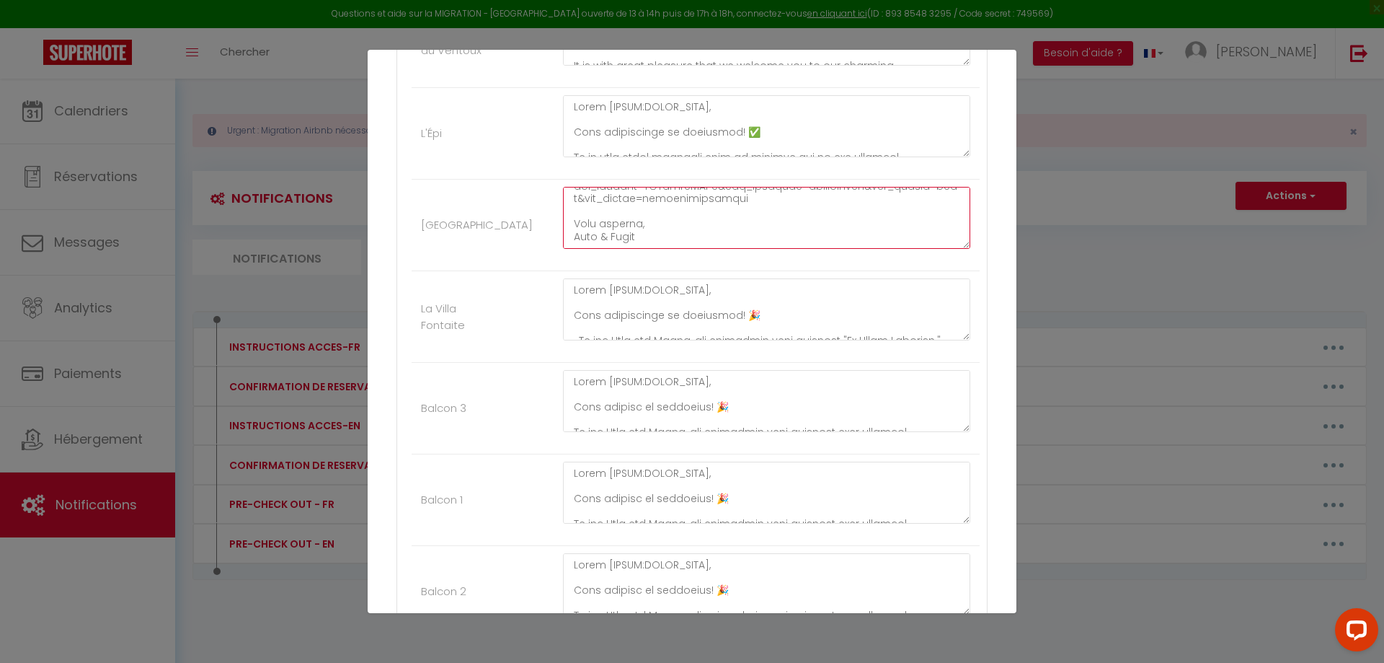
drag, startPoint x: 567, startPoint y: 192, endPoint x: 707, endPoint y: 273, distance: 162.2
click at [707, 273] on ul "Autres Les Miracles du Ventoux Hello [GUEST:FIRST_NAME], Your reservation is co…" at bounding box center [692, 309] width 575 height 657
paste textarea "Hello [GUEST:FIRST_NAME], Your reservation is confirmed! 🎉 We are [PERSON_NAME]…"
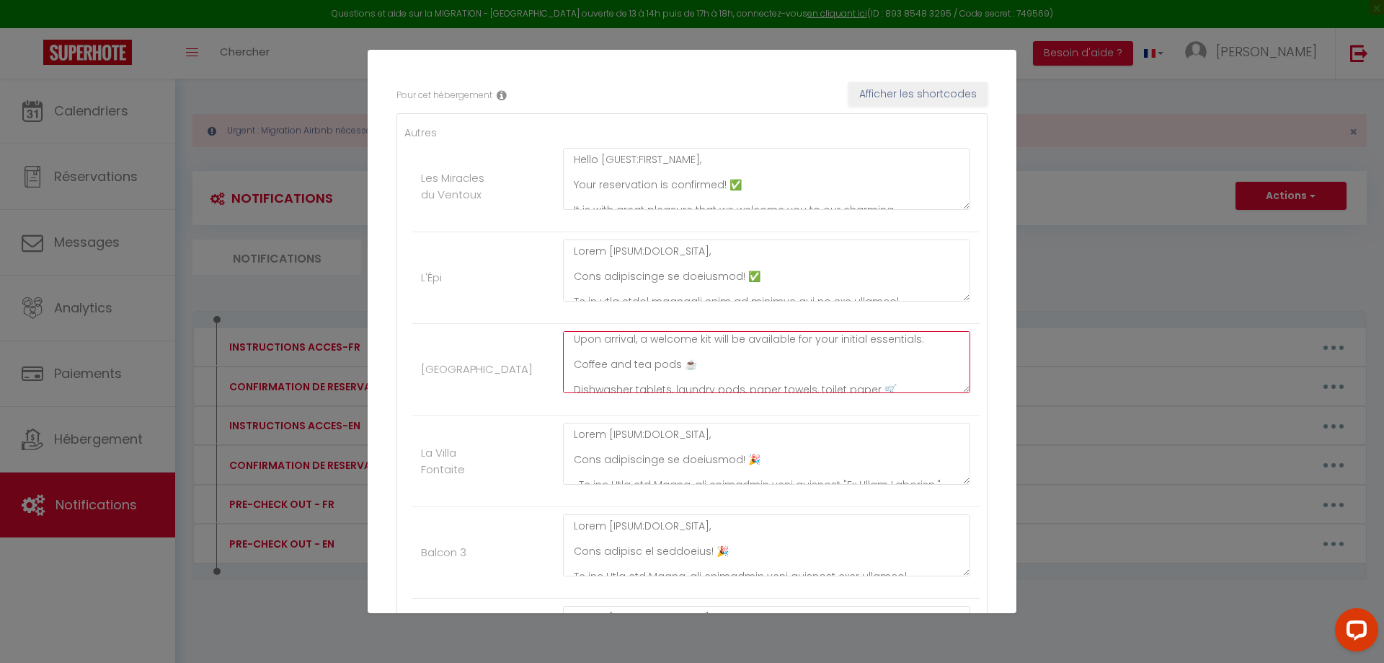
scroll to position [260, 0]
click at [573, 380] on textarea "Hello [GUEST:FIRST_NAME], Your reservation is confirmed! 🎉 We are [PERSON_NAME]…" at bounding box center [766, 362] width 407 height 62
click at [569, 355] on textarea "Hello [GUEST:FIRST_NAME], Your reservation is confirmed! 🎉 We are [PERSON_NAME]…" at bounding box center [766, 362] width 407 height 62
click at [571, 336] on textarea "Hello [GUEST:FIRST_NAME], Your reservation is confirmed! 🎉 We are [PERSON_NAME]…" at bounding box center [766, 362] width 407 height 62
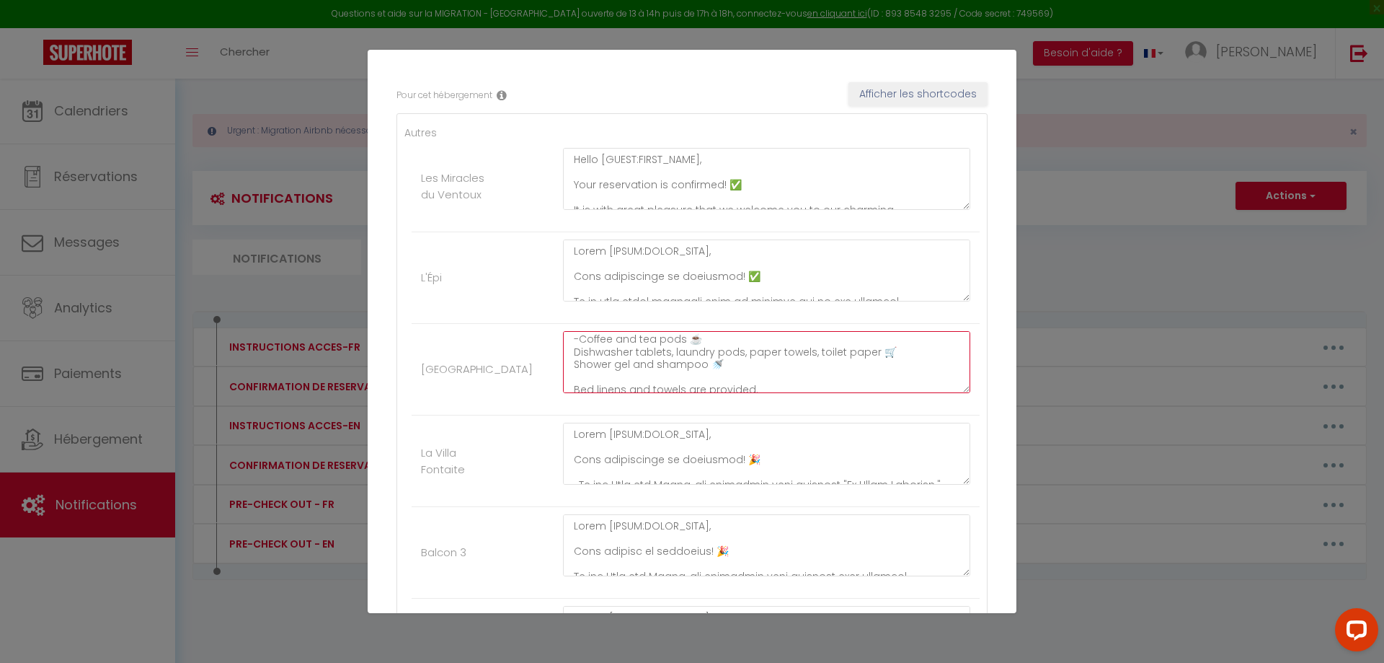
click at [569, 350] on textarea "Hello [GUEST:FIRST_NAME], Your reservation is confirmed! 🎉 We are [PERSON_NAME]…" at bounding box center [766, 362] width 407 height 62
click at [571, 359] on textarea "Hello [GUEST:FIRST_NAME], Your reservation is confirmed! 🎉 We are [PERSON_NAME]…" at bounding box center [766, 362] width 407 height 62
click at [575, 363] on textarea "Hello [GUEST:FIRST_NAME], Your reservation is confirmed! 🎉 We are [PERSON_NAME]…" at bounding box center [766, 362] width 407 height 62
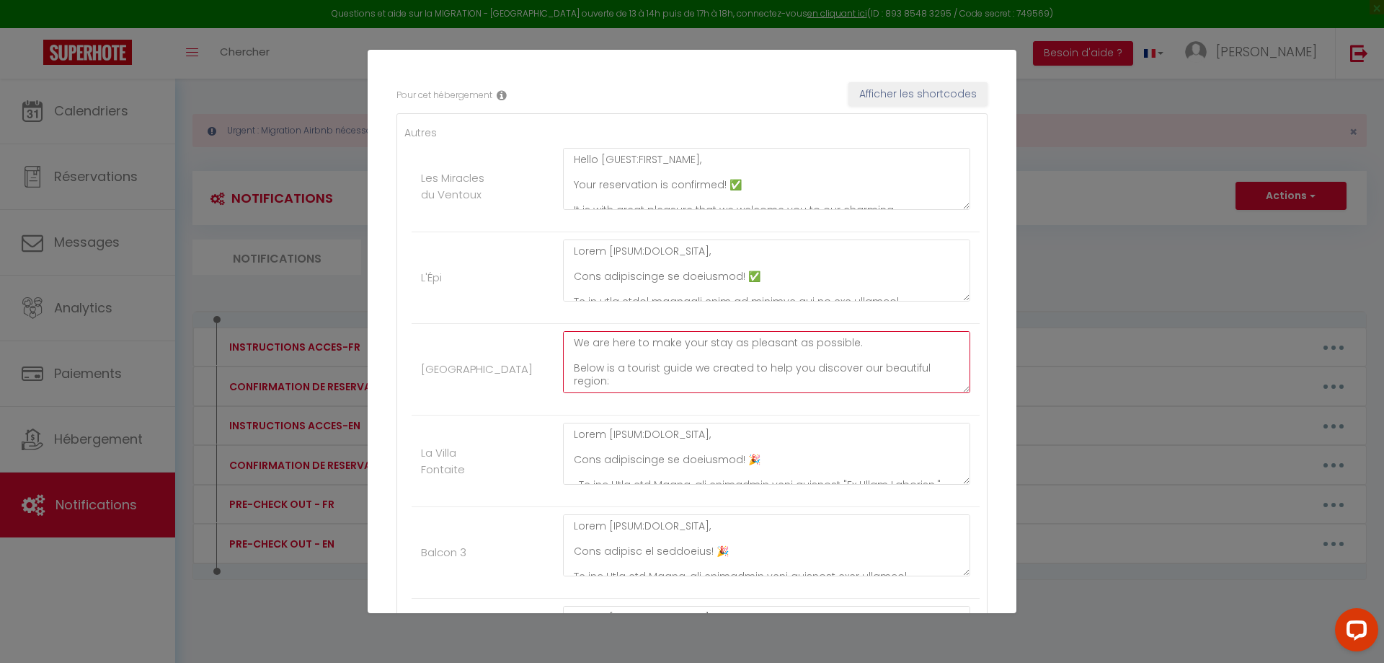
click at [614, 384] on textarea "Hello [GUEST:FIRST_NAME], Your reservation is confirmed! 🎉 We are [PERSON_NAME]…" at bounding box center [766, 362] width 407 height 62
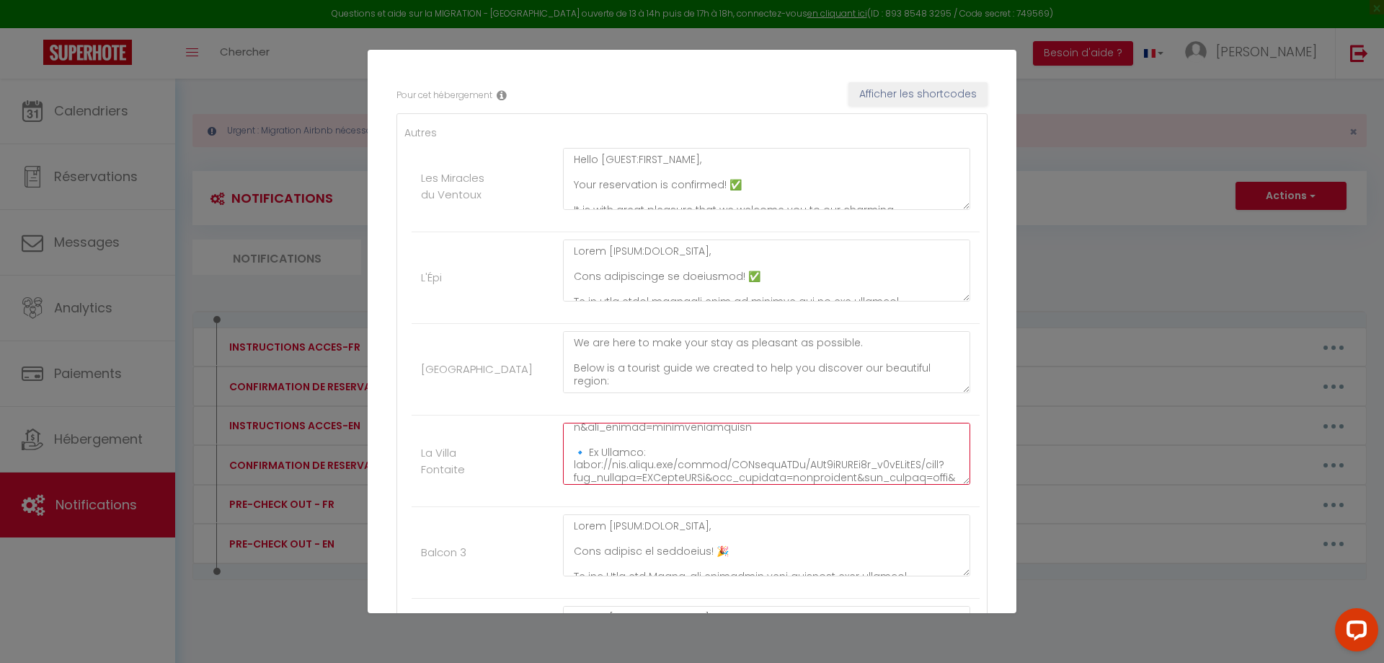
scroll to position [518, 0]
drag, startPoint x: 569, startPoint y: 433, endPoint x: 637, endPoint y: 505, distance: 99.5
click at [637, 505] on li "La Villa Fontaite" at bounding box center [696, 461] width 568 height 92
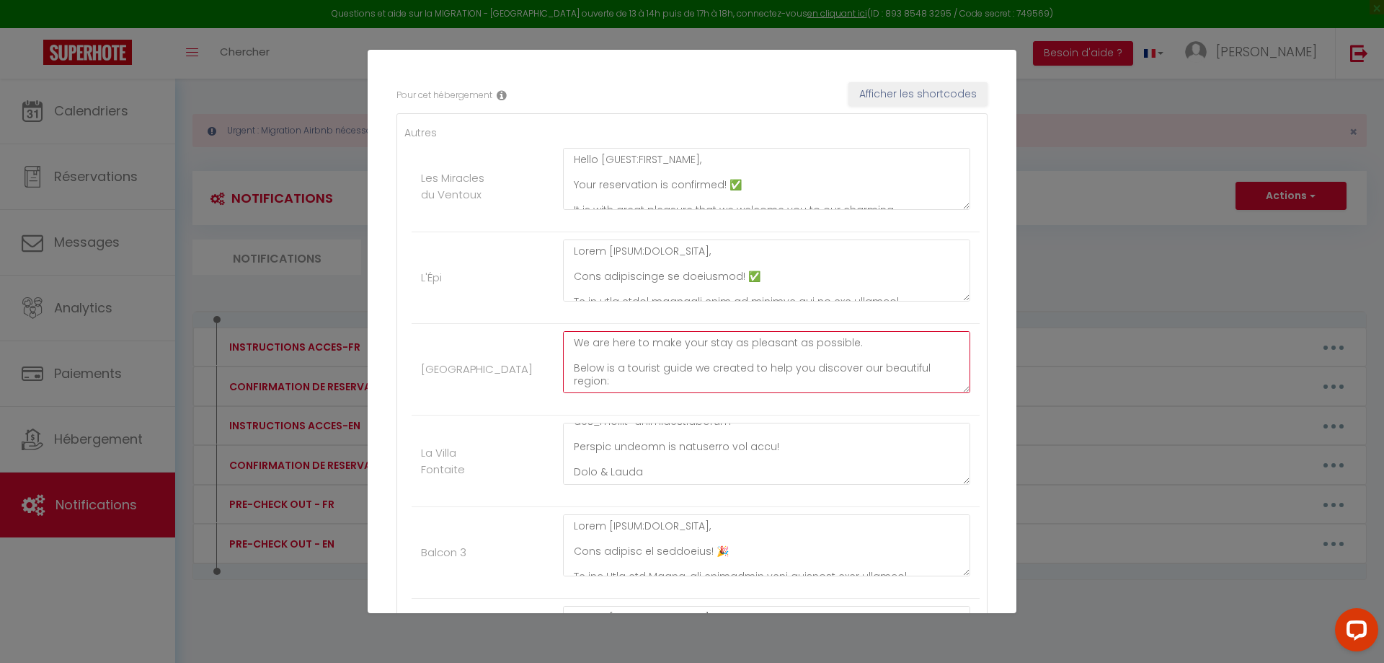
click at [640, 385] on textarea "Hello [GUEST:FIRST_NAME], Your reservation is confirmed! 🎉 We are [PERSON_NAME]…" at bounding box center [766, 362] width 407 height 62
paste textarea "🔹 In French: [URL][DOMAIN_NAME] 🔹 In English: [URL][DOMAIN_NAME] Looking forwar…"
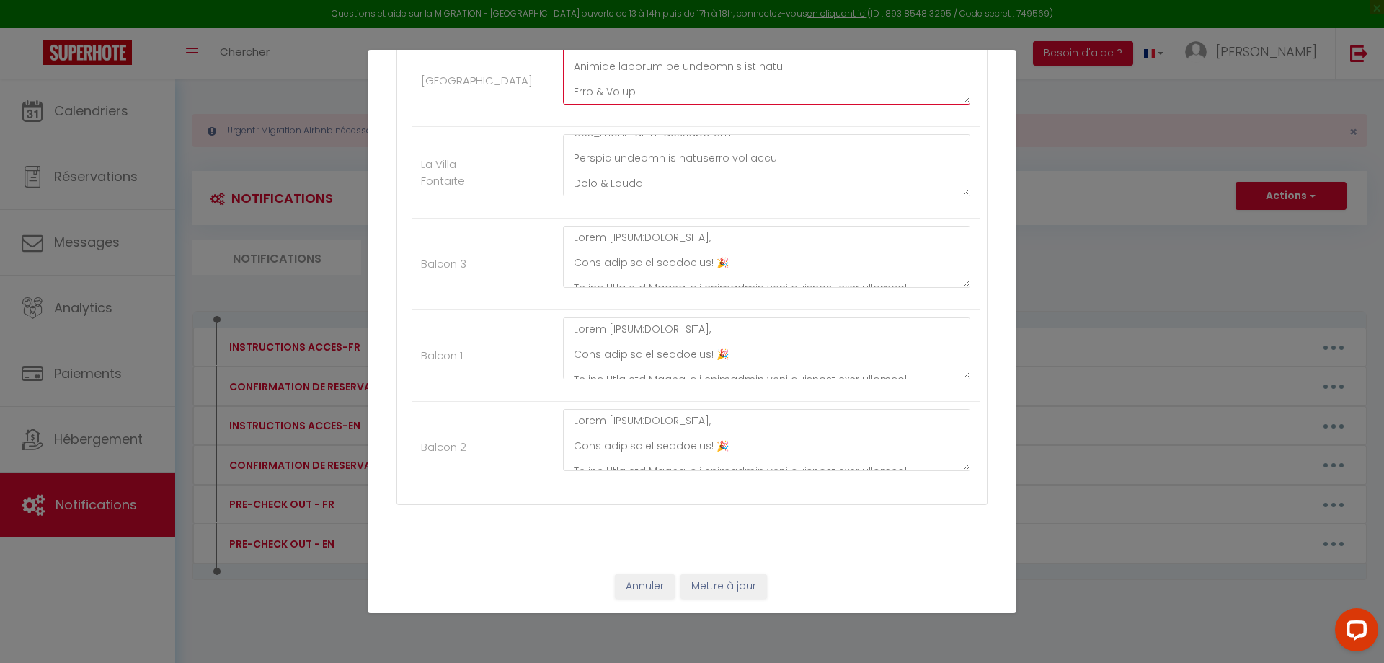
scroll to position [361, 0]
type textarea "Lorem [IPSUM:DOLOR_SITA], Cons adipiscinge se doeiusmod! 🎉 Te inc Utla etd Magn…"
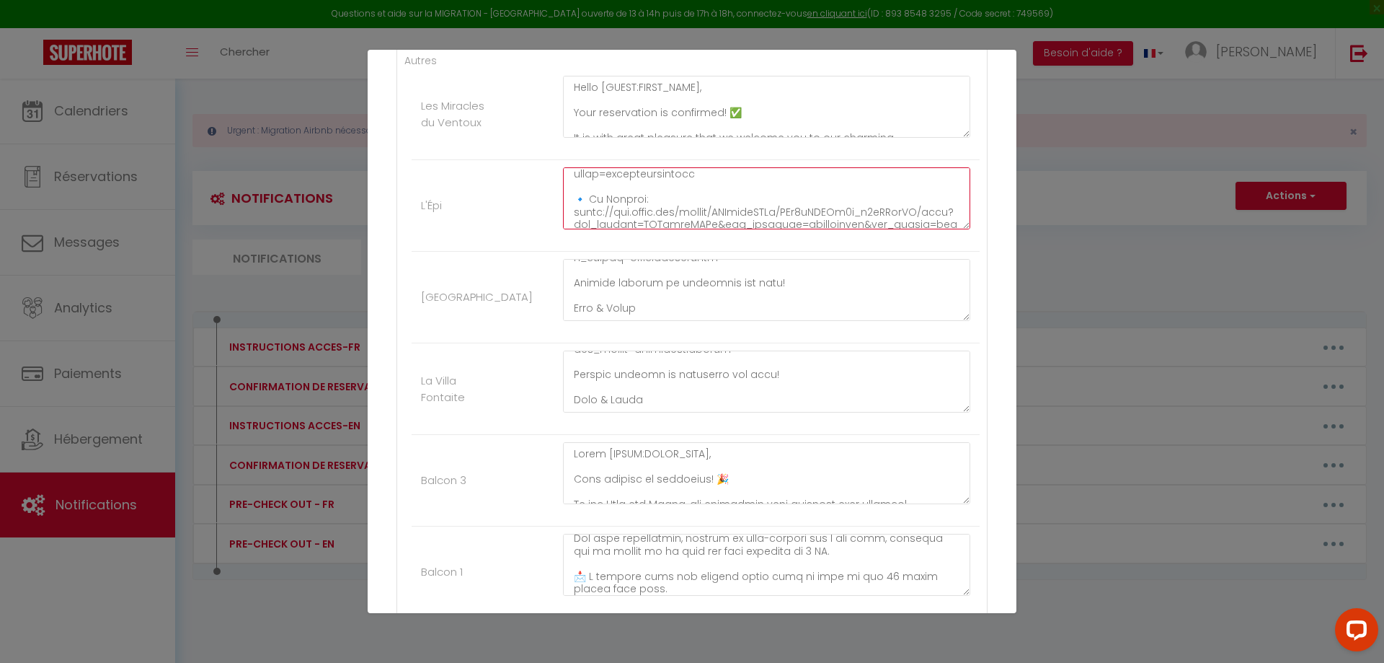
scroll to position [454, 0]
drag, startPoint x: 570, startPoint y: 180, endPoint x: 658, endPoint y: 252, distance: 114.2
click at [658, 252] on ul "Autres Les Miracles du Ventoux Hello [GUEST:FIRST_NAME], Your reservation is co…" at bounding box center [692, 381] width 575 height 657
paste textarea "Hello [GUEST:FIRST_NAME], Your reservation is confirmed! 🎉 We are [PERSON_NAME]…"
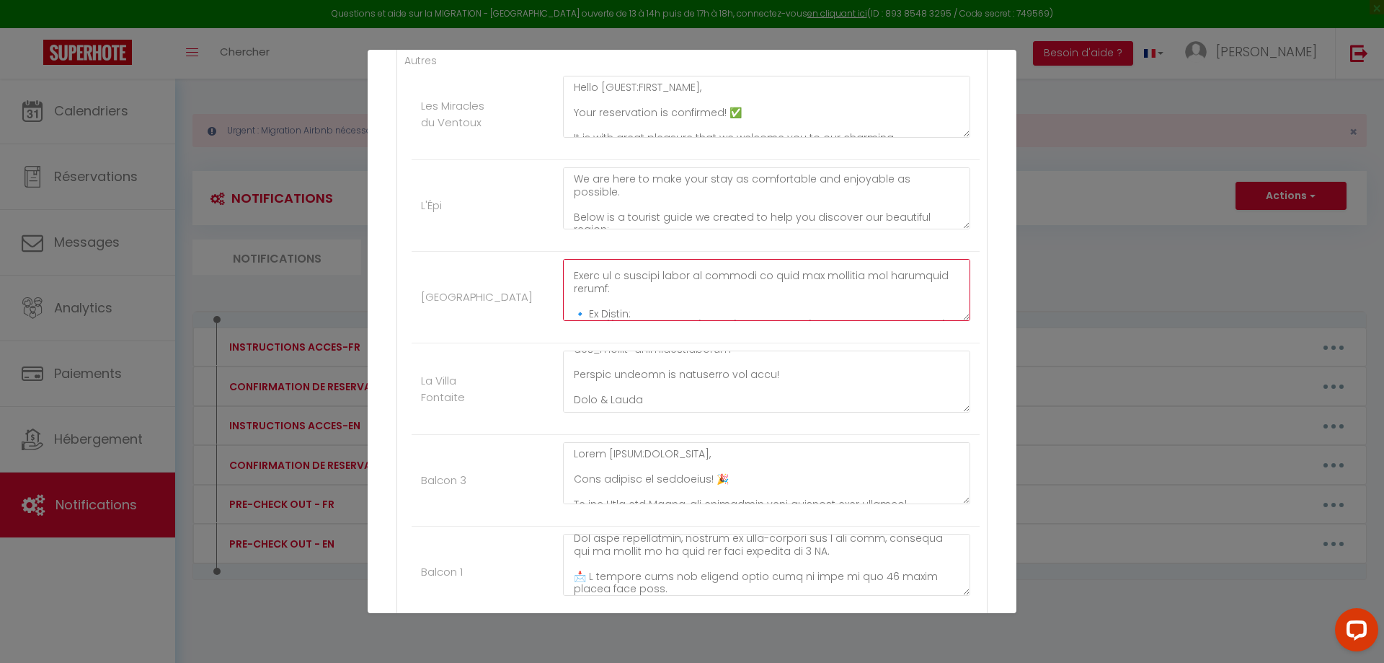
scroll to position [376, 0]
drag, startPoint x: 637, startPoint y: 313, endPoint x: 571, endPoint y: 284, distance: 71.7
click at [571, 284] on textarea at bounding box center [766, 290] width 407 height 62
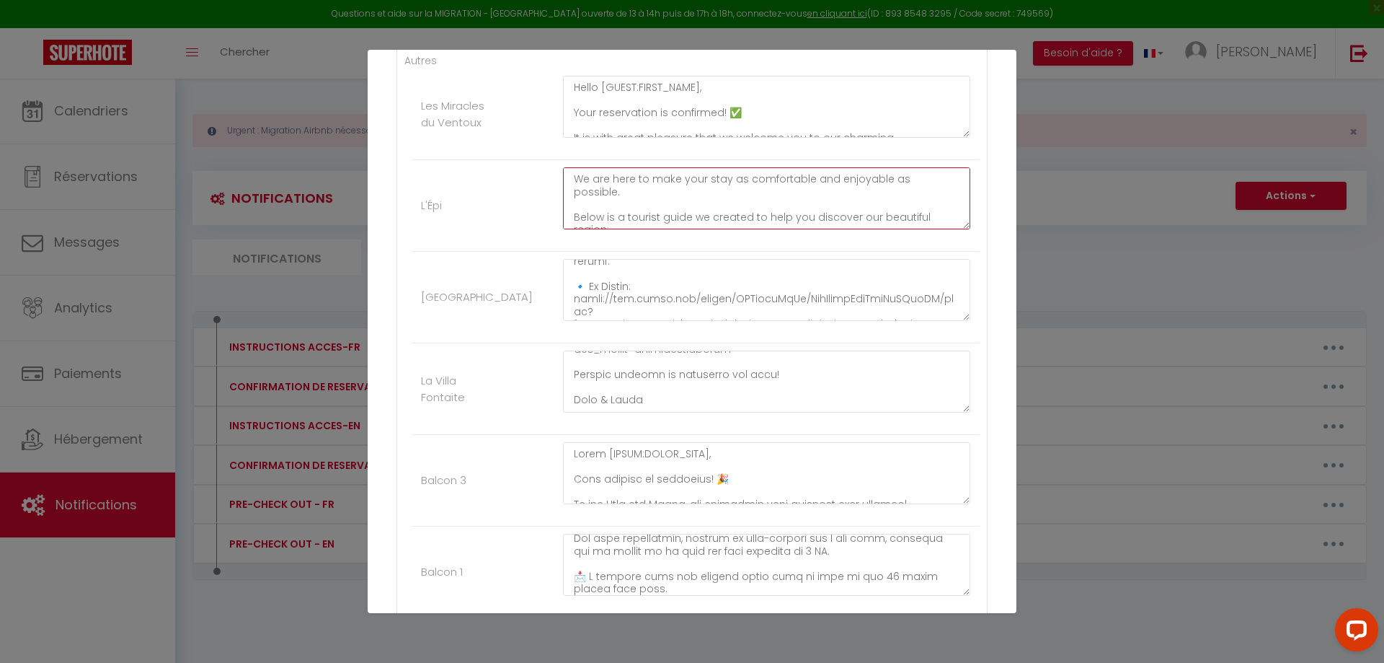
click at [628, 226] on textarea "Hello [GUEST:FIRST_NAME], Your reservation is confirmed! 🎉 We are [PERSON_NAME]…" at bounding box center [766, 198] width 407 height 62
paste textarea "🔹 In French: [URL][DOMAIN_NAME] 🔹 In English: [URL][DOMAIN_NAME] Looking forwar…"
click at [569, 206] on textarea at bounding box center [766, 198] width 407 height 62
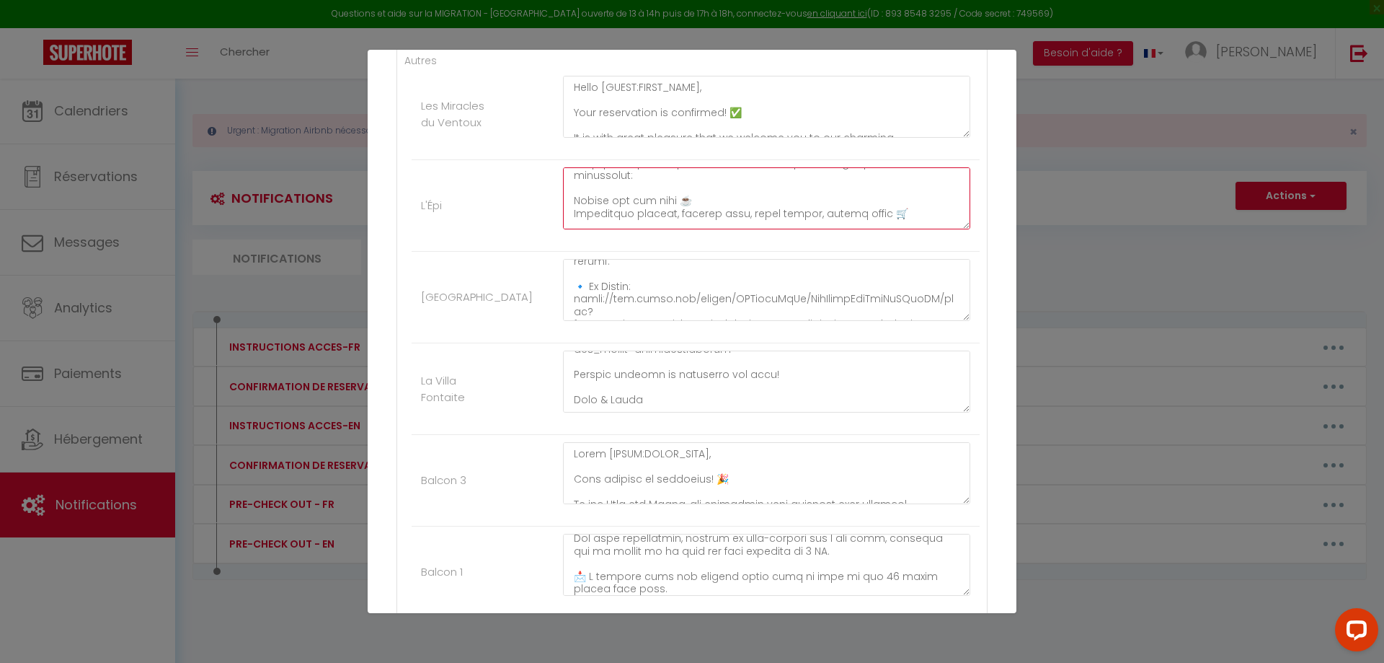
click at [565, 186] on textarea at bounding box center [766, 198] width 407 height 62
click at [921, 204] on textarea at bounding box center [766, 198] width 407 height 62
click at [573, 202] on textarea at bounding box center [766, 198] width 407 height 62
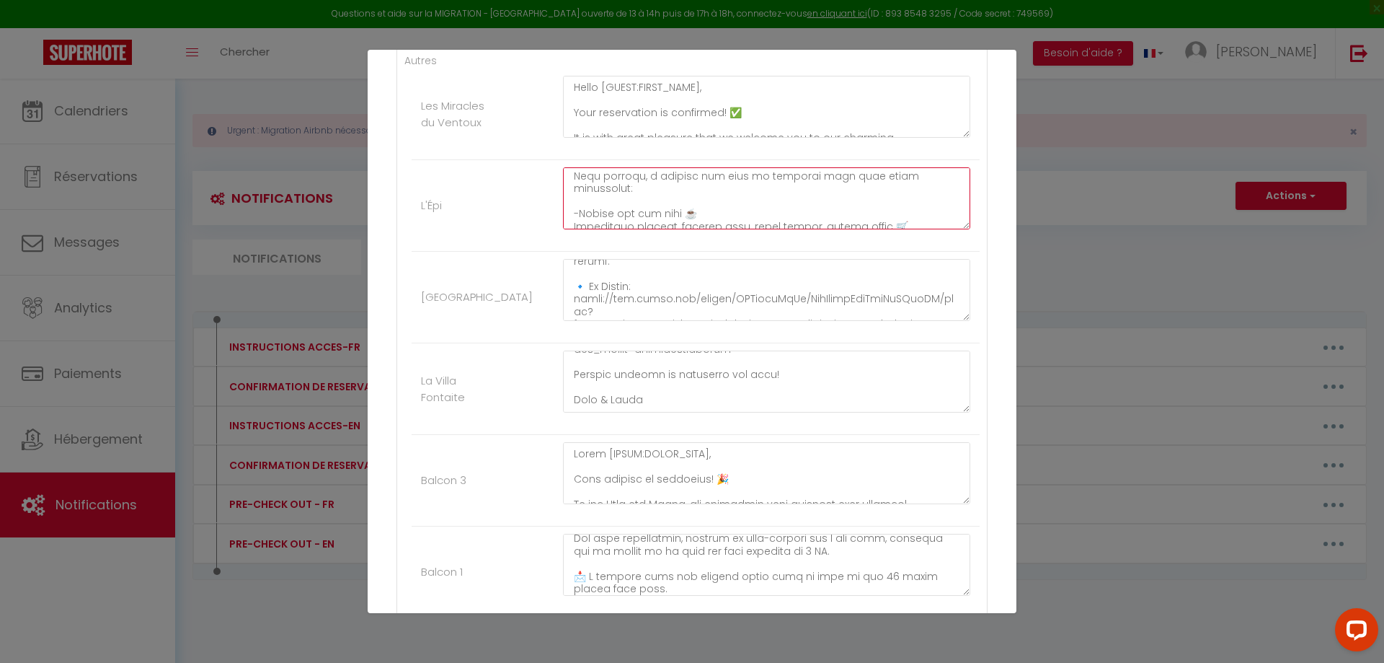
click at [573, 213] on textarea at bounding box center [766, 198] width 407 height 62
click at [573, 210] on textarea at bounding box center [766, 198] width 407 height 62
click at [570, 217] on textarea at bounding box center [766, 198] width 407 height 62
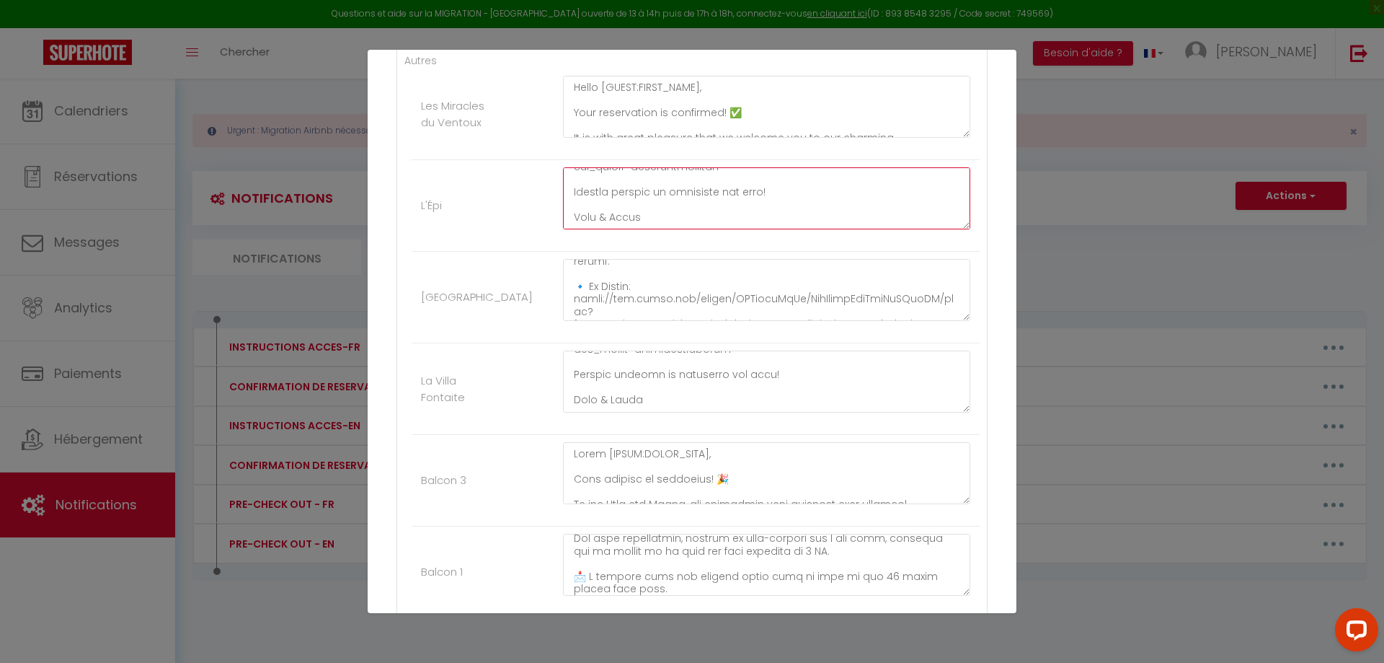
type textarea "Lorem [IPSUM:DOLOR_SITA], Cons adipiscinge se doeiusmod! 🎉 Te inc Utla etd Magn…"
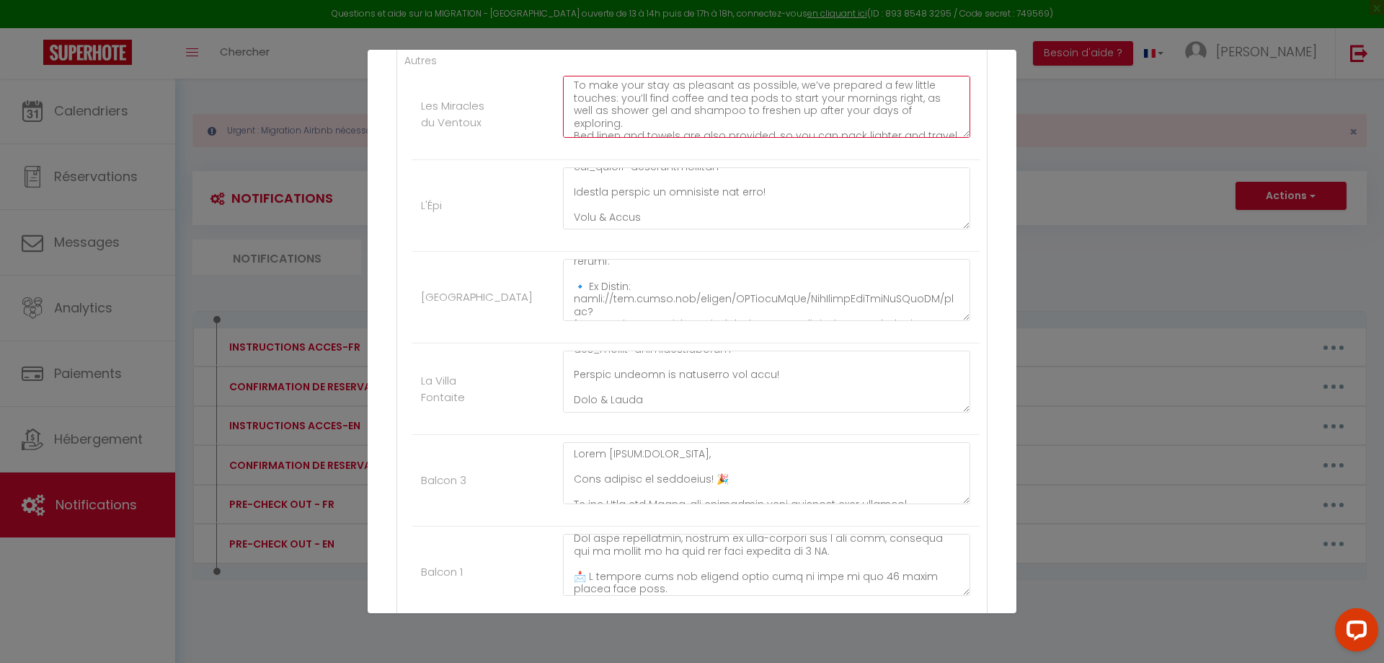
scroll to position [265, 0]
drag, startPoint x: 572, startPoint y: 90, endPoint x: 634, endPoint y: 159, distance: 92.9
click at [634, 159] on li "Les Miracles du Ventoux Hello [GUEST:FIRST_NAME], Your reservation is confirmed…" at bounding box center [696, 115] width 568 height 92
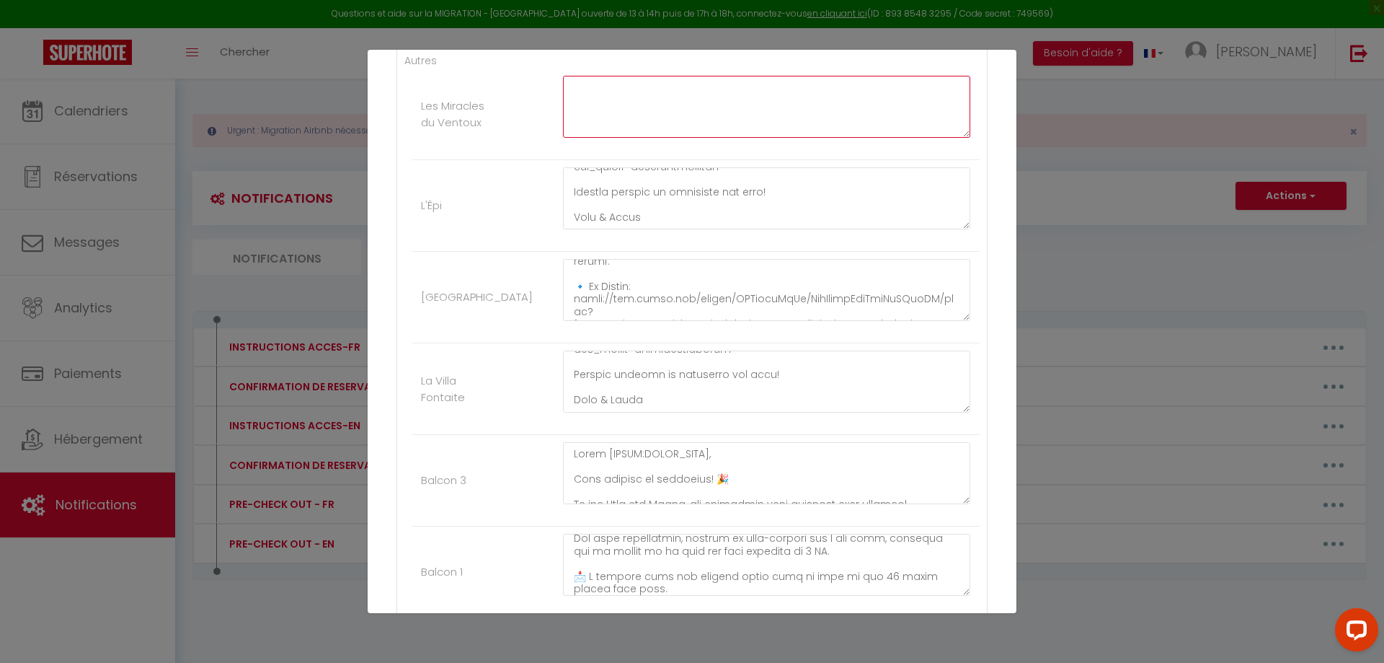
scroll to position [0, 0]
paste textarea "Hello [GUEST:FIRST_NAME], Your reservation is confirmed! 🎉 We are [PERSON_NAME]…"
click at [573, 129] on textarea "Hello [GUEST:FIRST_NAME], Your reservation is confirmed! 🎉 We are [PERSON_NAME]…" at bounding box center [766, 107] width 407 height 62
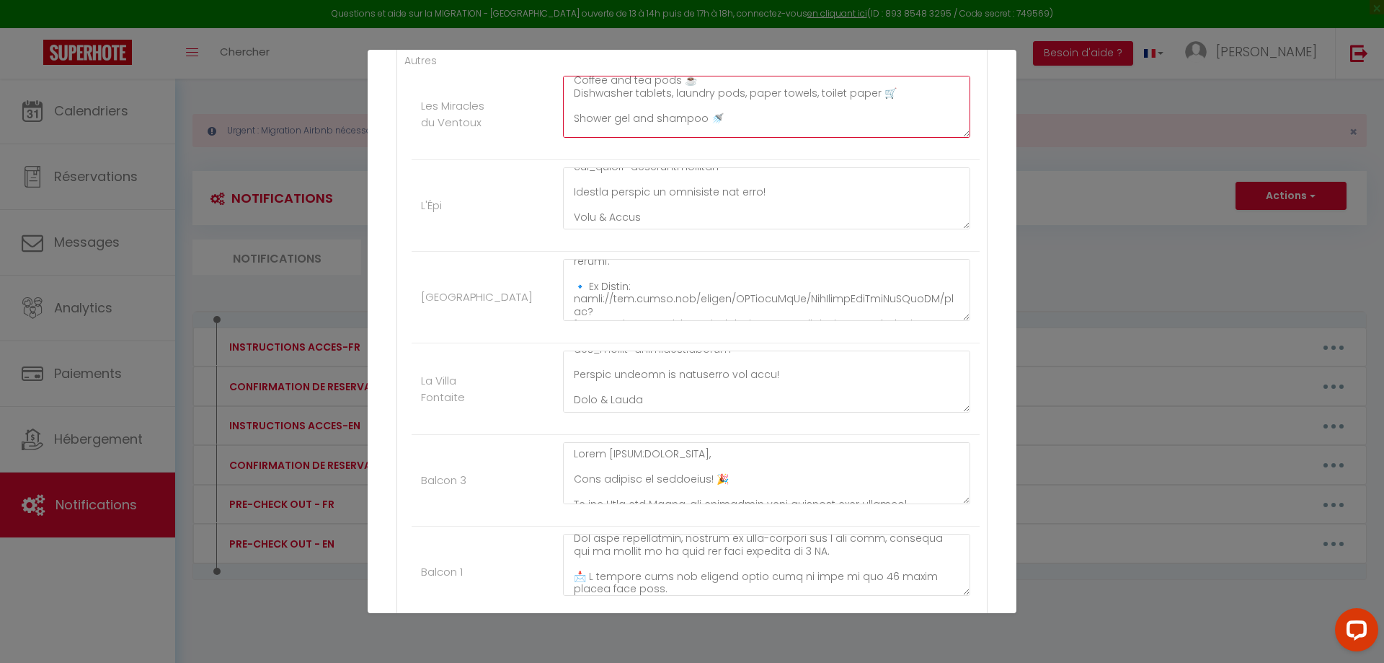
click at [573, 113] on textarea "Hello [GUEST:FIRST_NAME], Your reservation is confirmed! 🎉 We are [PERSON_NAME]…" at bounding box center [766, 107] width 407 height 62
click at [572, 128] on textarea "Hello [GUEST:FIRST_NAME], Your reservation is confirmed! 🎉 We are [PERSON_NAME]…" at bounding box center [766, 107] width 407 height 62
click at [570, 102] on textarea "Hello [GUEST:FIRST_NAME], Your reservation is confirmed! 🎉 We are [PERSON_NAME]…" at bounding box center [766, 107] width 407 height 62
click at [570, 94] on textarea "Hello [GUEST:FIRST_NAME], Your reservation is confirmed! 🎉 We are [PERSON_NAME]…" at bounding box center [766, 107] width 407 height 62
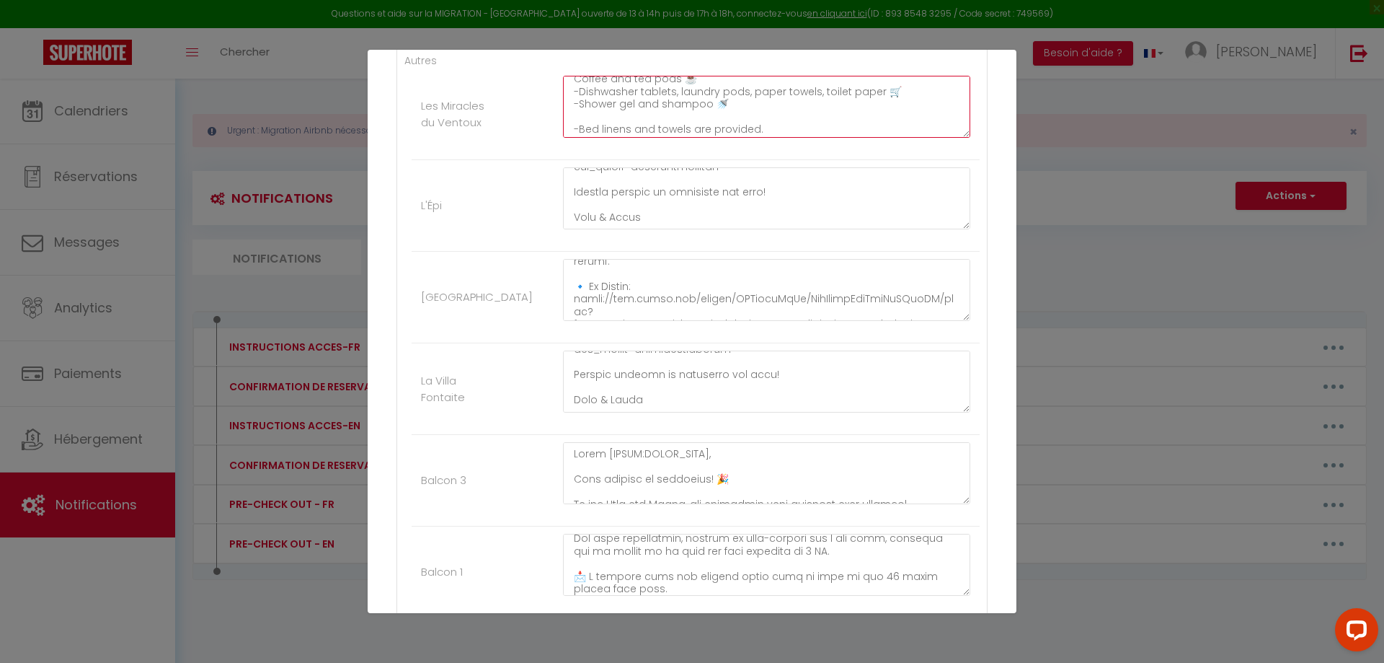
click at [574, 84] on textarea "Hello [GUEST:FIRST_NAME], Your reservation is confirmed! 🎉 We are [PERSON_NAME]…" at bounding box center [766, 107] width 407 height 62
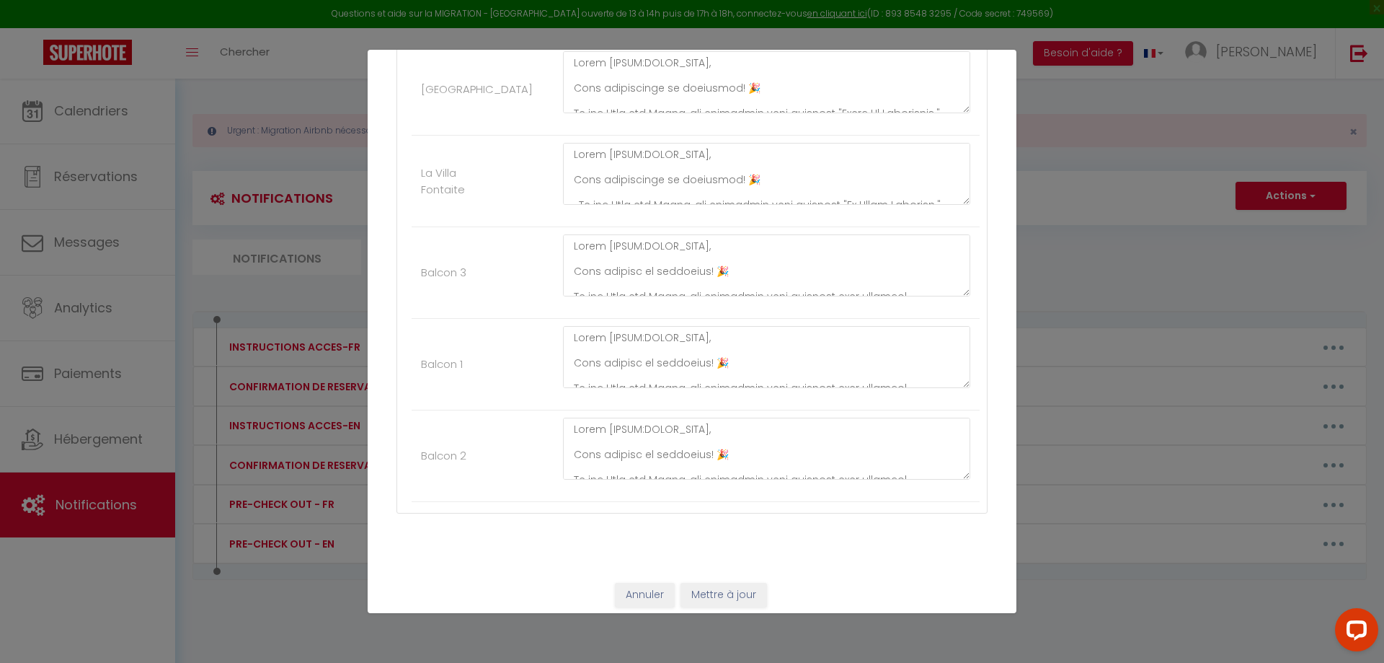
scroll to position [516, 0]
type textarea "Hello [GUEST:FIRST_NAME], Your reservation is confirmed! 🎉 We are [PERSON_NAME]…"
click at [721, 586] on button "Mettre à jour" at bounding box center [724, 586] width 87 height 25
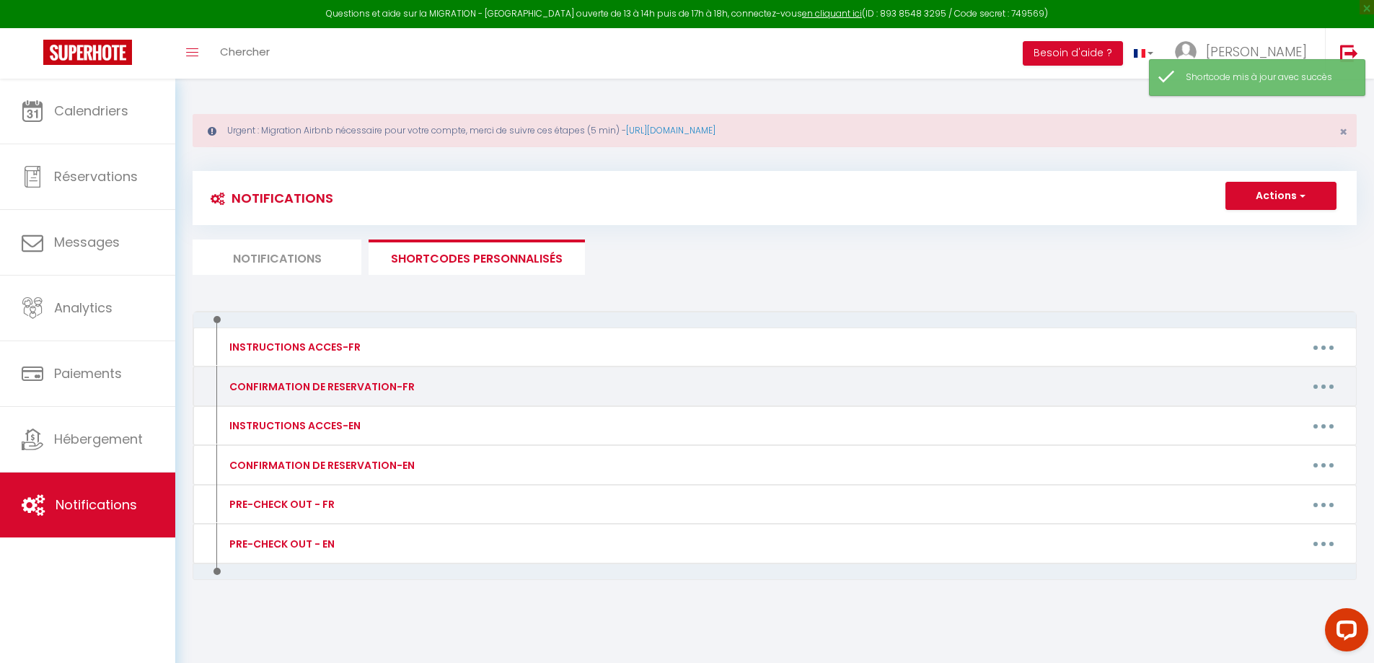
click at [1326, 381] on button "button" at bounding box center [1323, 386] width 40 height 23
click at [1284, 407] on link "Editer" at bounding box center [1285, 419] width 107 height 25
type input "CONFIRMATION DE RESERVATION-FR"
type textarea "Confirmation de reservation - [GUEST:FIRST_NAME] - [BOOKING:ID]"
type textarea "Loremip [DOLOR:SITAM_CONS], Adipi elitseddoei tem inci utlaboree ! 🎉 -Dolo magn…"
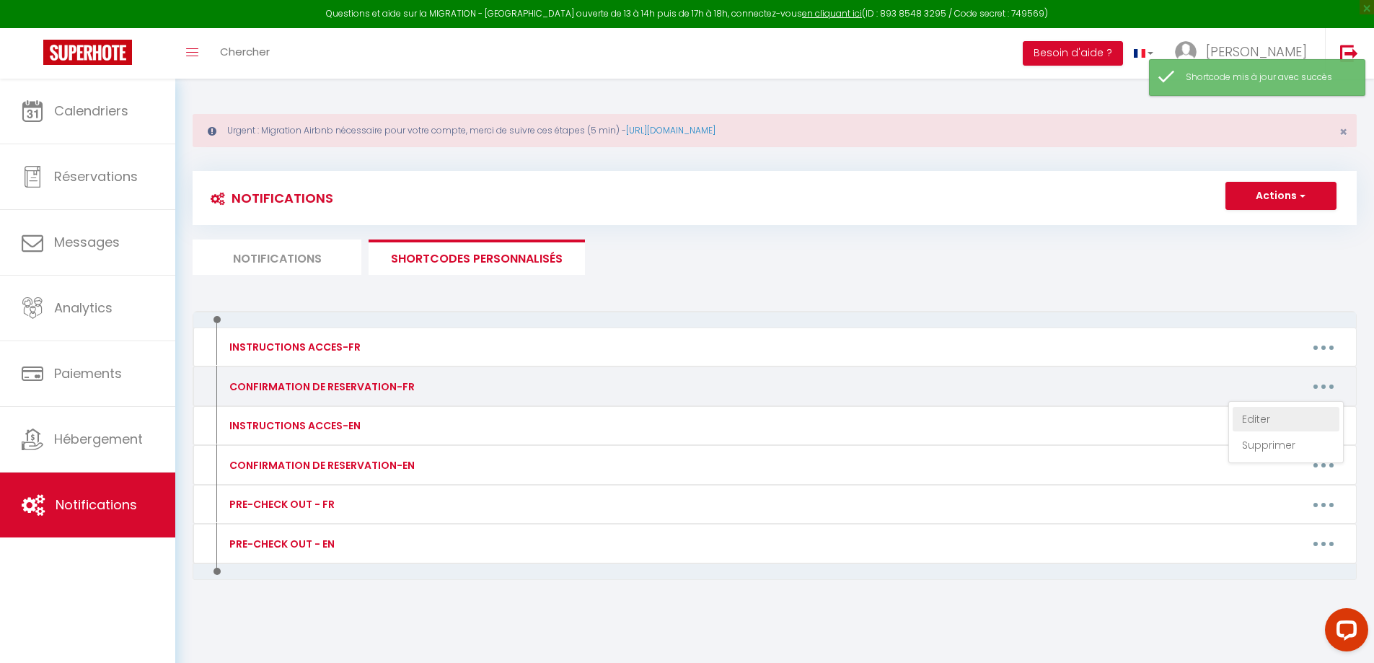
type textarea "Loremip [DOLOR:SITAM_CONS], Adipi elitseddoei tem inci utlaboree ! 🎉 -Dolo magn…"
type textarea "Loremip, [DOLOR:SITAM_CONS] Adipi elitseddoei tem inci utlaboree ! -Dolo magnaa…"
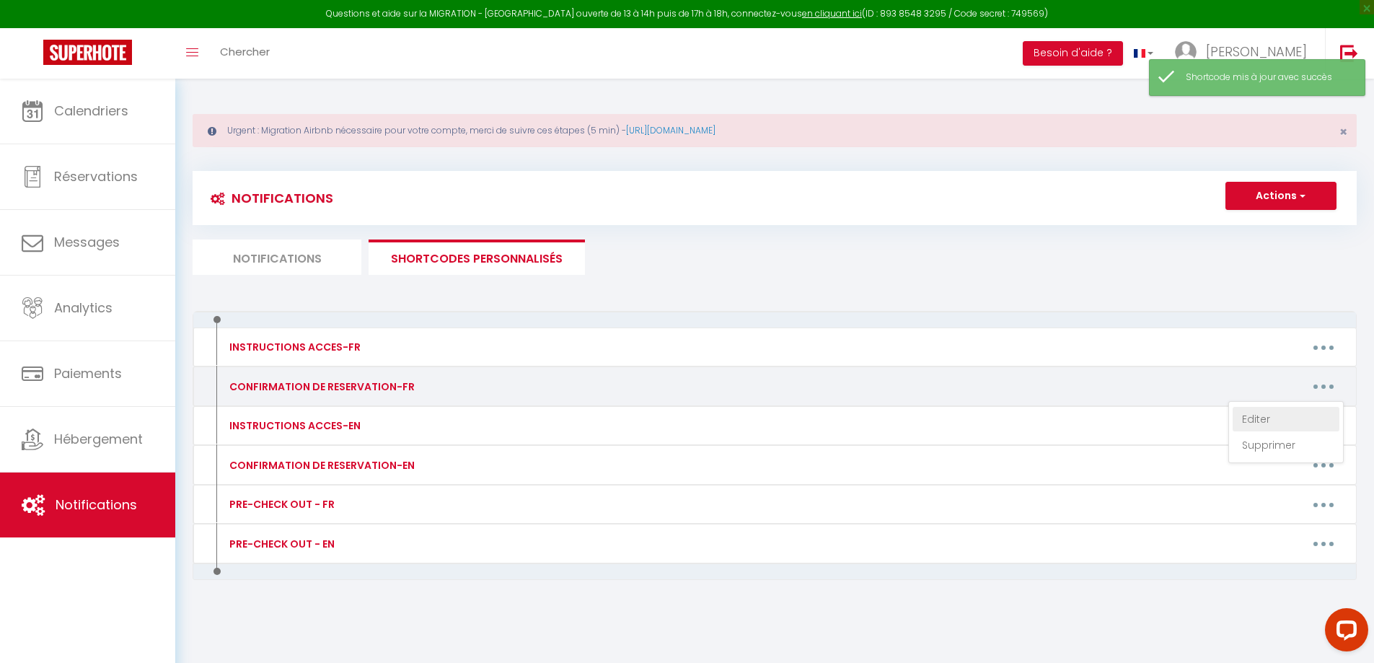
type textarea "Loremip, [DOLOR:SITAM_CONS] Adipi elitseddoei tem inci utlaboree ! -Dolo magnaa…"
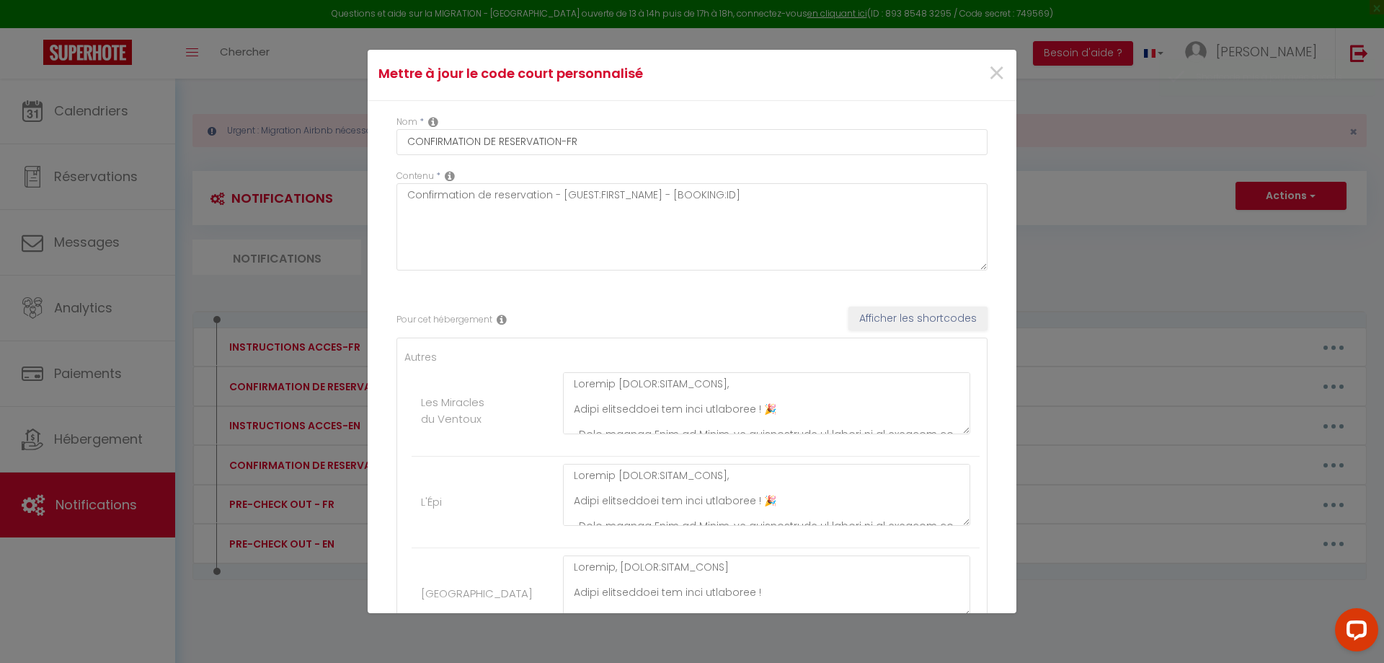
scroll to position [0, 0]
click at [988, 74] on span "×" at bounding box center [997, 76] width 18 height 43
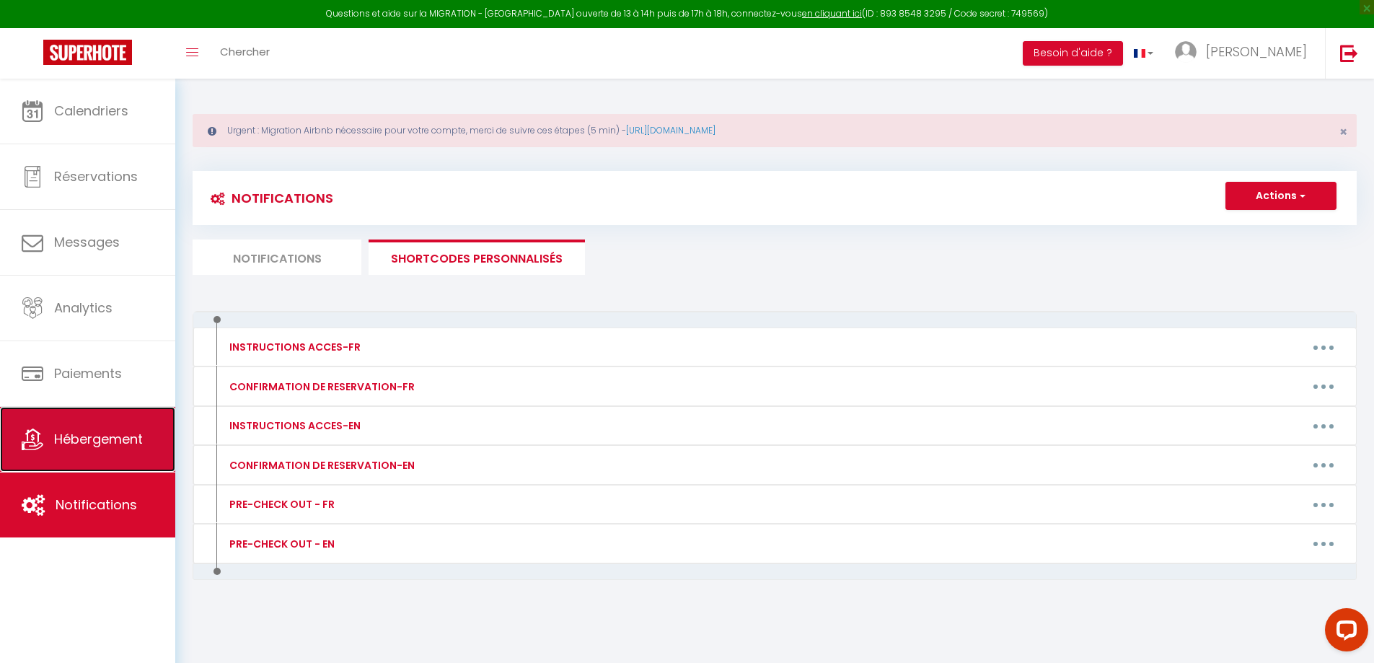
click at [143, 433] on span "Hébergement" at bounding box center [98, 439] width 89 height 18
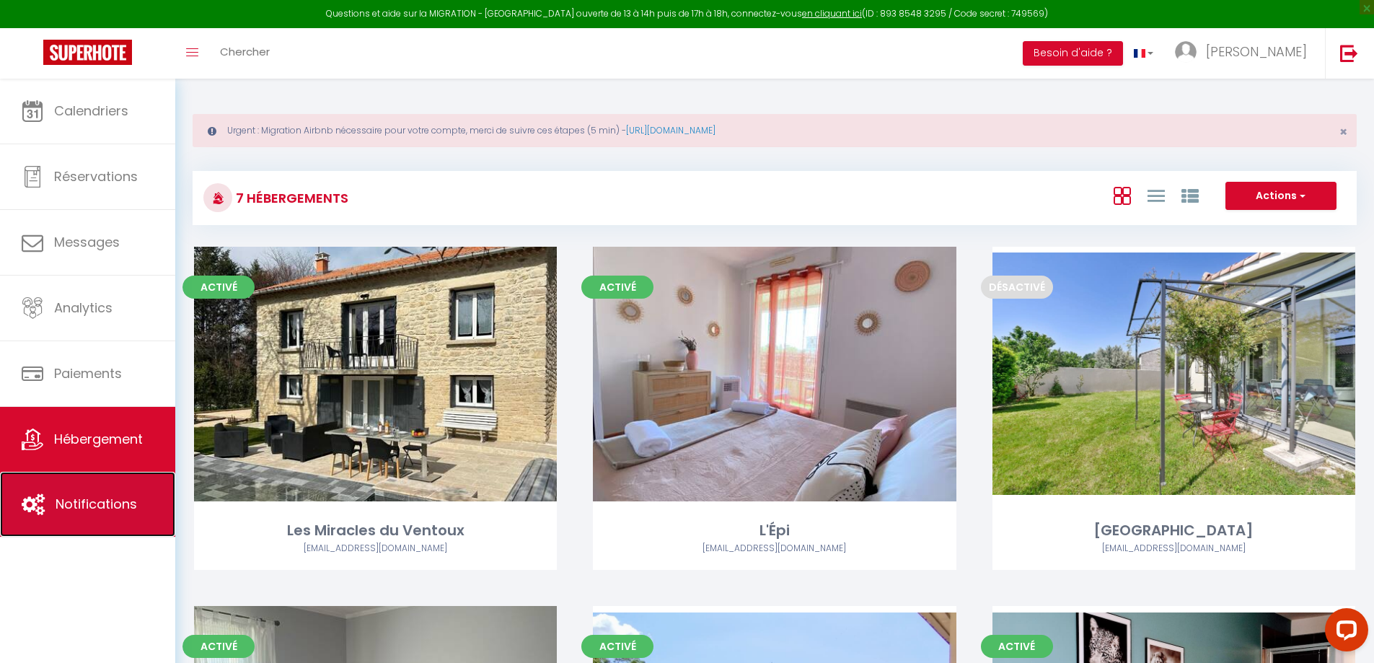
click at [105, 503] on span "Notifications" at bounding box center [96, 504] width 81 height 18
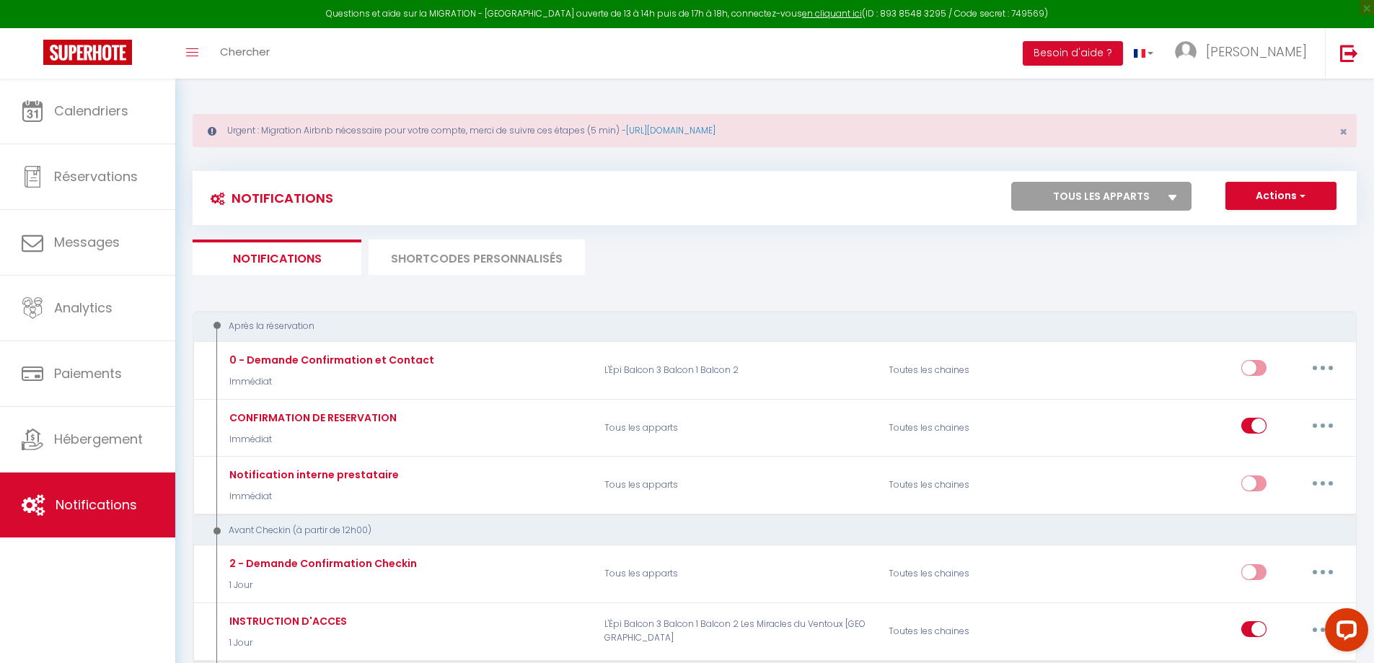
click at [428, 266] on li "SHORTCODES PERSONNALISÉS" at bounding box center [476, 256] width 216 height 35
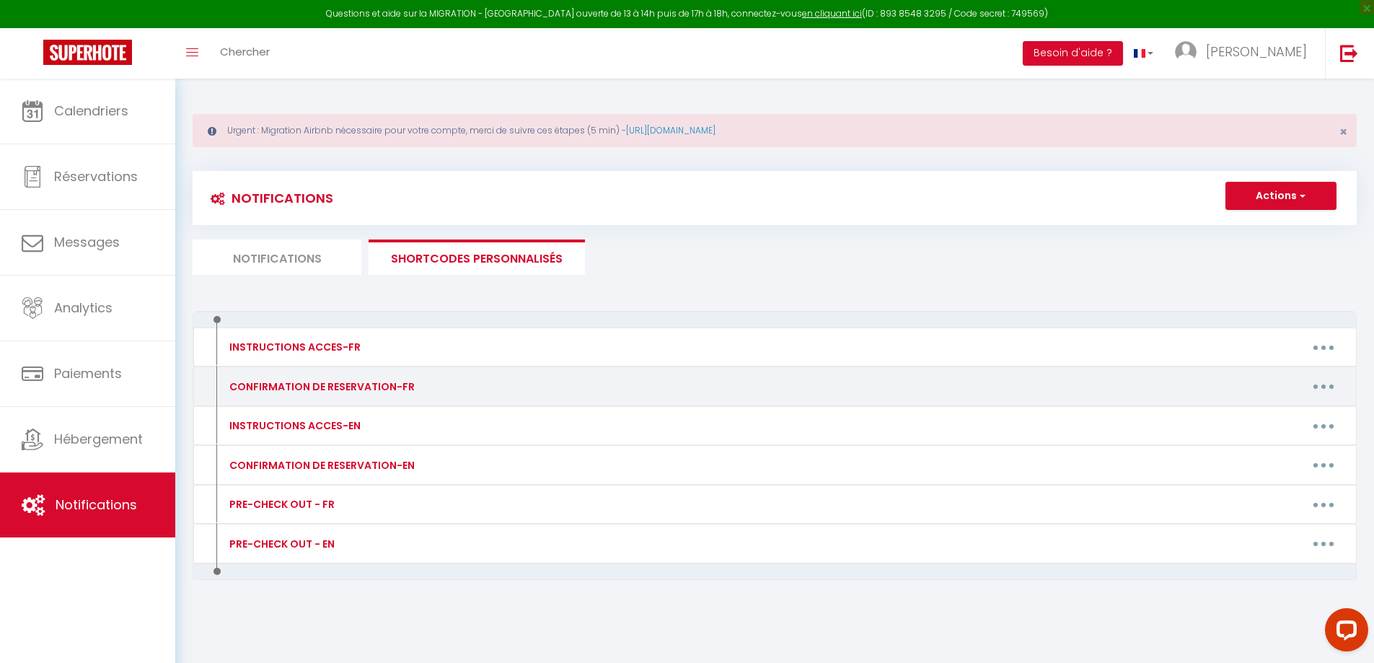
click at [1332, 387] on button "button" at bounding box center [1323, 386] width 40 height 23
click at [1276, 412] on link "Editer" at bounding box center [1285, 419] width 107 height 25
type input "CONFIRMATION DE RESERVATION-FR"
type textarea "Confirmation de reservation - [GUEST:FIRST_NAME] - [BOOKING:ID]"
type textarea "Loremip [DOLOR:SITAM_CONS], Adipi elitseddoei tem inci utlaboree ! 🎉 -Dolo magn…"
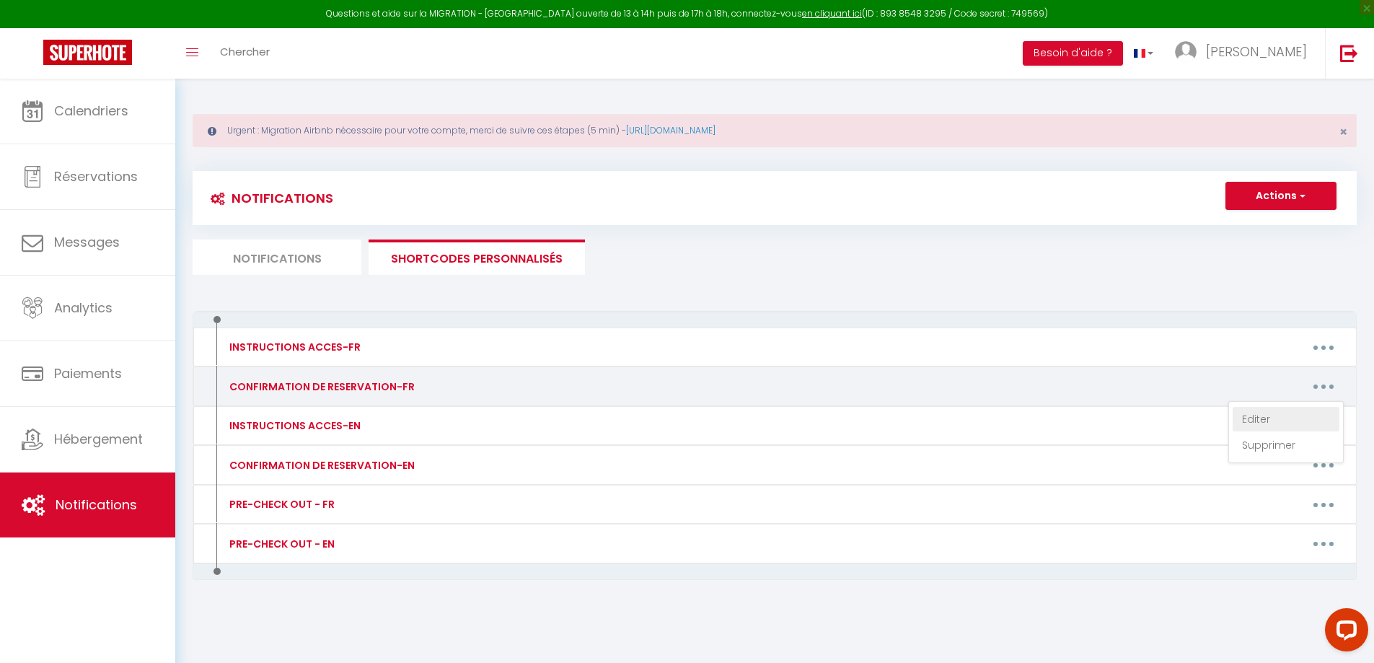
type textarea "Loremip [DOLOR:SITAM_CONS], Adipi elitseddoei tem inci utlaboree ! 🎉 -Dolo magn…"
type textarea "Loremip, [DOLOR:SITAM_CONS] Adipi elitseddoei tem inci utlaboree ! -Dolo magnaa…"
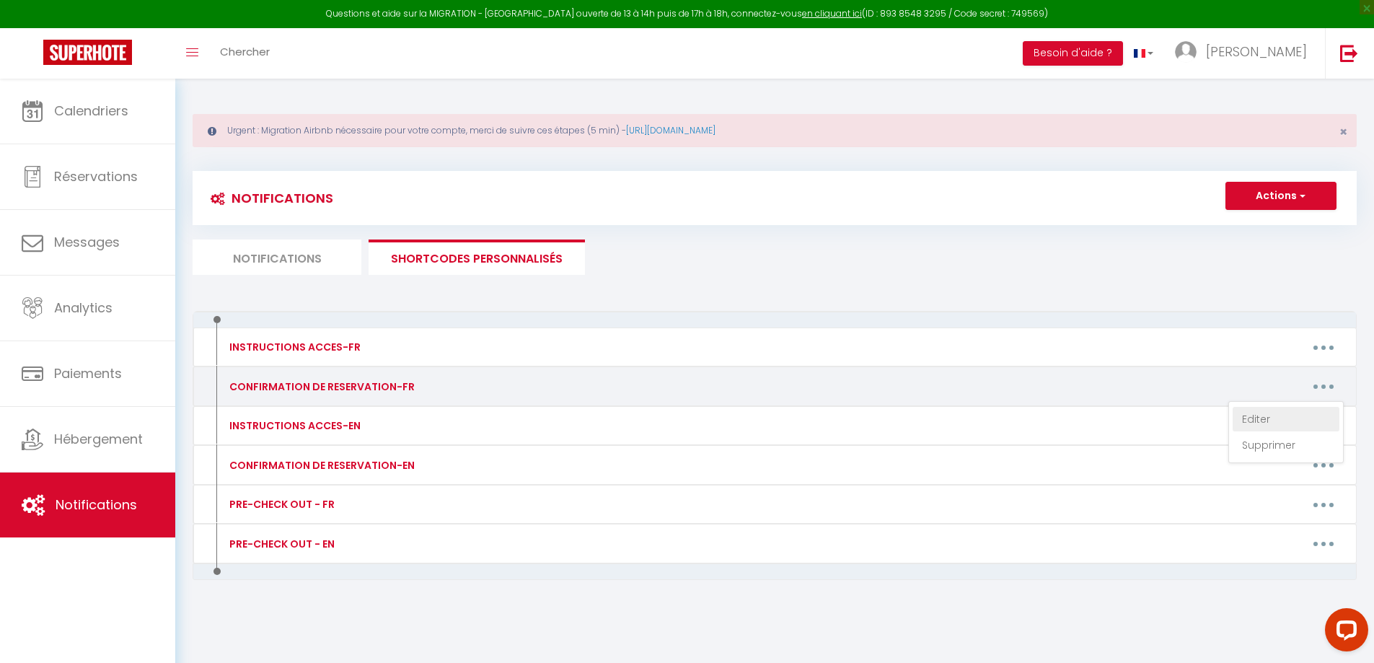
type textarea "Loremip, [DOLOR:SITAM_CONS] Adipi elitseddoei tem inci utlaboree ! -Dolo magnaa…"
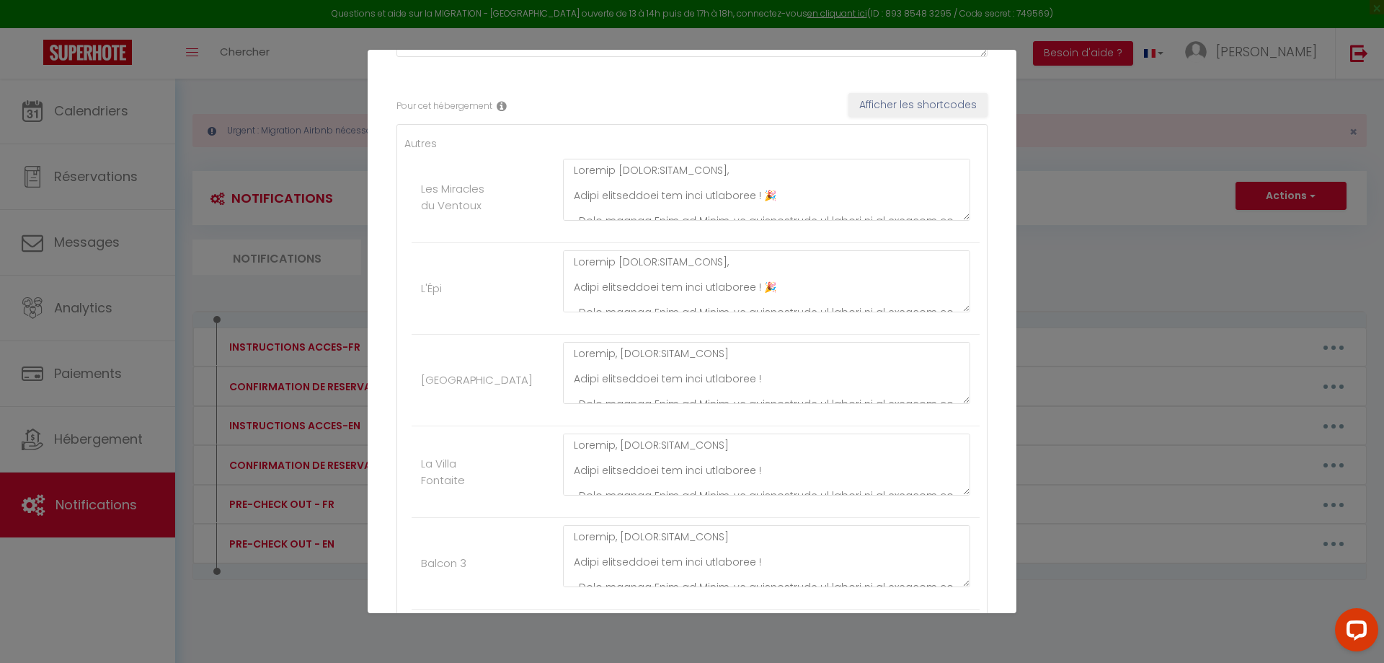
scroll to position [288, 0]
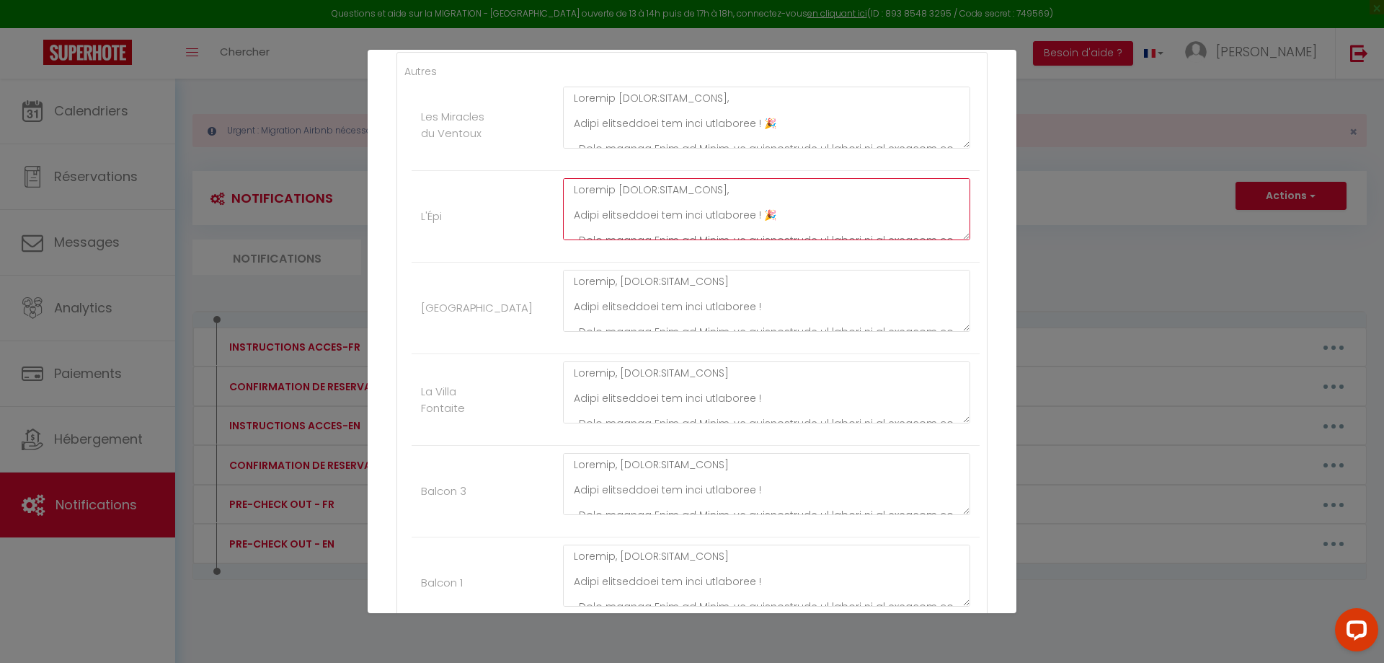
drag, startPoint x: 785, startPoint y: 217, endPoint x: 768, endPoint y: 216, distance: 17.3
click at [768, 216] on textarea at bounding box center [766, 209] width 407 height 62
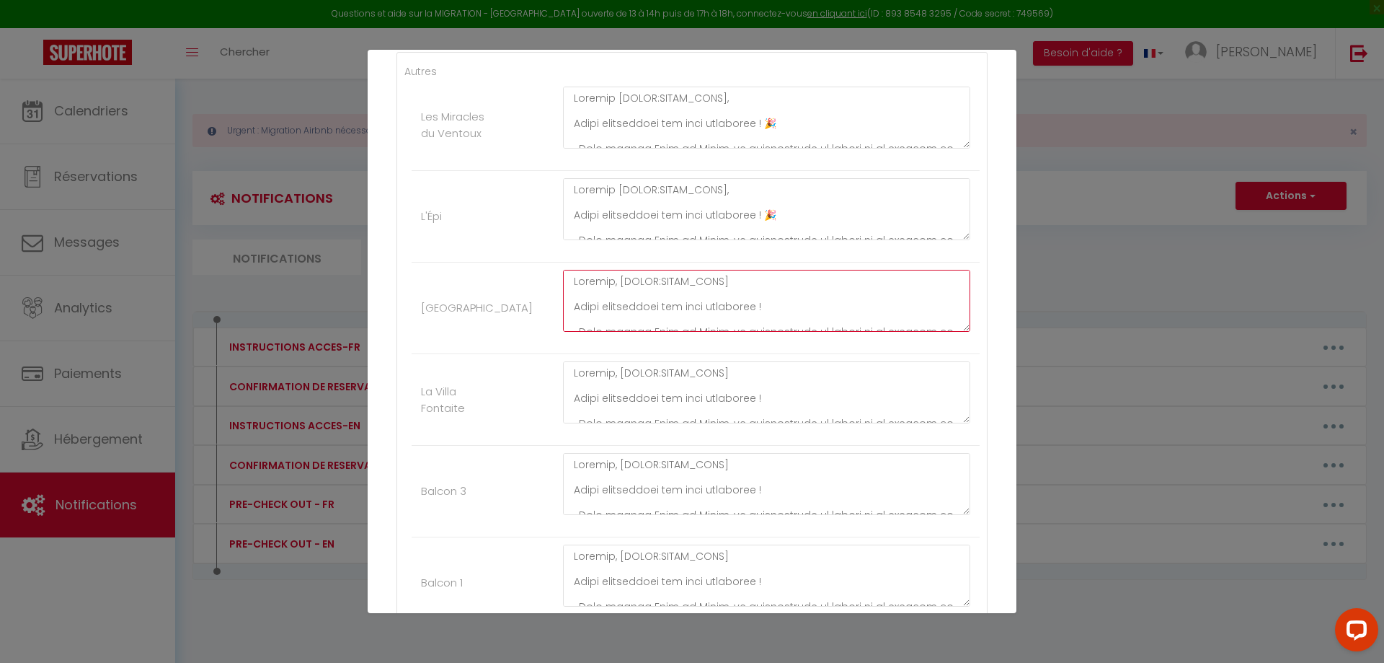
click at [785, 307] on textarea at bounding box center [766, 301] width 407 height 62
paste textarea "🎉"
type textarea "Loremip, [DOLOR:SITAM_CONS] Adipi elitseddoei tem inci utlaboree ! 🎉 -Dolo magn…"
click at [792, 405] on textarea at bounding box center [766, 392] width 407 height 62
click at [792, 396] on textarea at bounding box center [766, 392] width 407 height 62
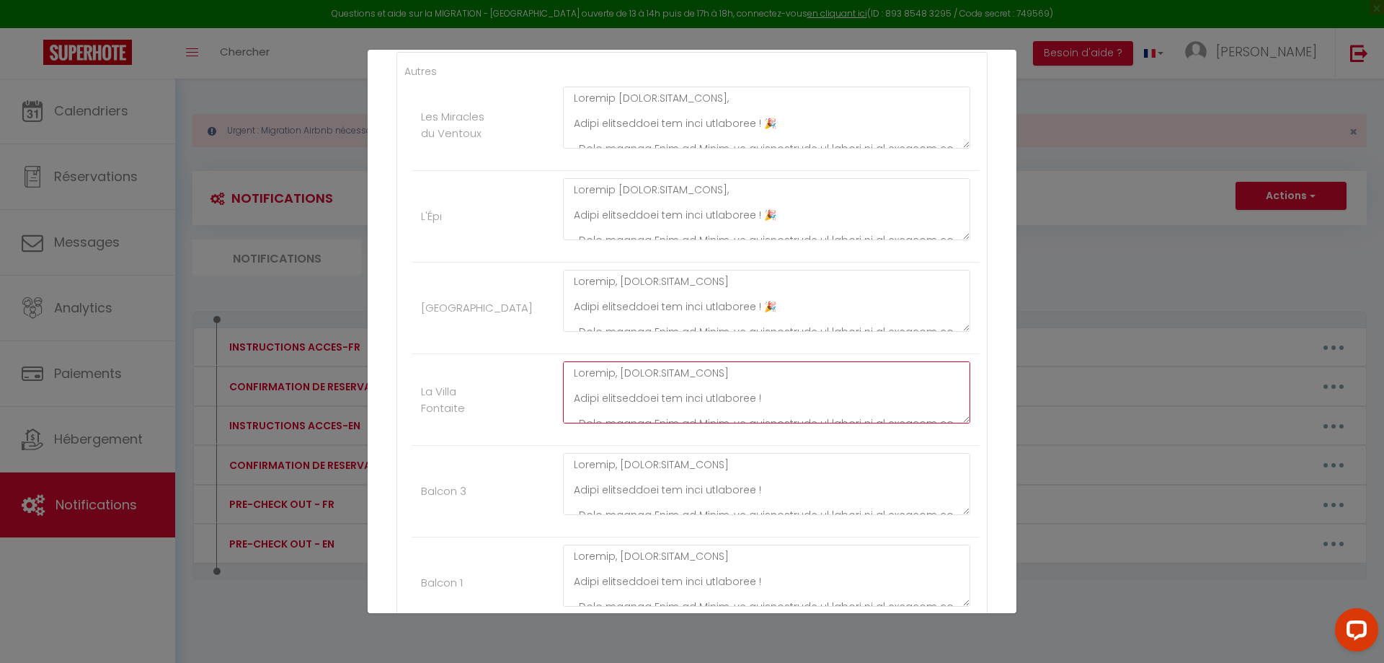
paste textarea "🎉"
type textarea "Loremip, [DOLOR:SITAM_CONS] Adipi elitseddoei tem inci utlaboree ! 🎉 -Dolo magn…"
click at [771, 487] on textarea at bounding box center [766, 484] width 407 height 62
paste textarea "🎉"
type textarea "Loremip, [DOLOR:SITAM_CONS] Adipi elitseddoei tem inci utlaboree ! 🎉 -Dolo magn…"
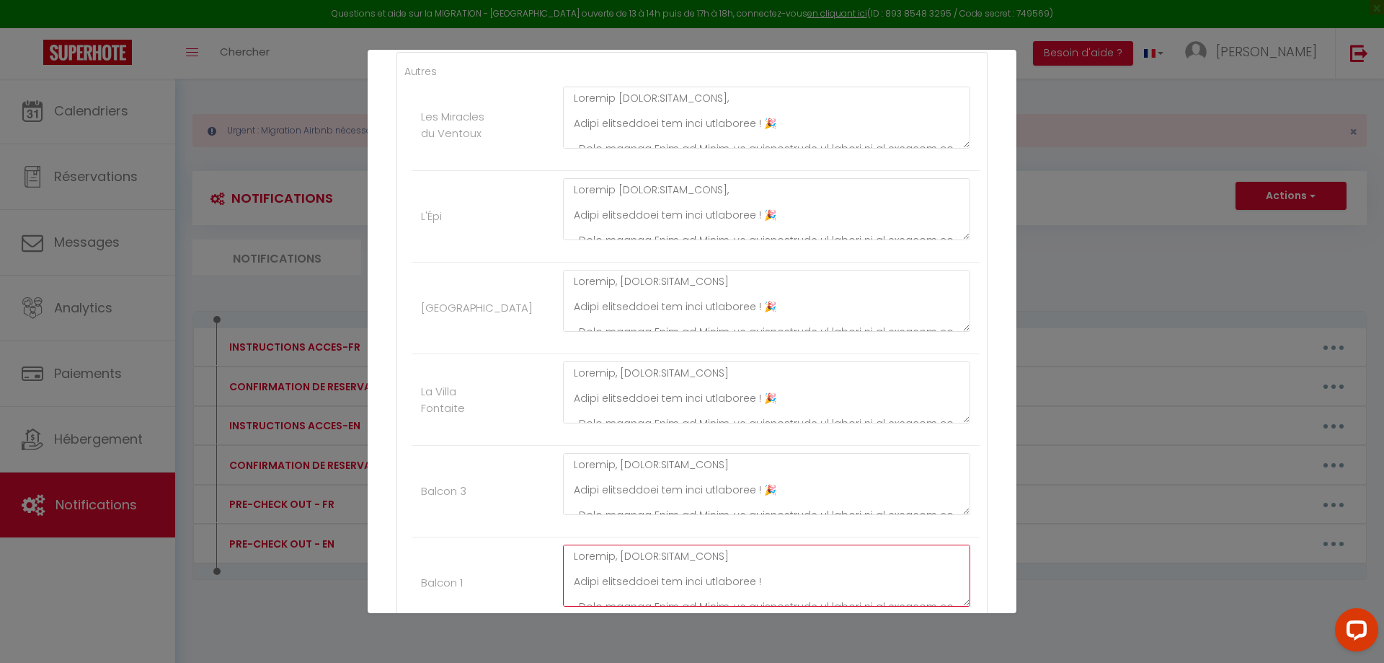
click at [767, 581] on textarea at bounding box center [766, 575] width 407 height 62
paste textarea "🎉"
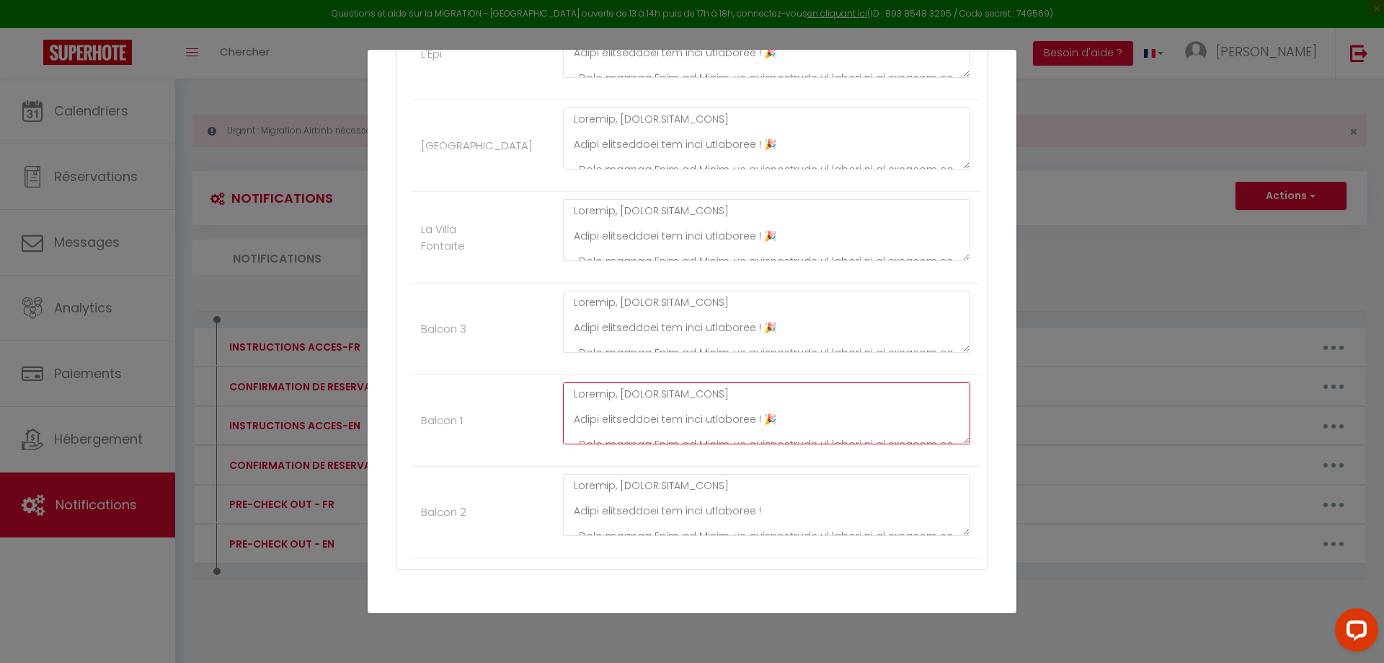
scroll to position [505, 0]
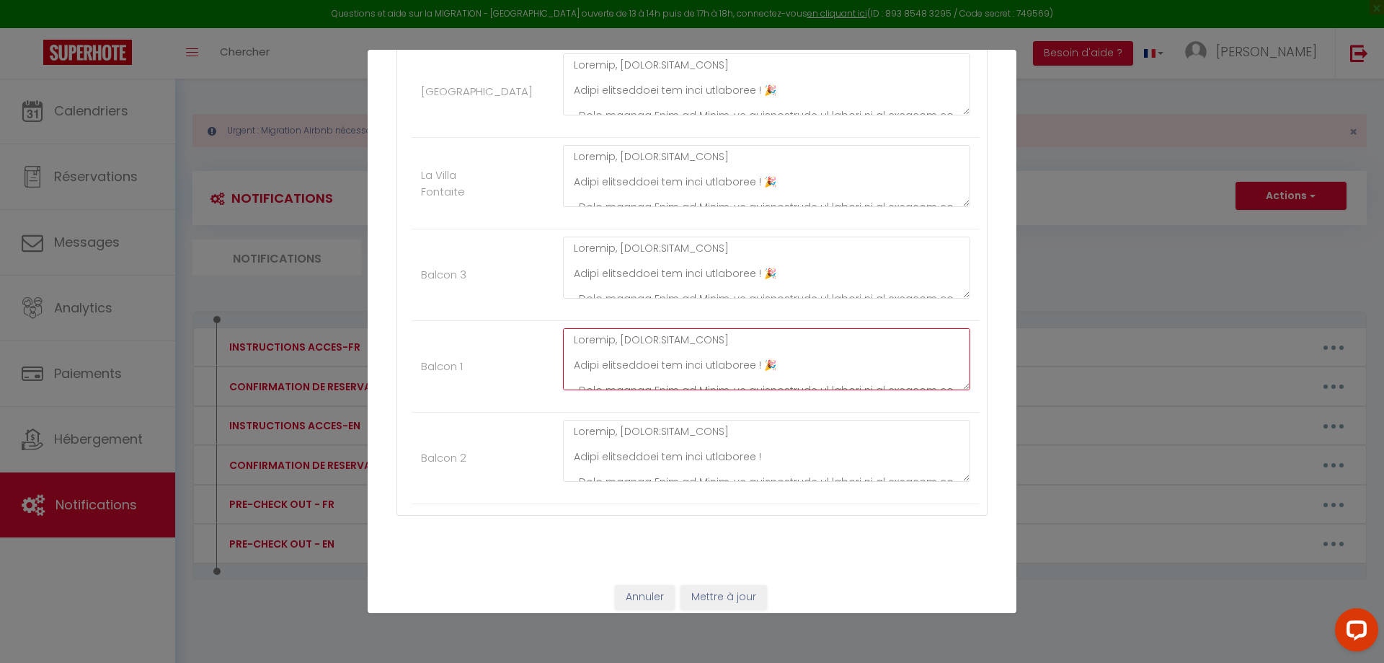
type textarea "Loremip, [DOLOR:SITAM_CONS] Adipi elitseddoei tem inci utlaboree ! 🎉 -Dolo magn…"
click at [768, 458] on textarea at bounding box center [766, 451] width 407 height 62
paste textarea "🎉"
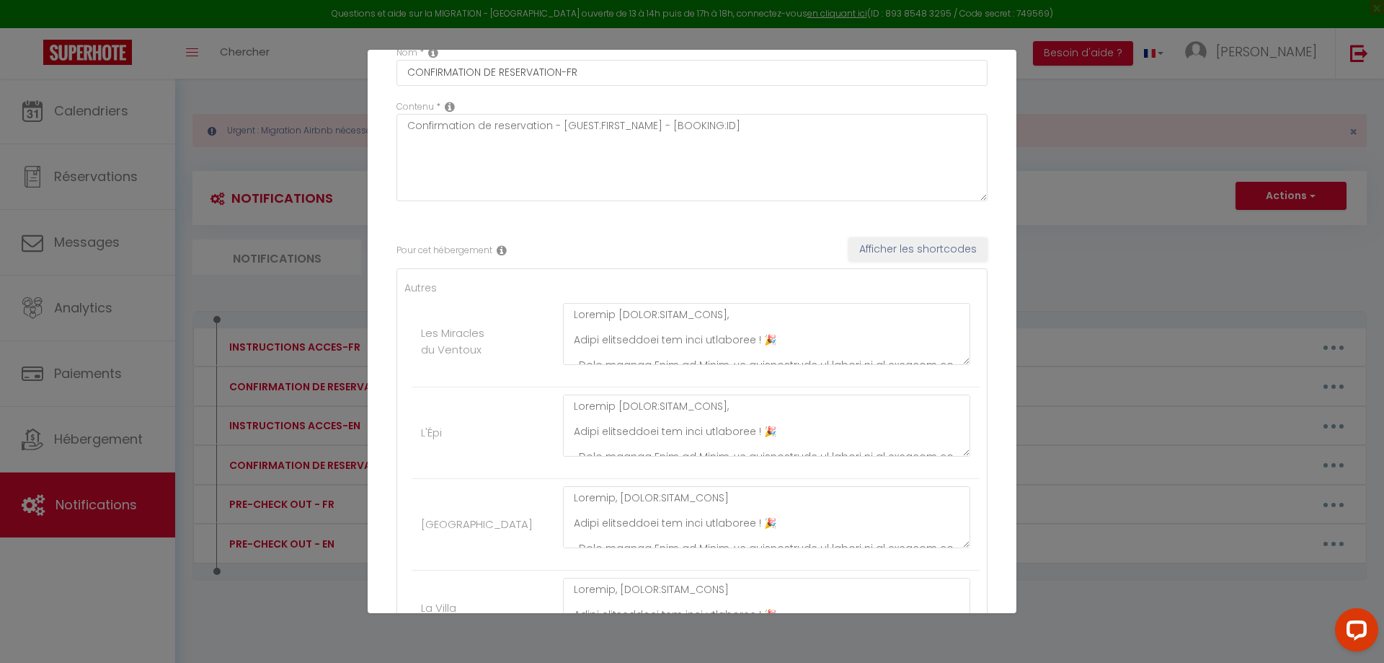
scroll to position [516, 0]
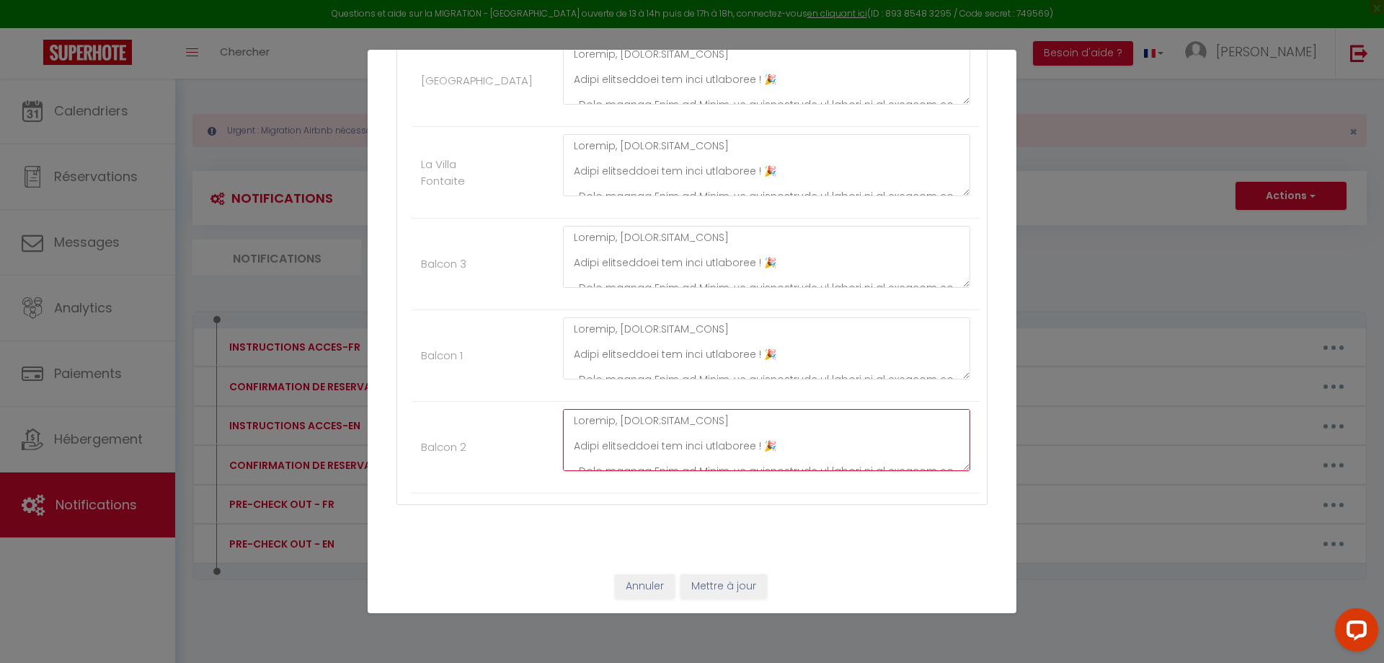
type textarea "Loremip, [DOLOR:SITAM_CONS] Adipi elitseddoei tem inci utlaboree ! 🎉 -Dolo magn…"
click at [742, 588] on button "Mettre à jour" at bounding box center [724, 586] width 87 height 25
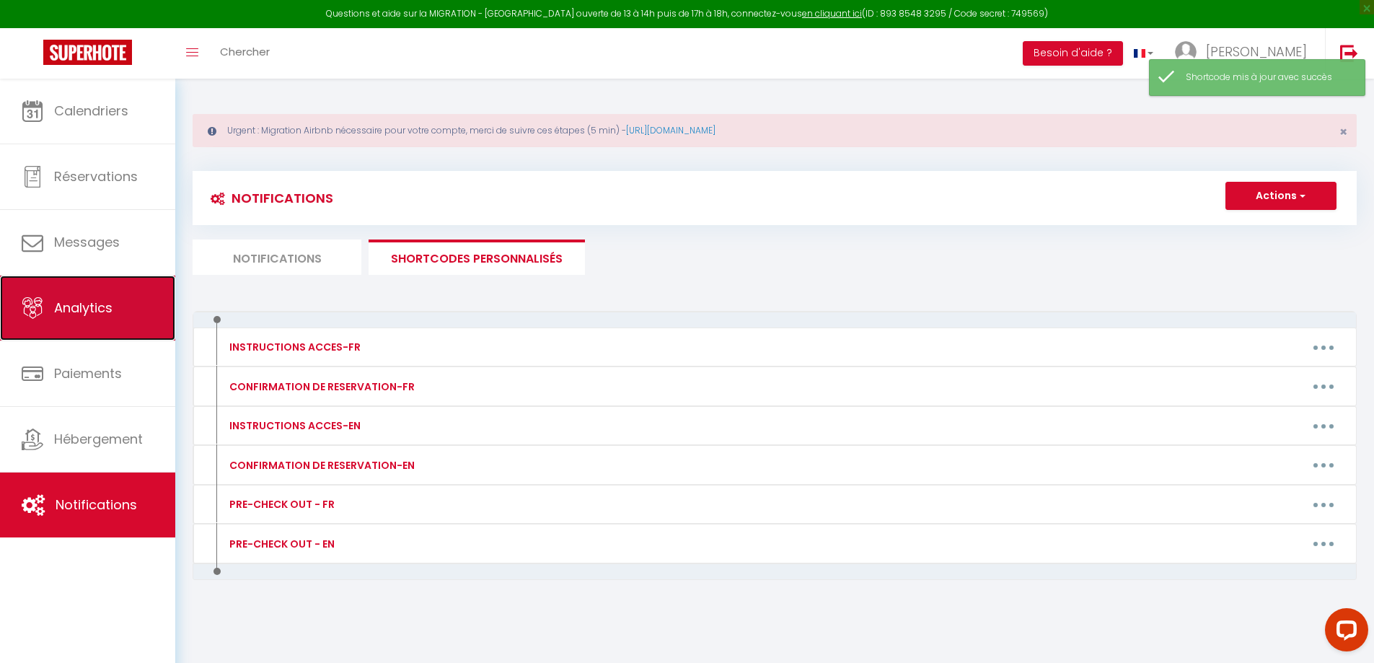
click at [127, 299] on link "Analytics" at bounding box center [87, 307] width 175 height 65
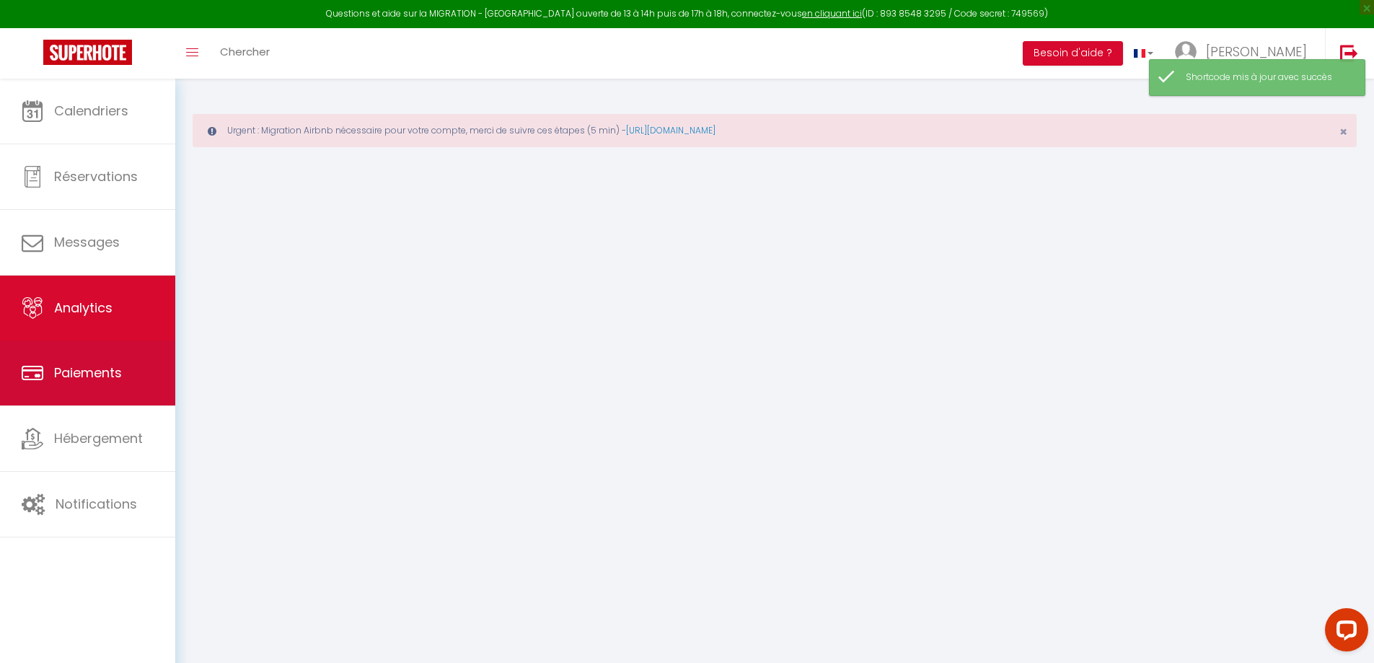
select select "2025"
select select "8"
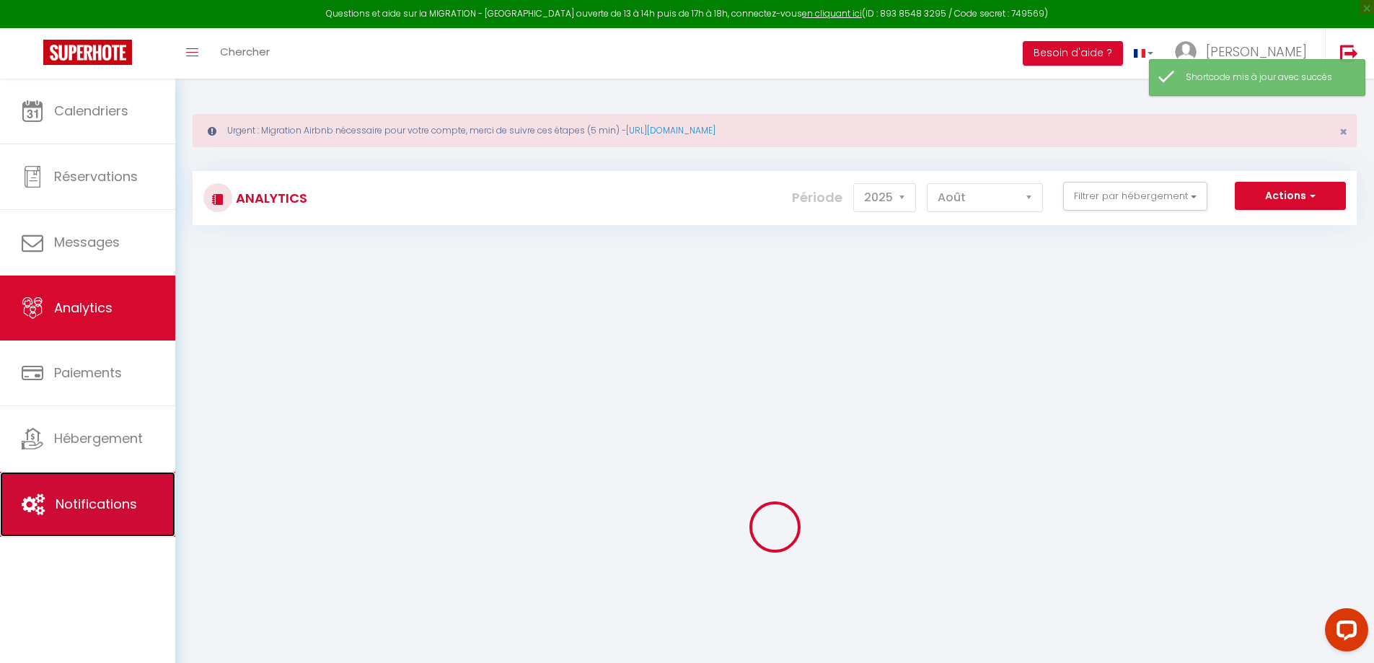
click at [112, 502] on span "Notifications" at bounding box center [96, 504] width 81 height 18
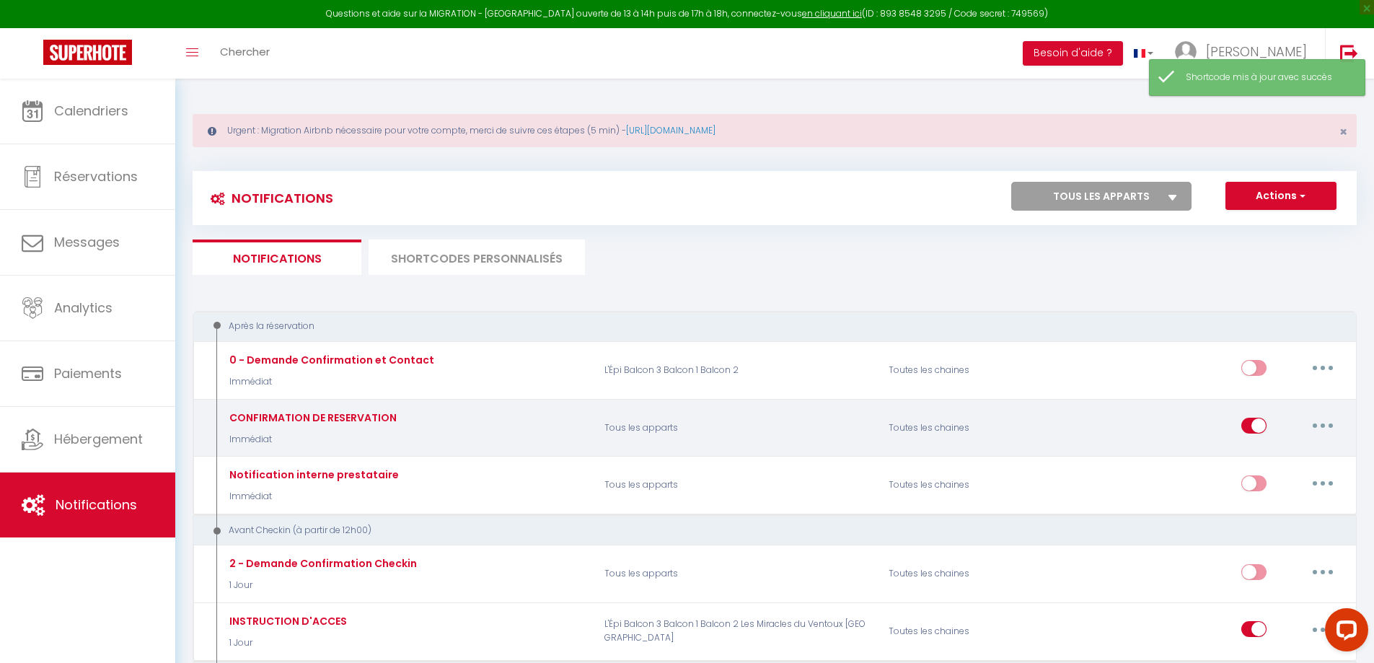
select select
checkbox input "false"
click at [1328, 428] on button "button" at bounding box center [1322, 425] width 40 height 23
click at [1252, 451] on link "Editer" at bounding box center [1285, 458] width 107 height 25
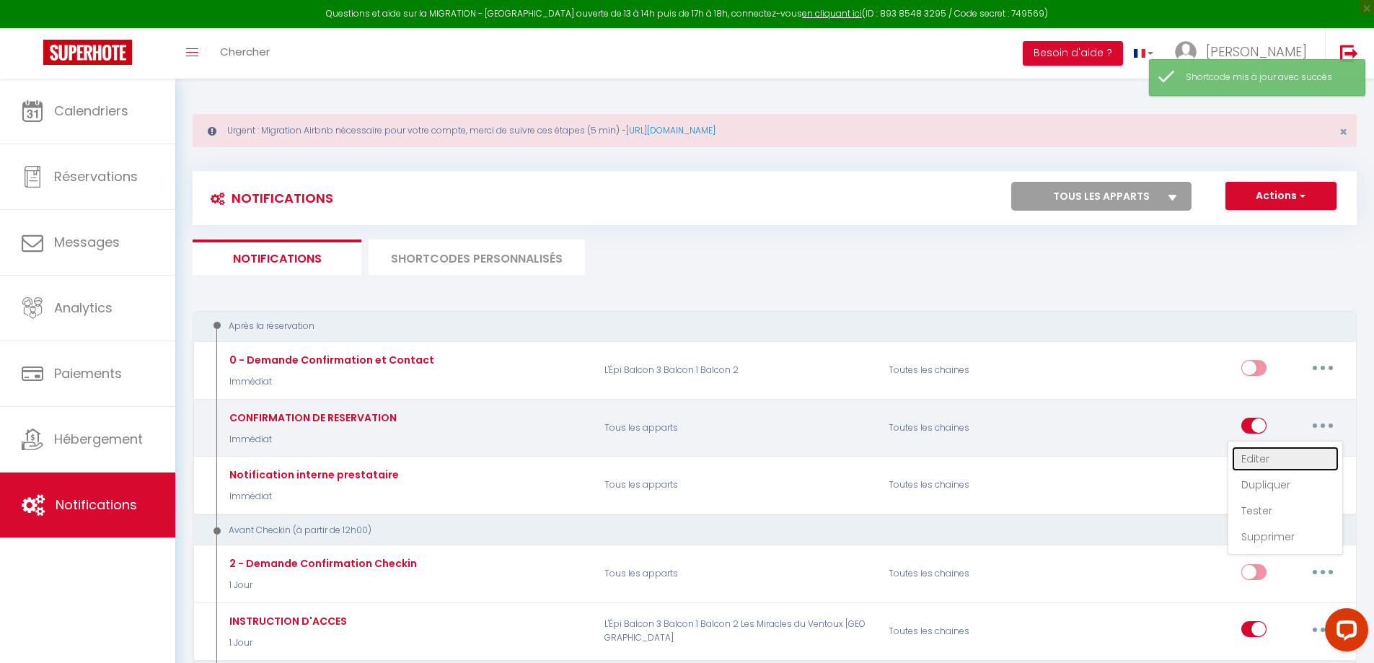
type input "CONFIRMATION DE RESERVATION"
select select "Immédiat"
select select "if_booking_is_paid"
checkbox input "true"
checkbox input "false"
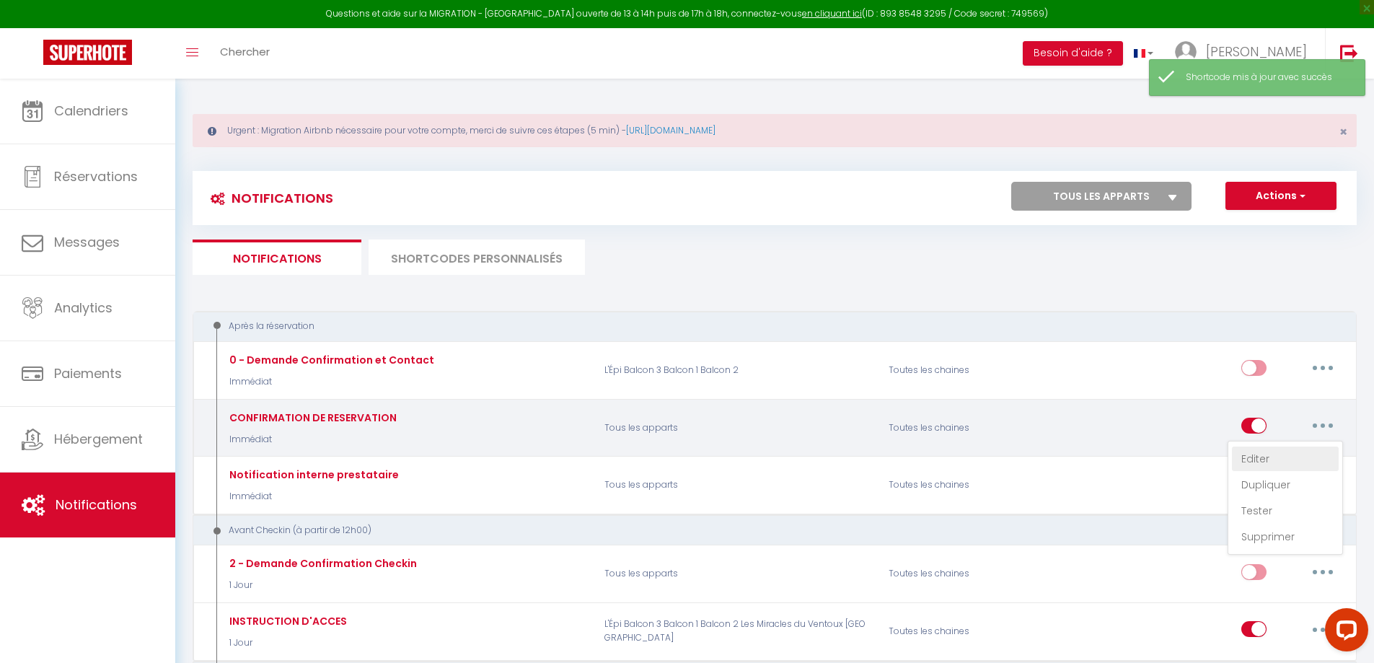
checkbox input "false"
radio input "true"
type input "Confirmation de reservation [GUEST:FIRST_NAME] - [BOOKING:RES-ID]"
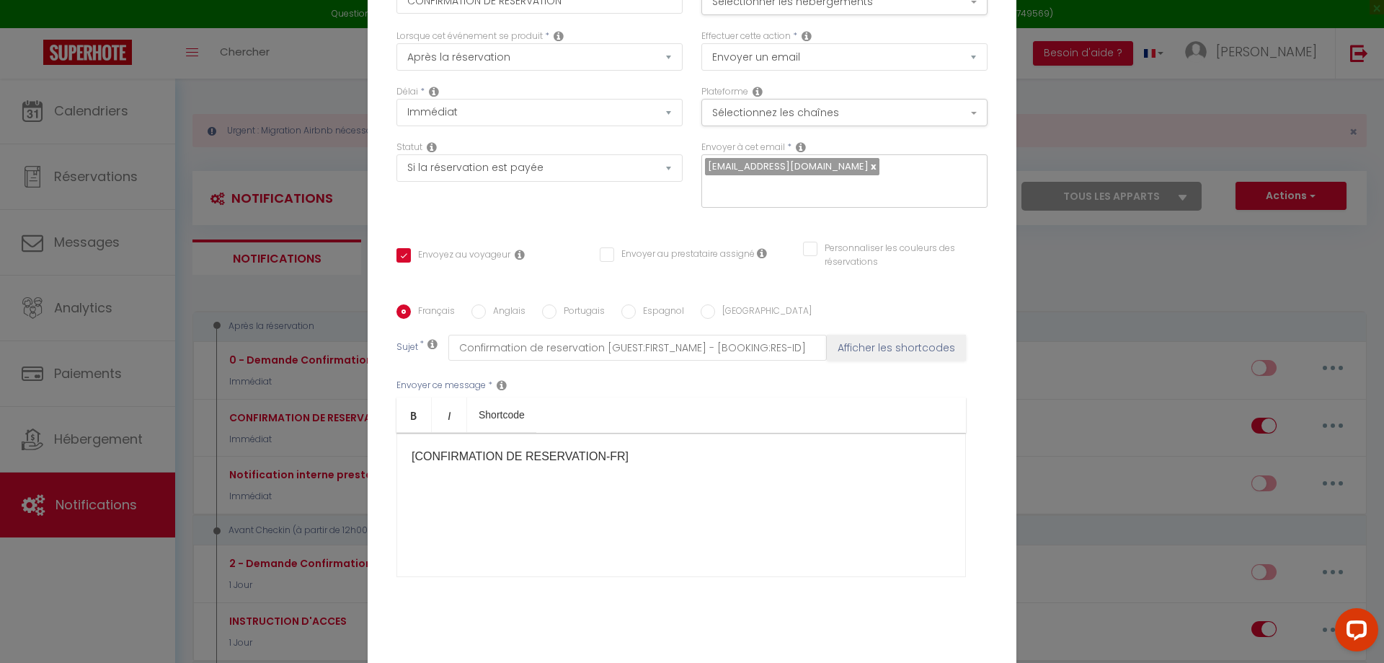
scroll to position [122, 0]
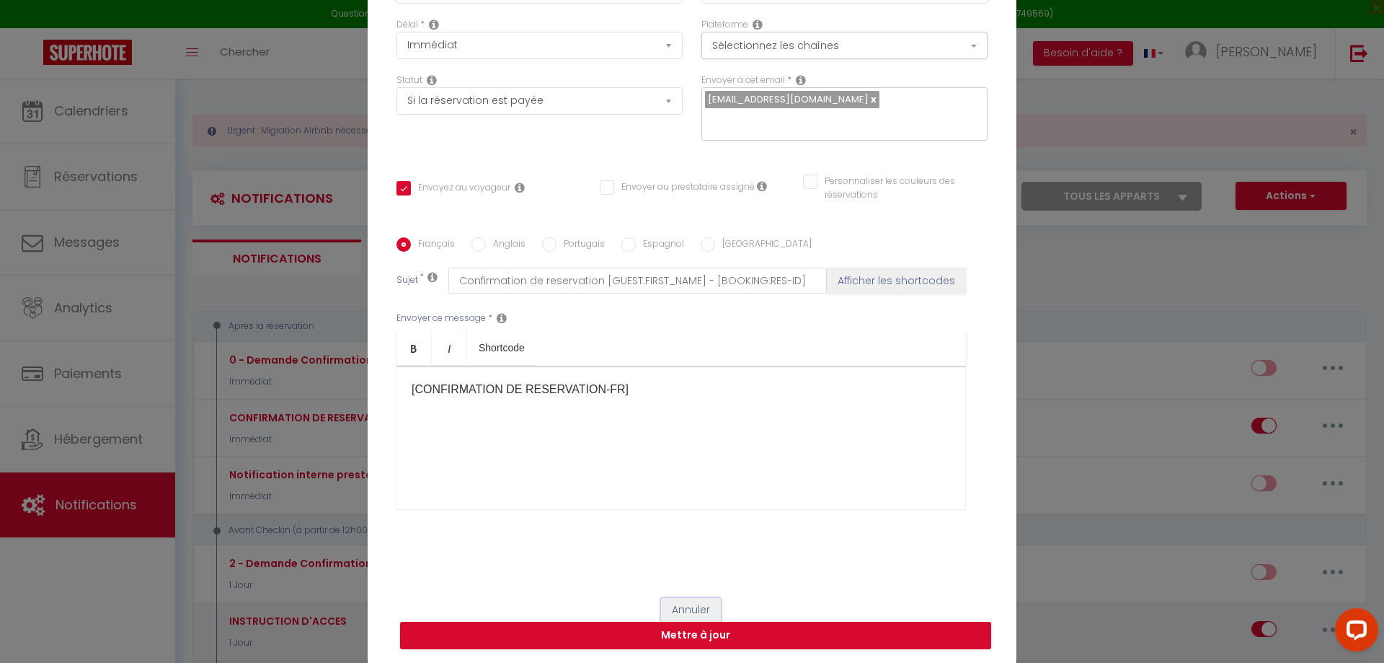
click at [707, 611] on button "Annuler" at bounding box center [691, 610] width 60 height 25
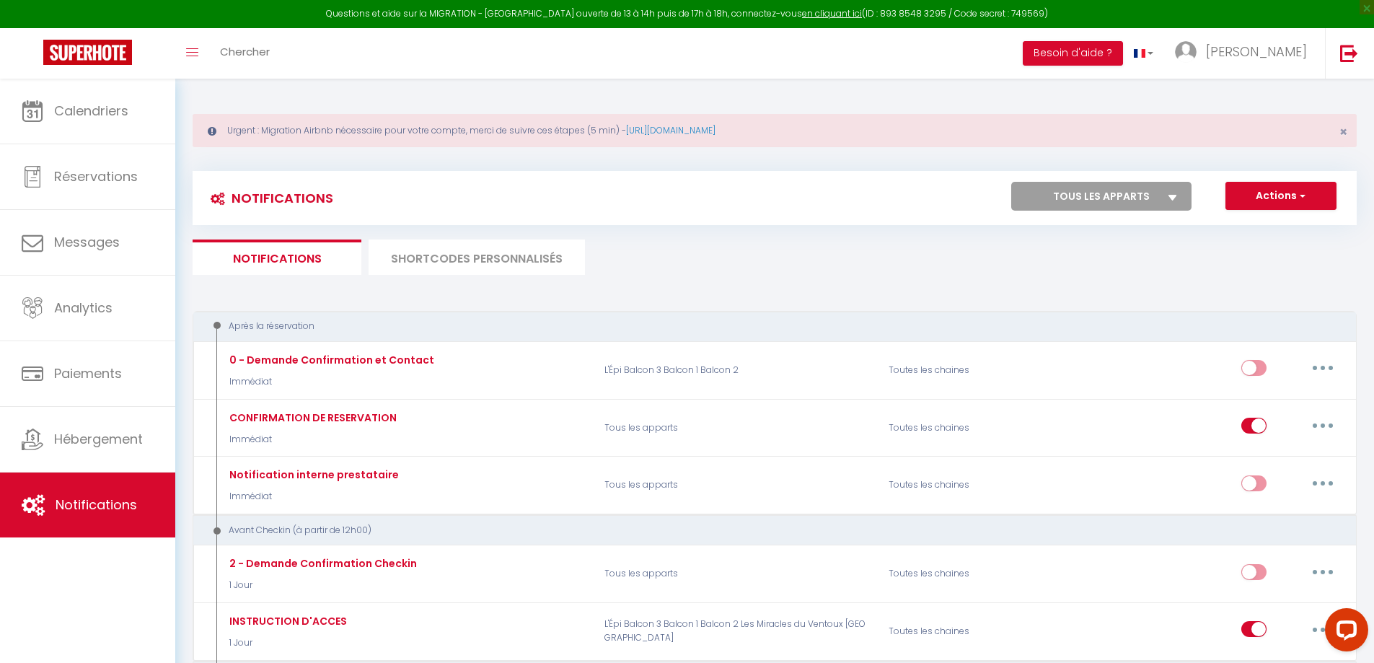
click at [462, 262] on li "SHORTCODES PERSONNALISÉS" at bounding box center [476, 256] width 216 height 35
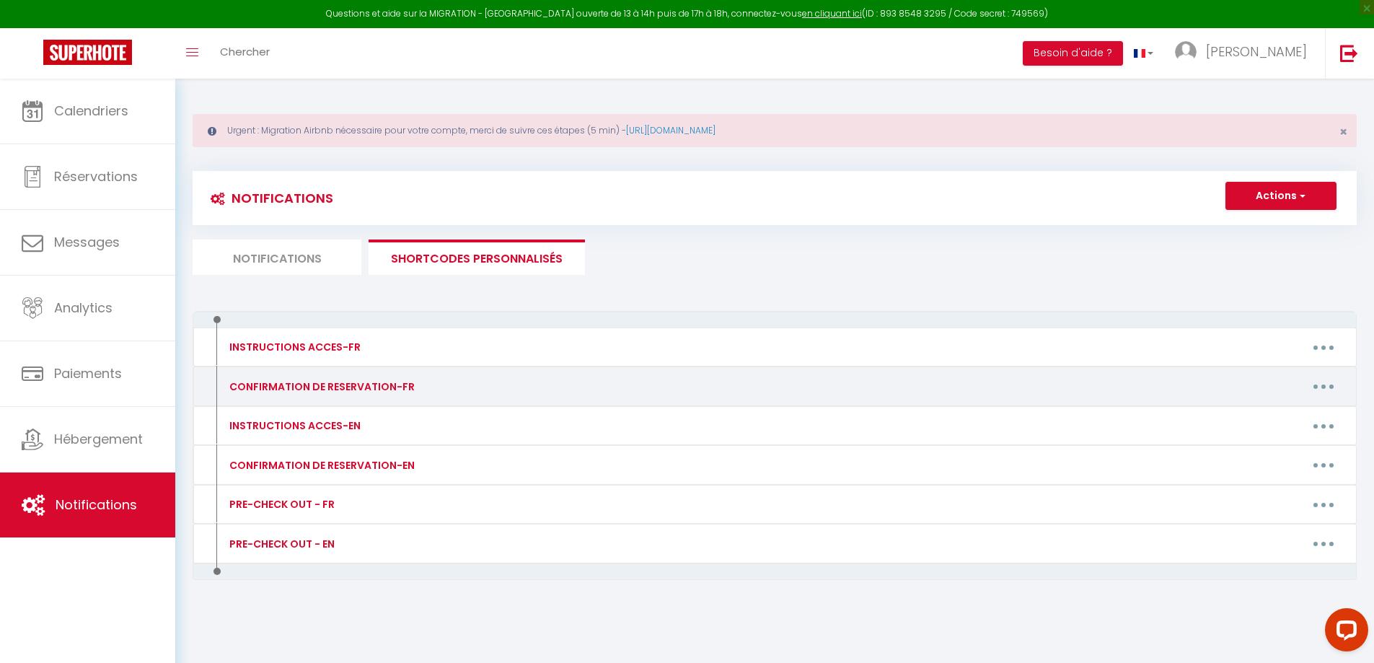
click at [1335, 394] on button "button" at bounding box center [1323, 386] width 40 height 23
click at [1249, 412] on link "Editer" at bounding box center [1285, 419] width 107 height 25
type input "CONFIRMATION DE RESERVATION-FR"
type textarea "Confirmation de reservation - [GUEST:FIRST_NAME] - [BOOKING:ID]"
type textarea "Loremip [DOLOR:SITAM_CONS], Adipi elitseddoei tem inci utlaboree ! 🎉 -Dolo magn…"
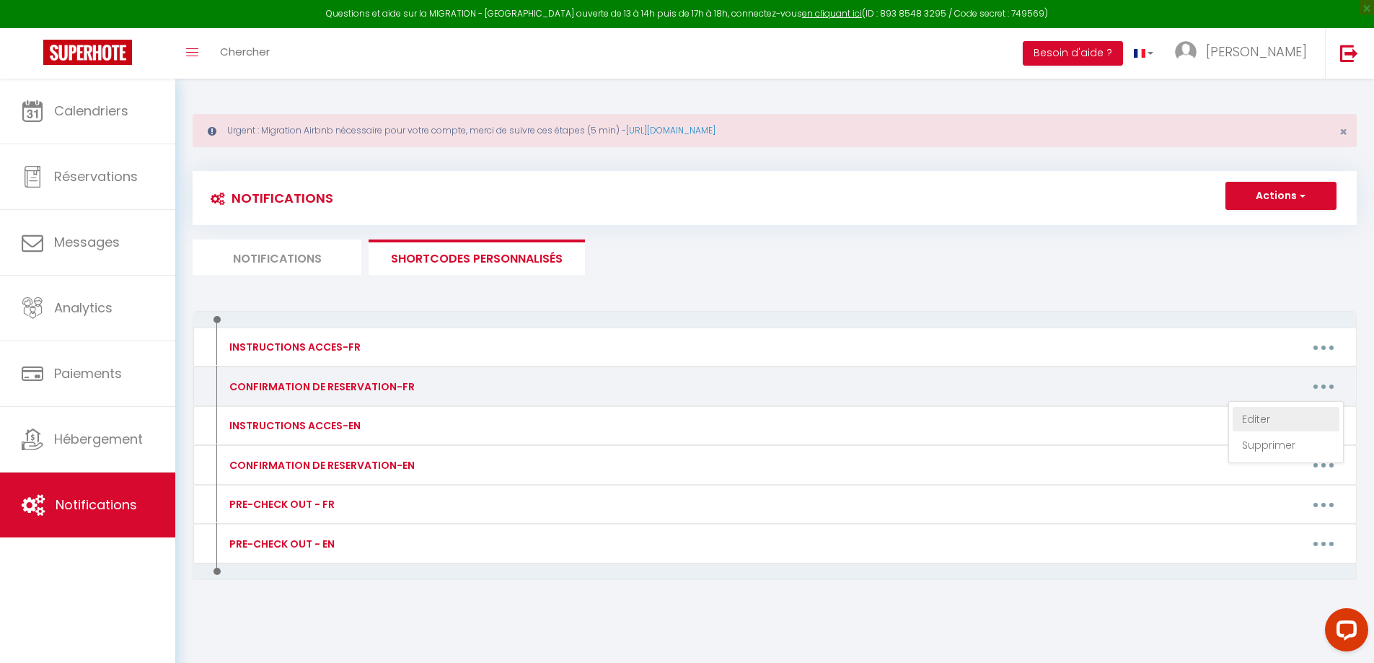
type textarea "Loremip [DOLOR:SITAM_CONS], Adipi elitseddoei tem inci utlaboree ! 🎉 -Dolo magn…"
type textarea "Loremip, [DOLOR:SITAM_CONS] Adipi elitseddoei tem inci utlaboree ! 🎉 -Dolo magn…"
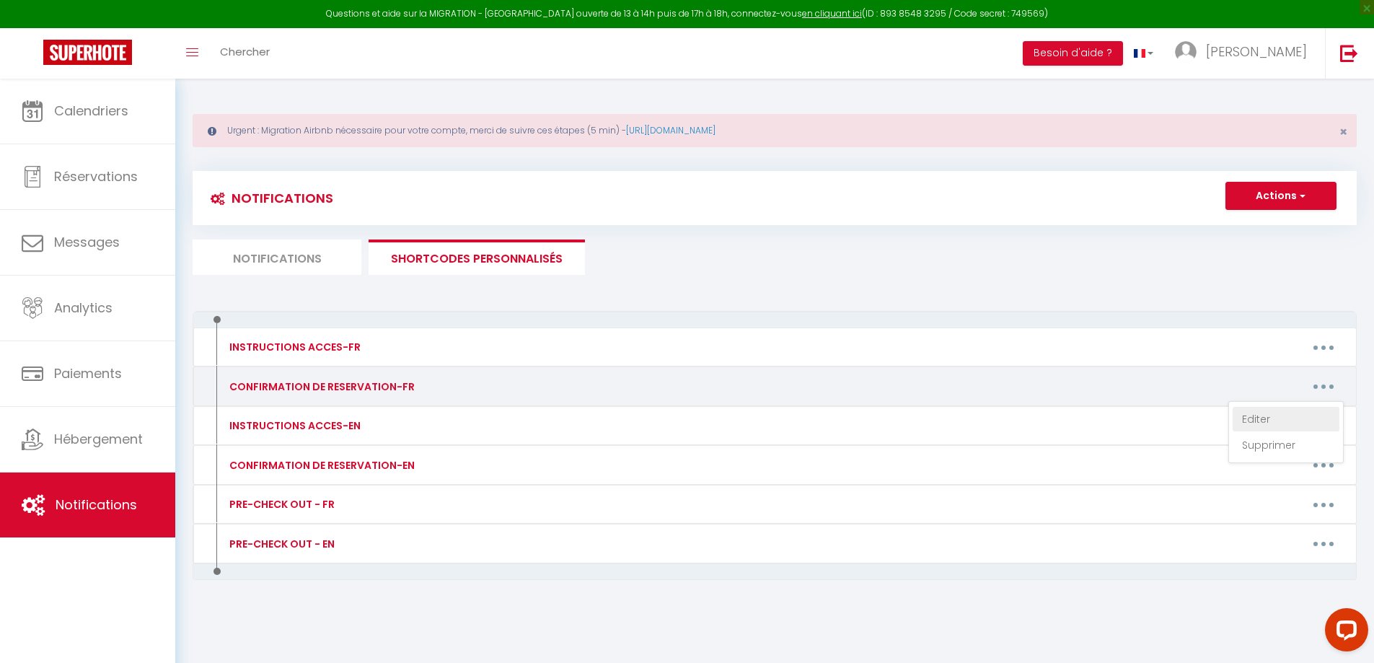
type textarea "Loremip, [DOLOR:SITAM_CONS] Adipi elitseddoei tem inci utlaboree ! 🎉 -Dolo magn…"
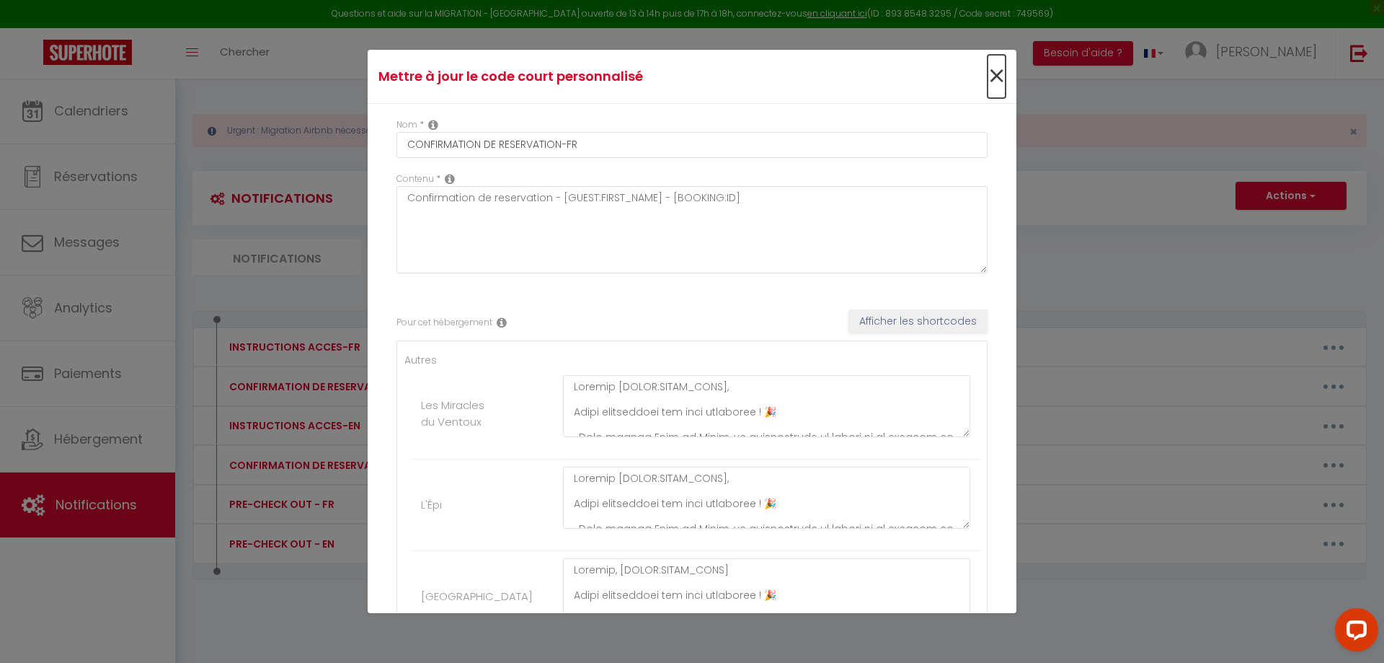
click at [988, 79] on span "×" at bounding box center [997, 76] width 18 height 43
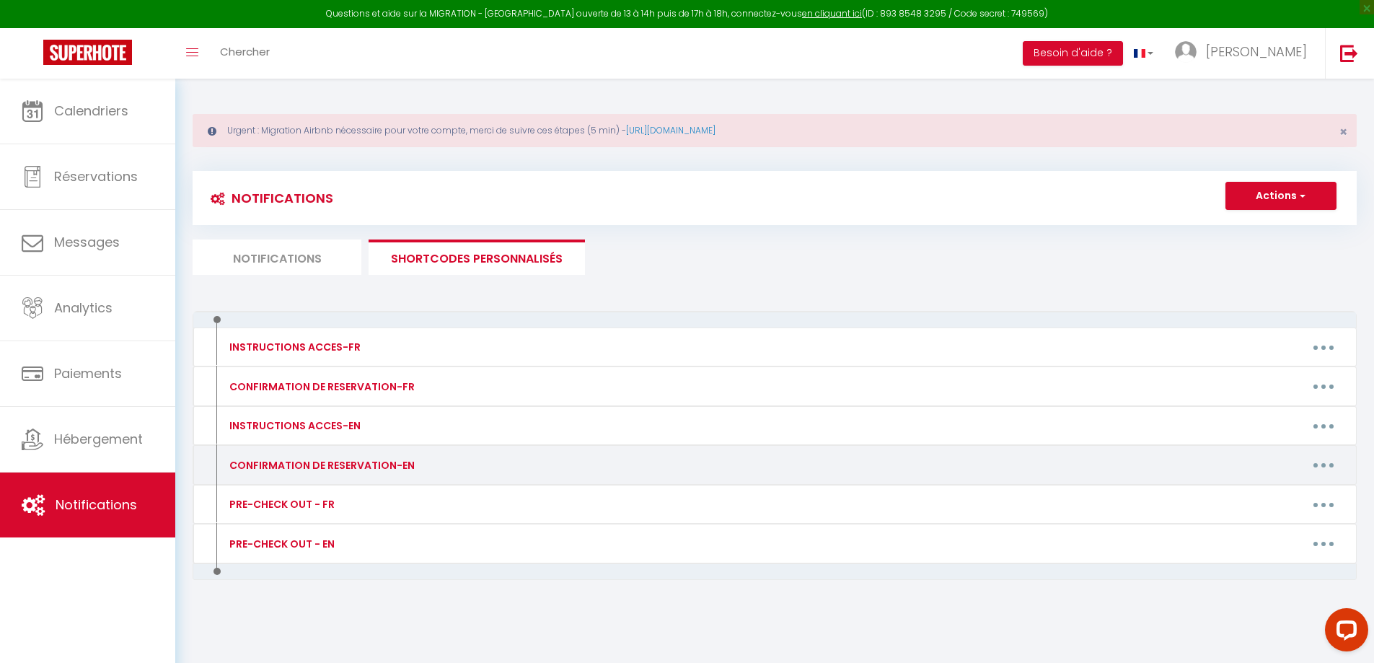
click at [1321, 466] on icon "button" at bounding box center [1323, 465] width 4 height 4
click at [1289, 495] on link "Editer" at bounding box center [1285, 497] width 107 height 25
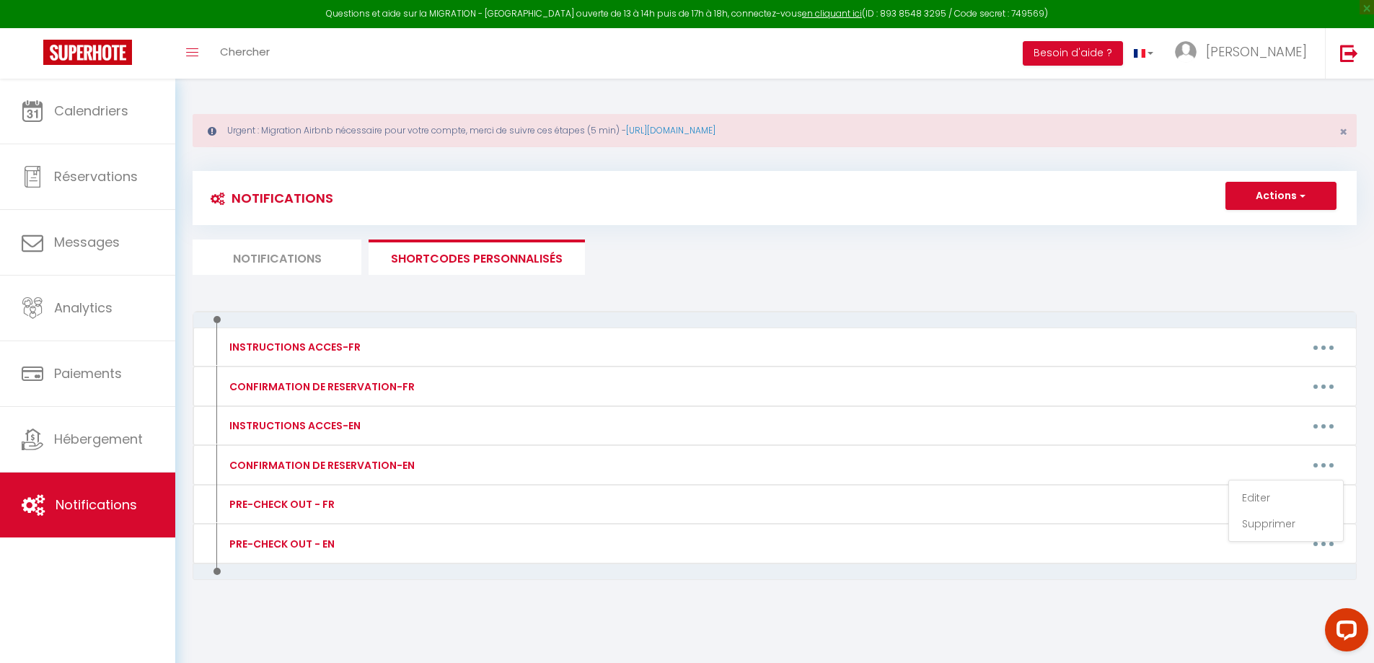
type input "CONFIRMATION DE RESERVATION-EN"
type textarea "CONFIRMATION DE RESERVATION-EN"
type textarea "Hello [GUEST:FIRST_NAME], Your reservation is confirmed! 🎉 We are [PERSON_NAME]…"
type textarea "Lorem [IPSUM:DOLOR_SITA], Cons adipiscinge se doeiusmod! 🎉 Te inc Utla etd Magn…"
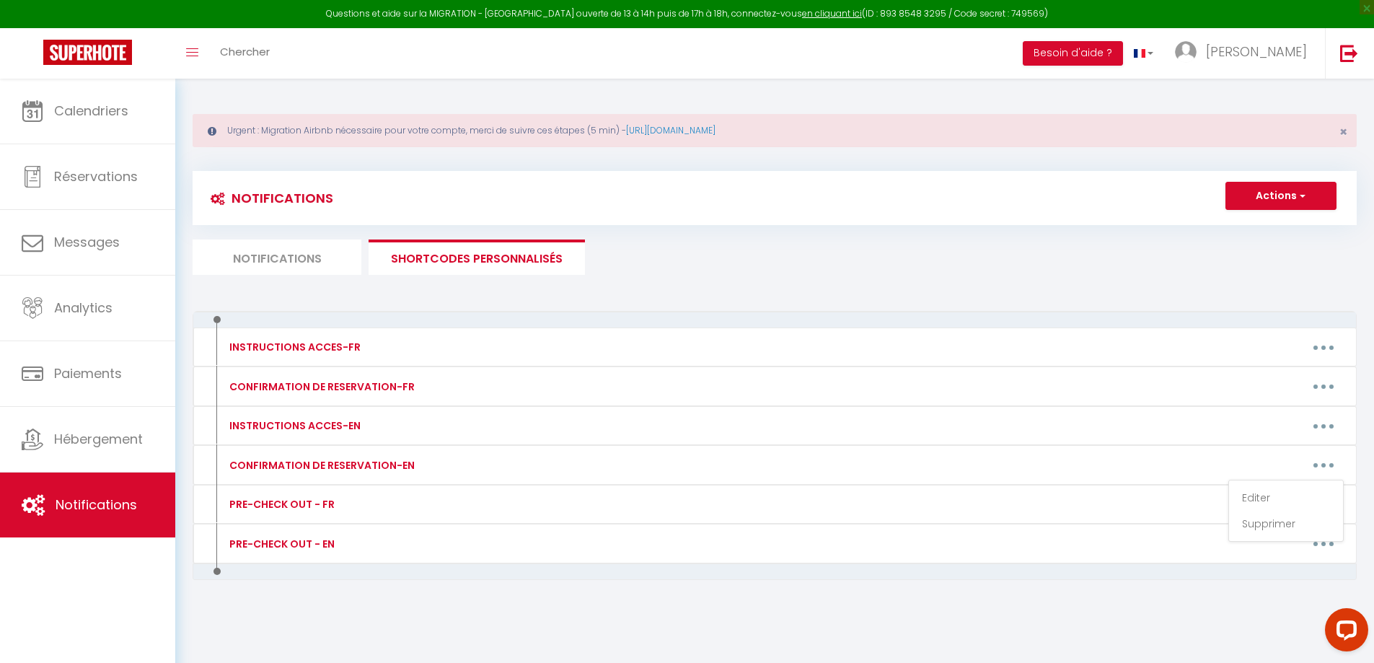
type textarea "Lorem [IPSUM:DOLOR_SITA], Cons adipiscinge se doeiusmod! 🎉 -Te inc Utla etd Mag…"
type textarea "Lorem [IPSUM:DOLOR_SITA], Cons adipisc el seddoeius! 🎉 Te inc Utla etd Magna, a…"
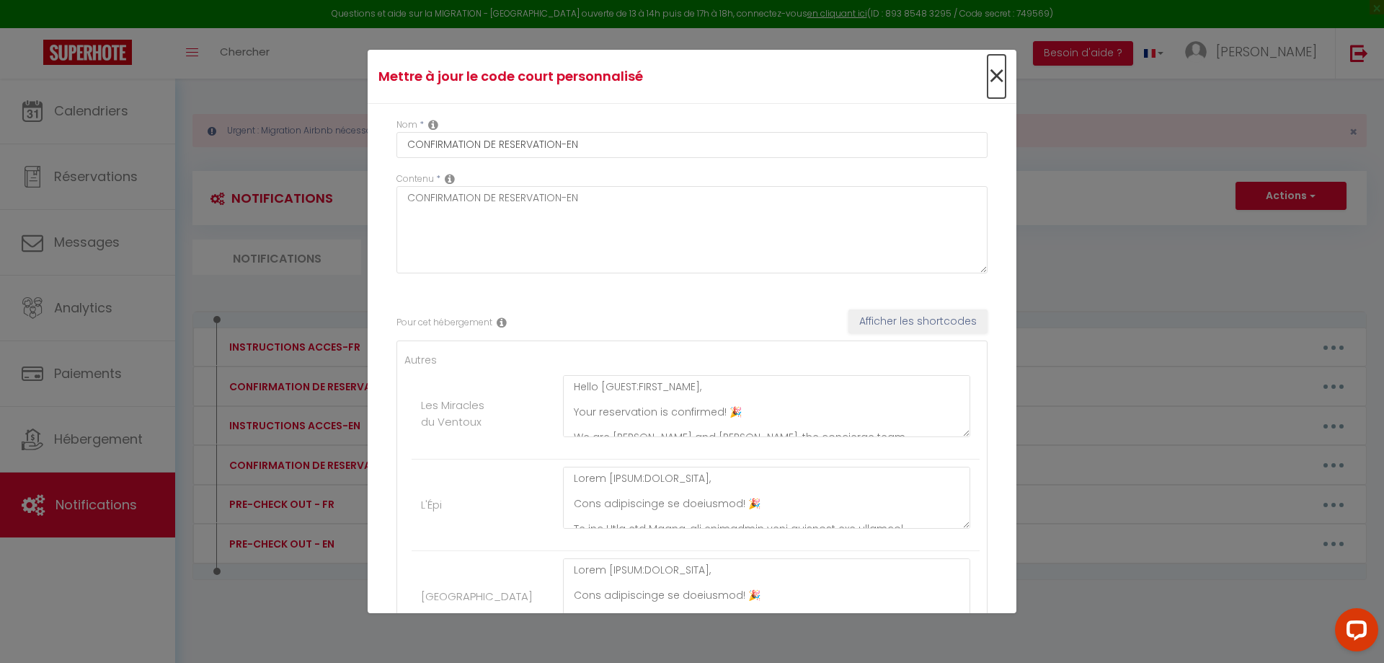
click at [988, 74] on span "×" at bounding box center [997, 76] width 18 height 43
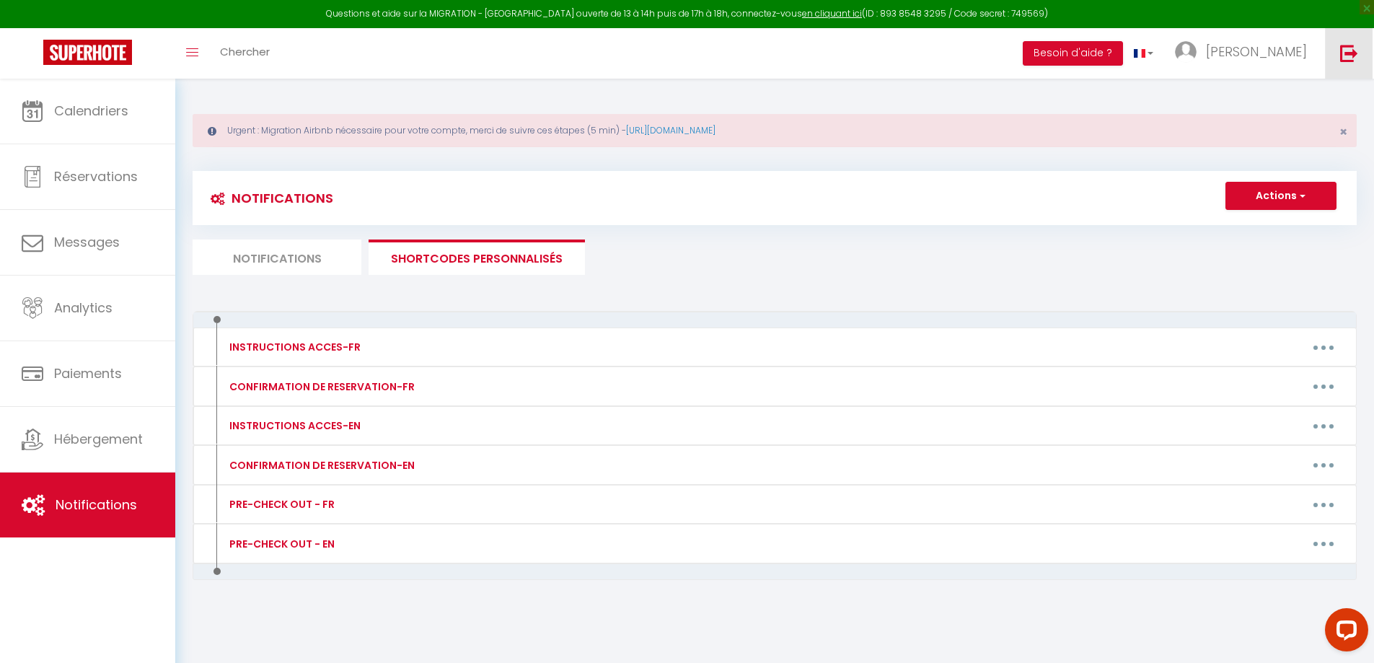
click at [1356, 54] on img at bounding box center [1349, 53] width 18 height 18
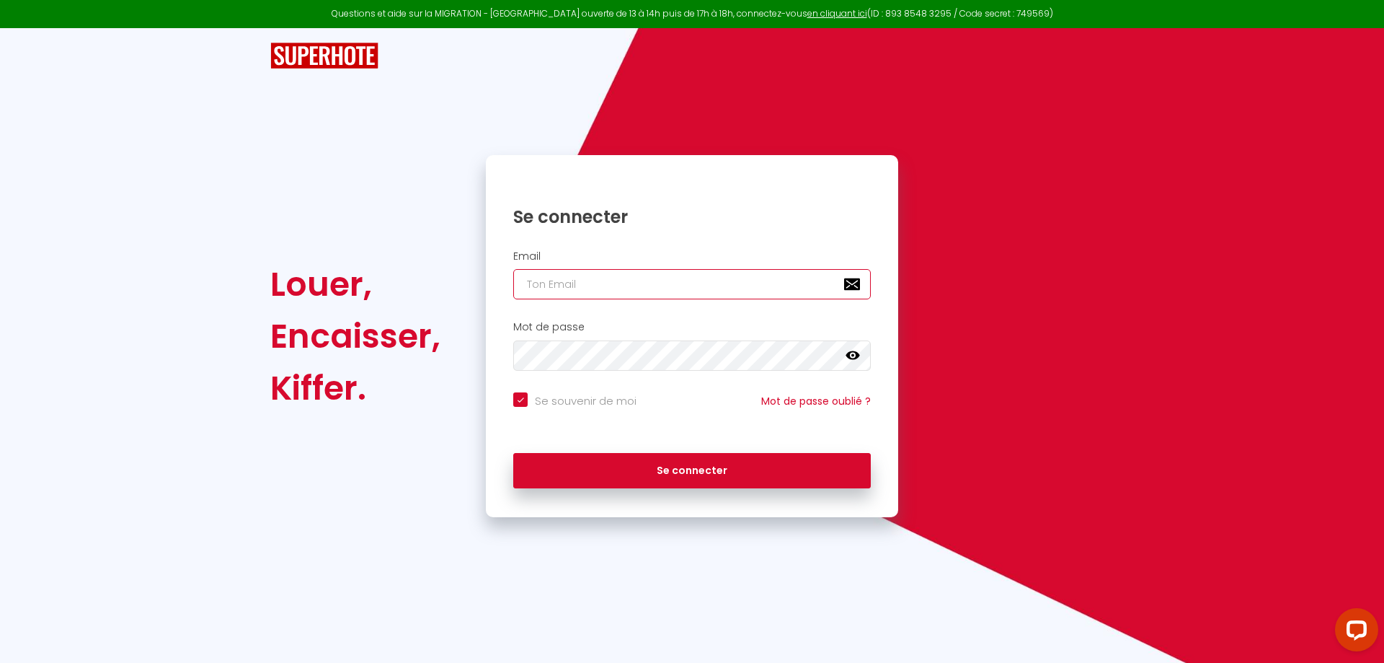
type input "[EMAIL_ADDRESS][DOMAIN_NAME]"
checkbox input "true"
